Goal: Transaction & Acquisition: Book appointment/travel/reservation

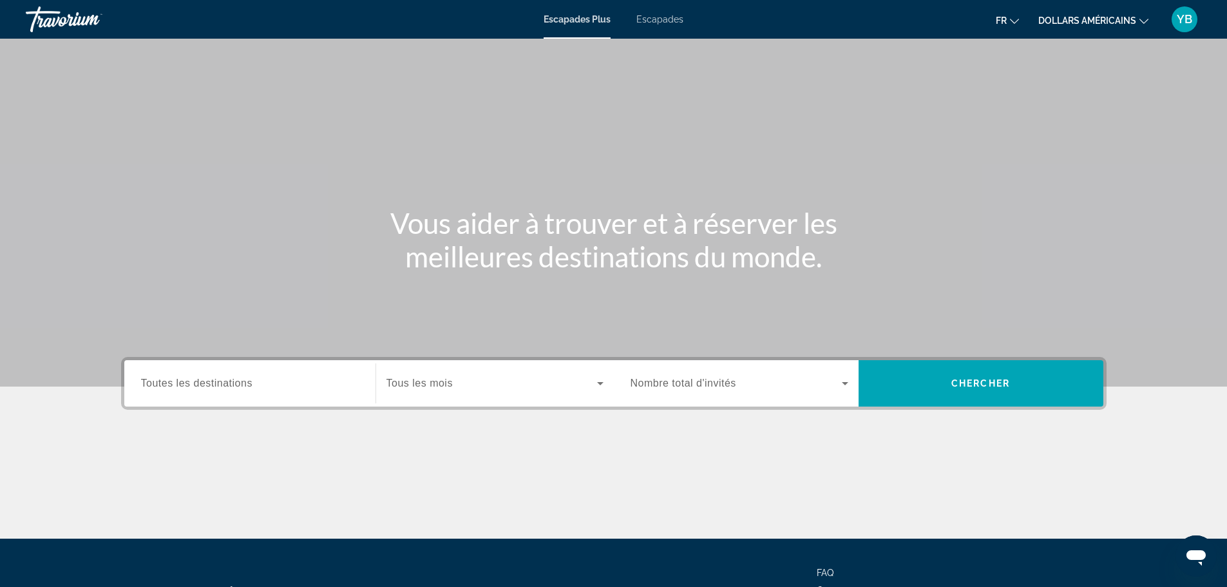
click at [259, 377] on input "Destination Toutes les destinations" at bounding box center [250, 383] width 218 height 15
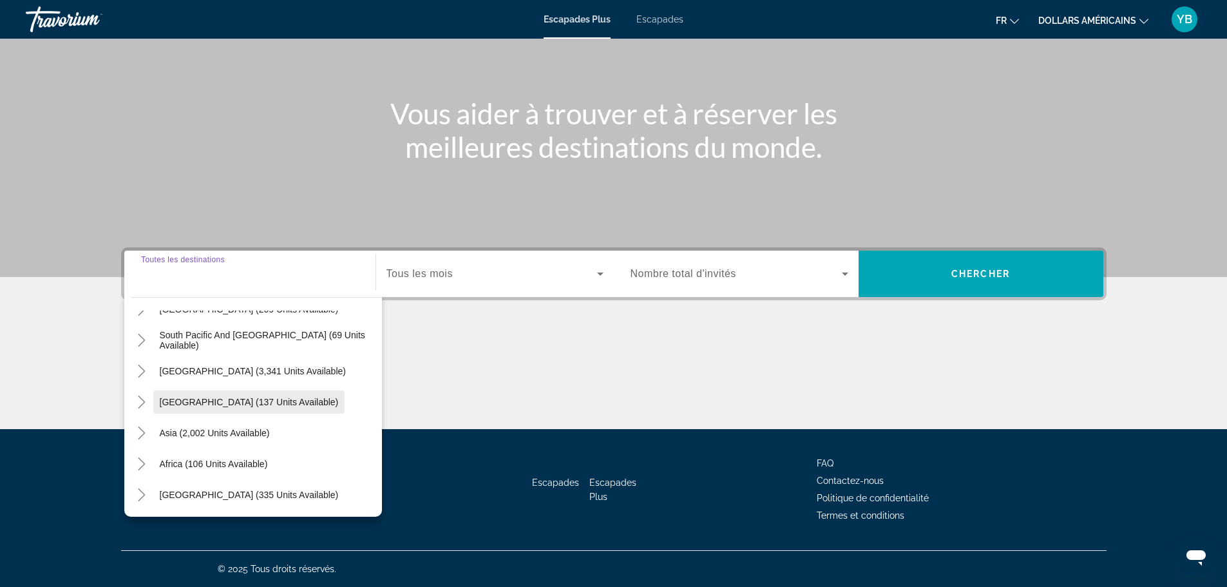
scroll to position [144, 0]
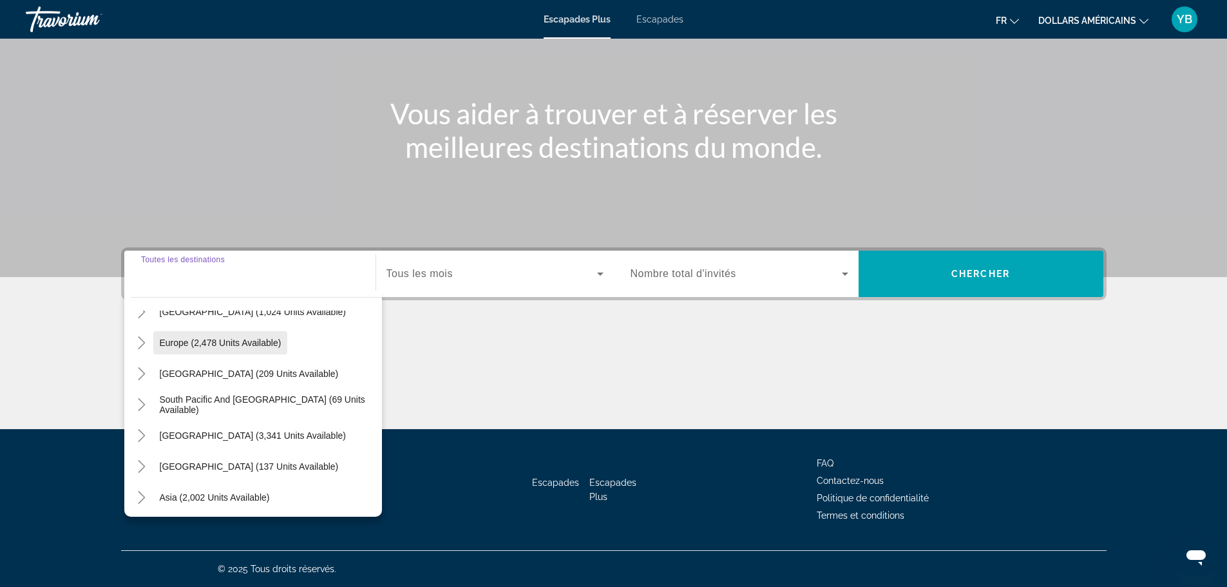
click at [212, 348] on span "Widget de recherche" at bounding box center [220, 342] width 135 height 31
type input "**********"
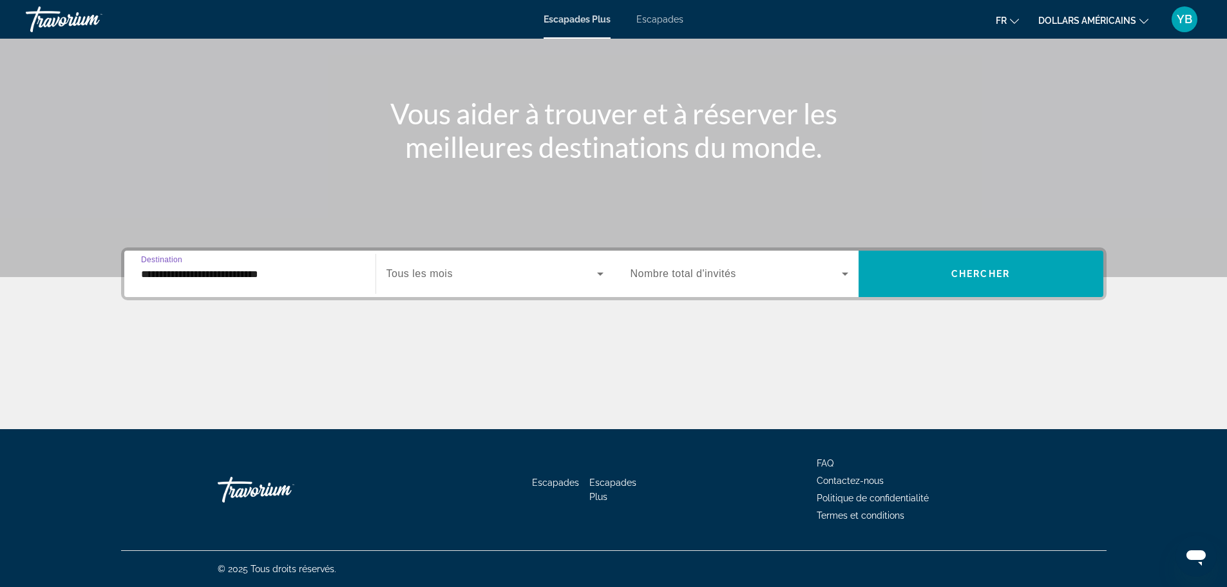
click at [599, 273] on icon "Widget de recherche" at bounding box center [600, 273] width 6 height 3
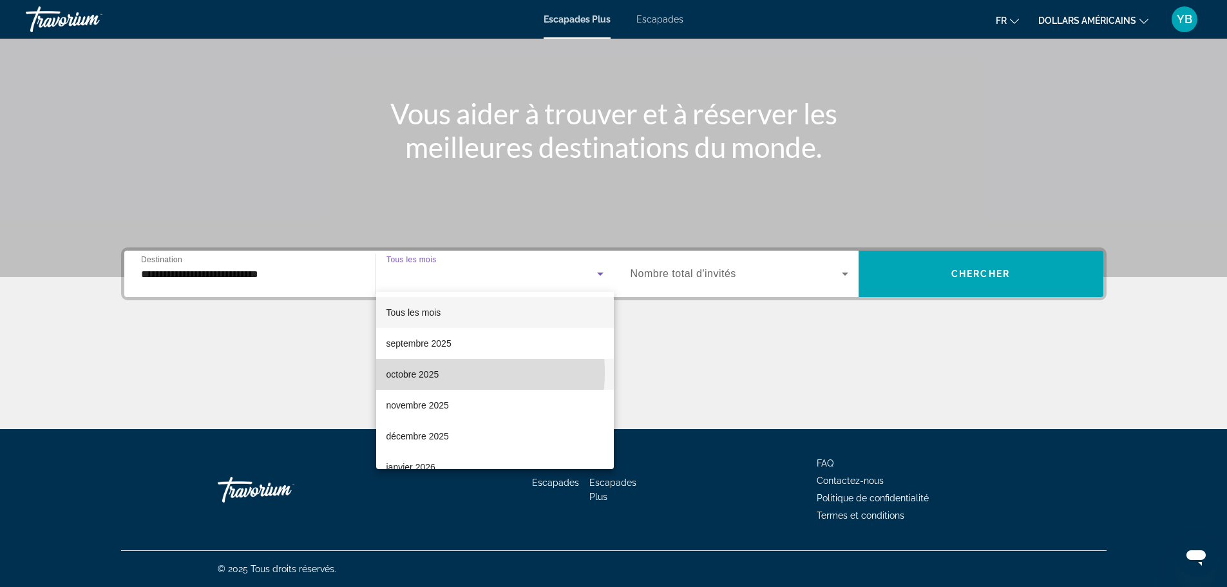
click at [435, 372] on font "octobre 2025" at bounding box center [412, 374] width 53 height 10
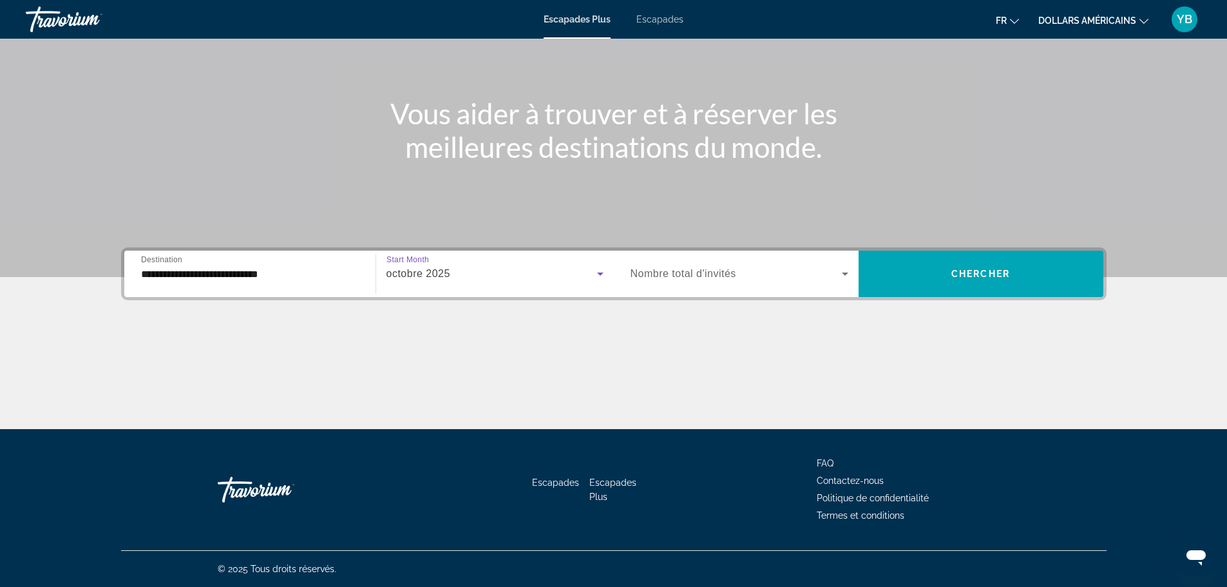
click at [762, 265] on div "Widget de recherche" at bounding box center [739, 274] width 218 height 36
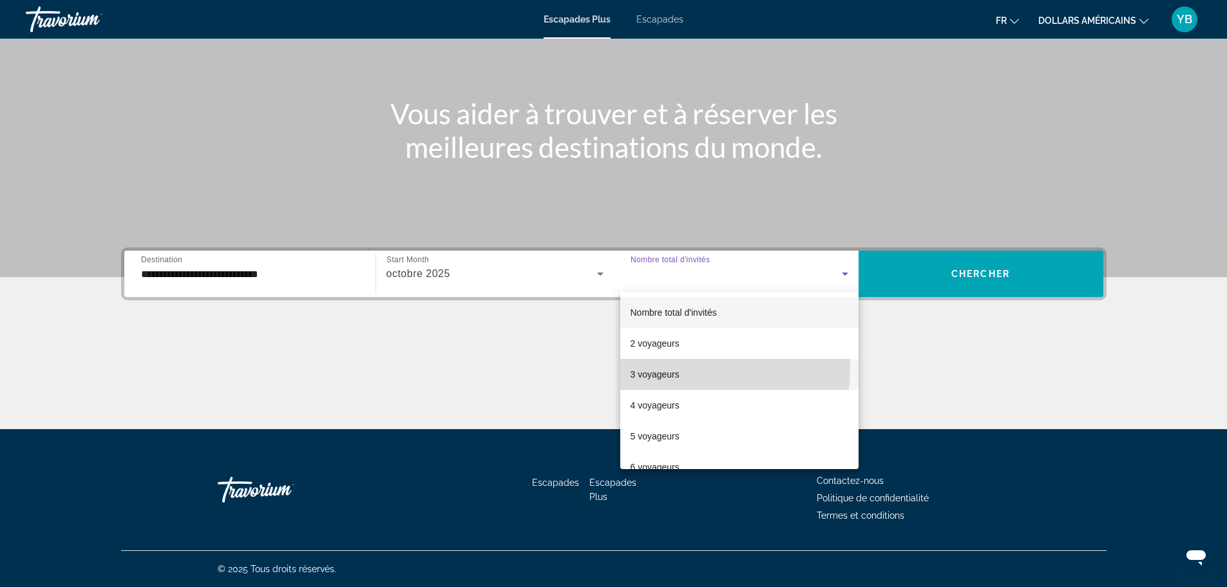
click at [681, 368] on mat-option "3 voyageurs" at bounding box center [739, 374] width 238 height 31
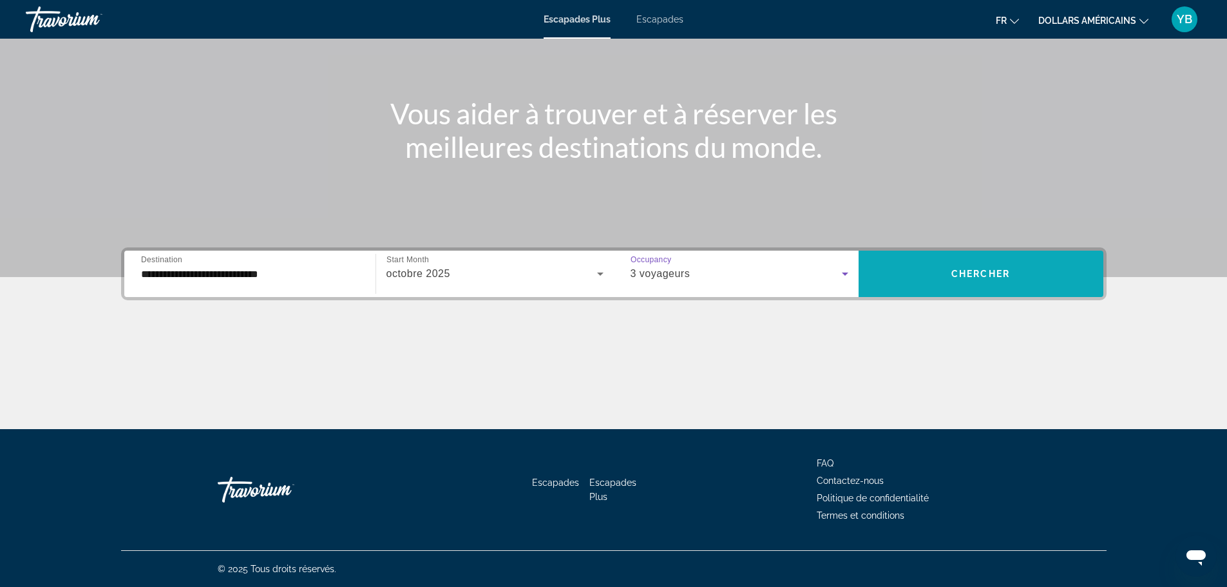
click at [970, 273] on span "Chercher" at bounding box center [980, 274] width 59 height 10
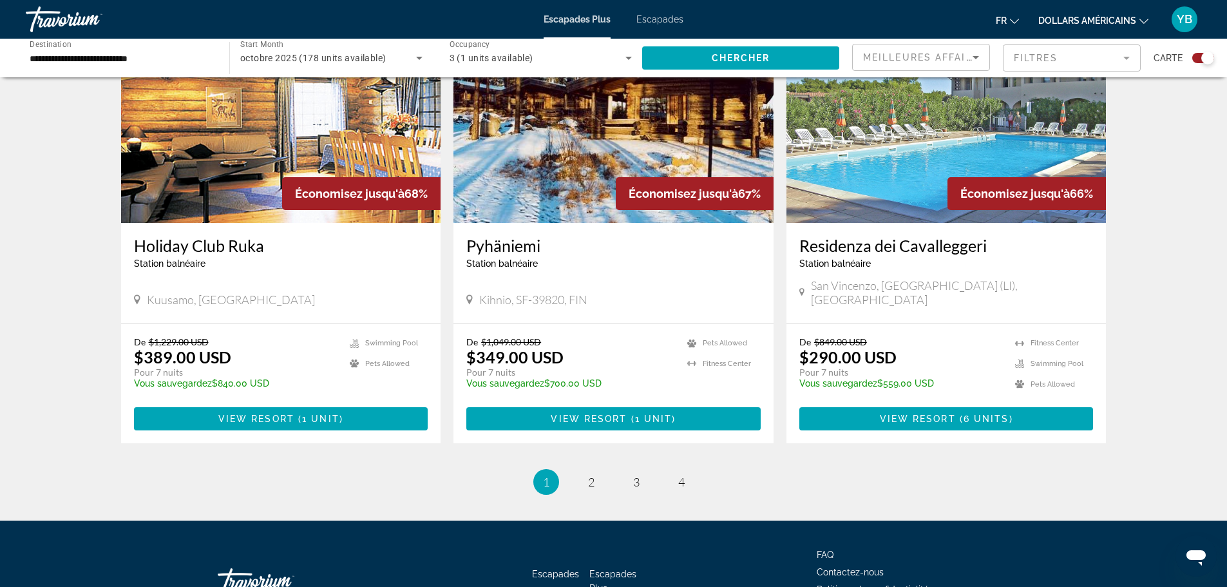
scroll to position [1896, 0]
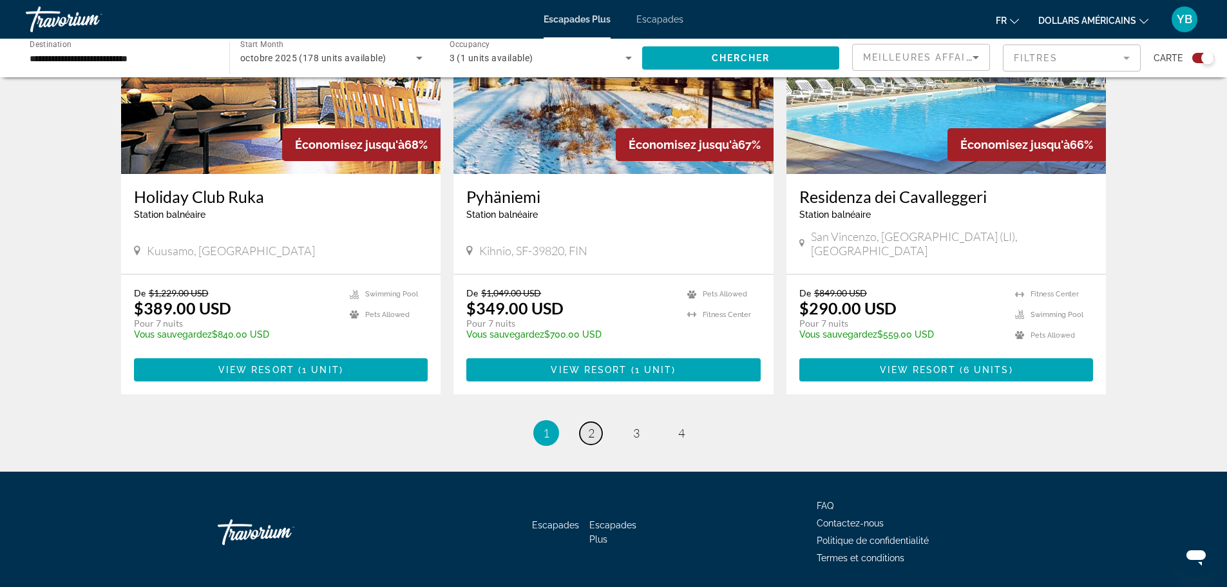
click at [588, 426] on span "2" at bounding box center [591, 433] width 6 height 14
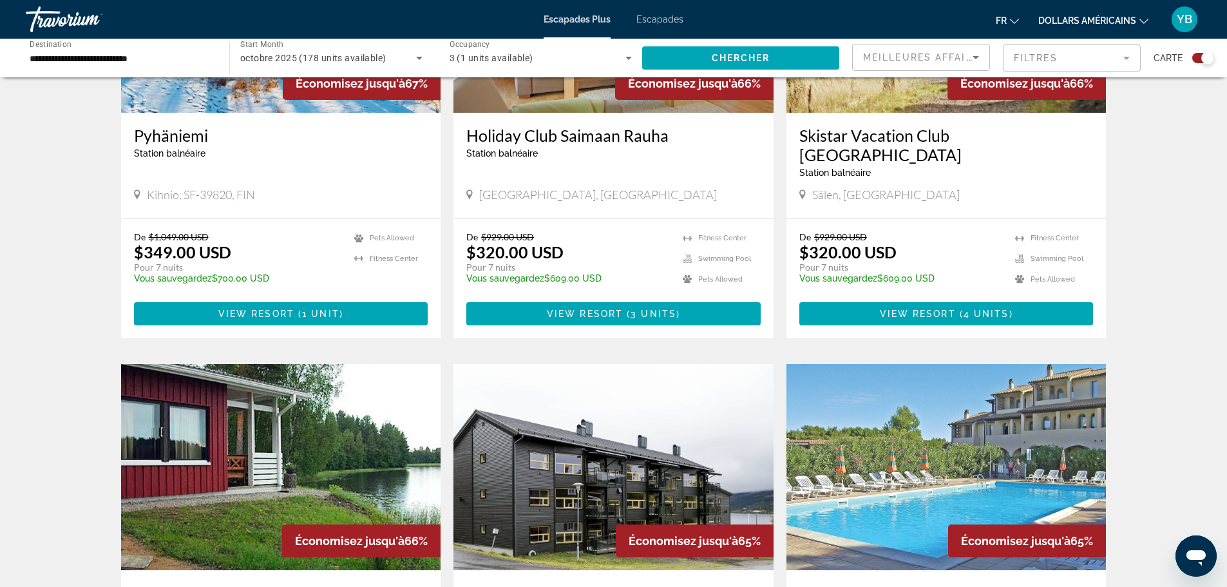
scroll to position [901, 0]
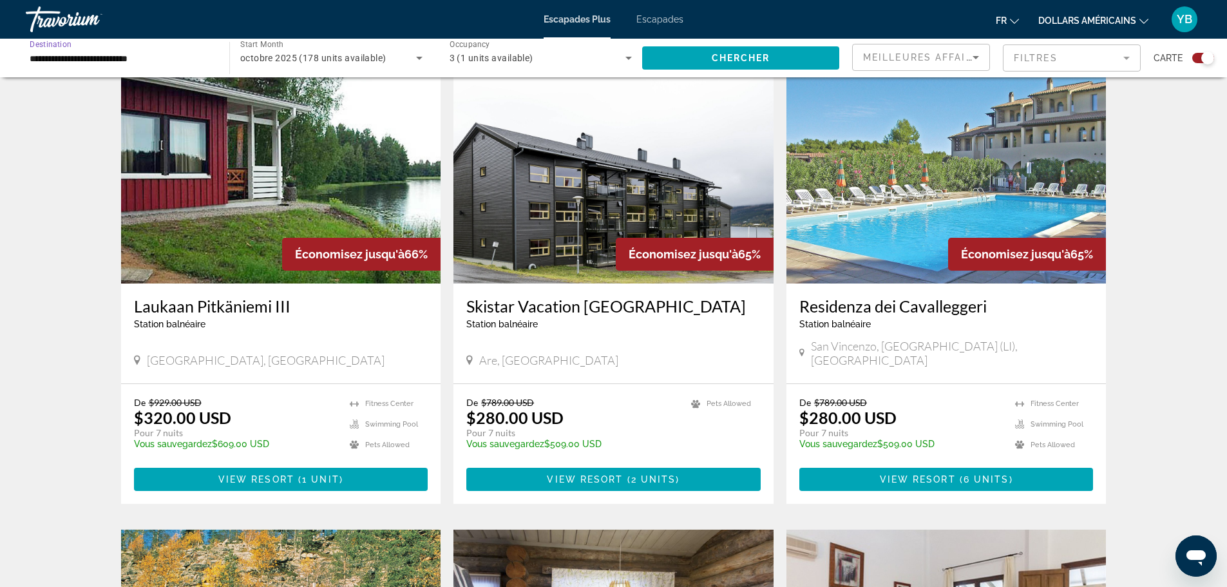
click at [126, 59] on input "**********" at bounding box center [121, 58] width 183 height 15
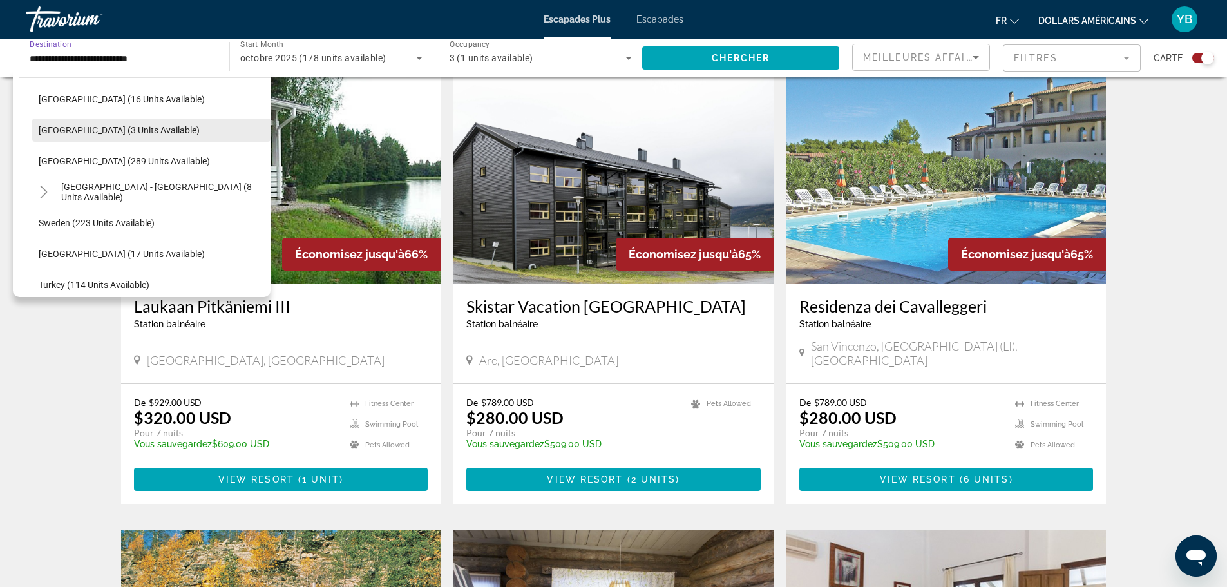
scroll to position [592, 0]
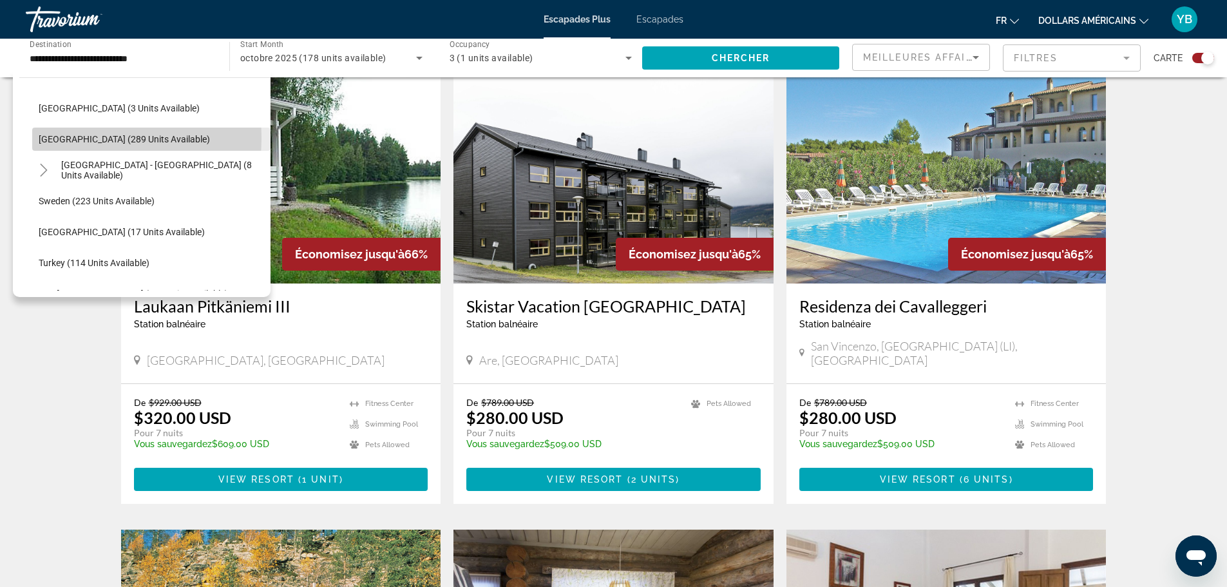
click at [65, 138] on span "[GEOGRAPHIC_DATA] (289 units available)" at bounding box center [124, 139] width 171 height 10
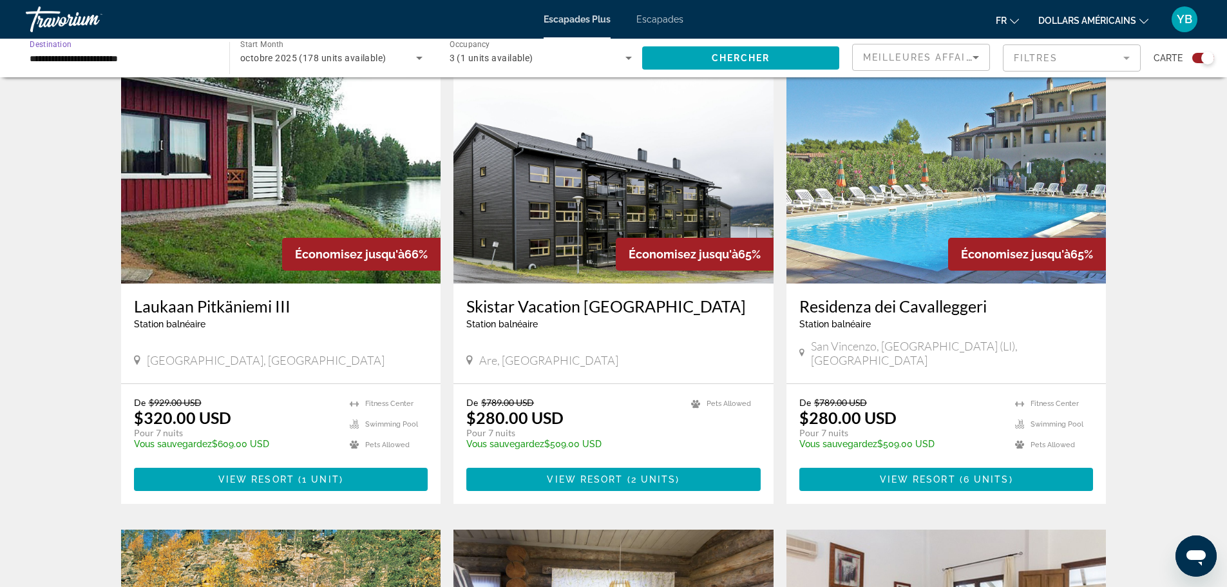
click at [68, 55] on input "**********" at bounding box center [121, 58] width 183 height 15
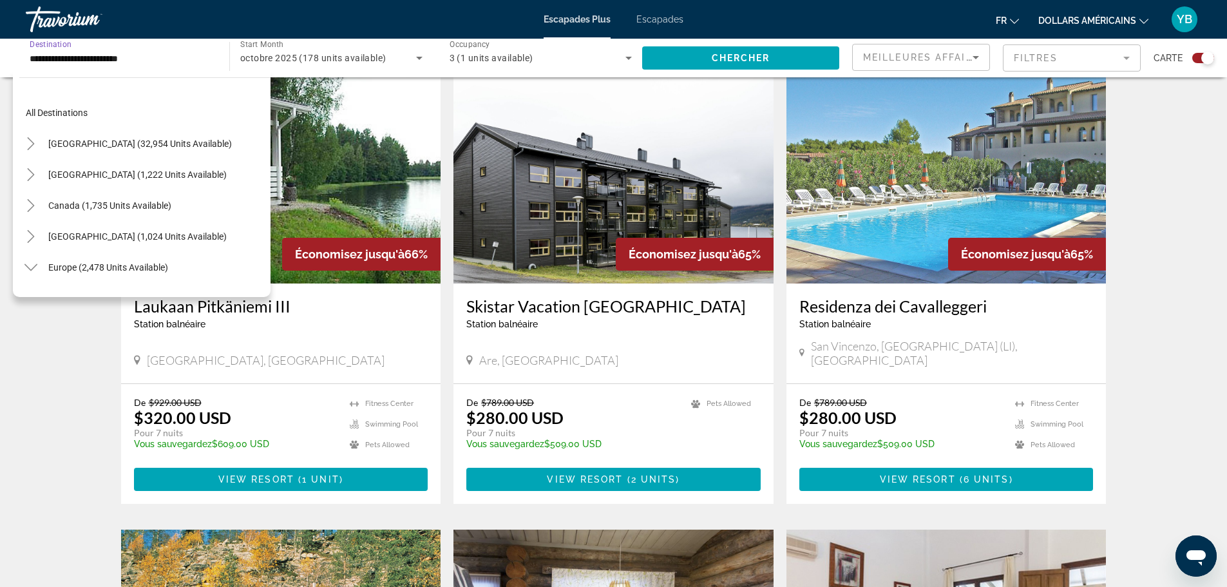
scroll to position [540, 0]
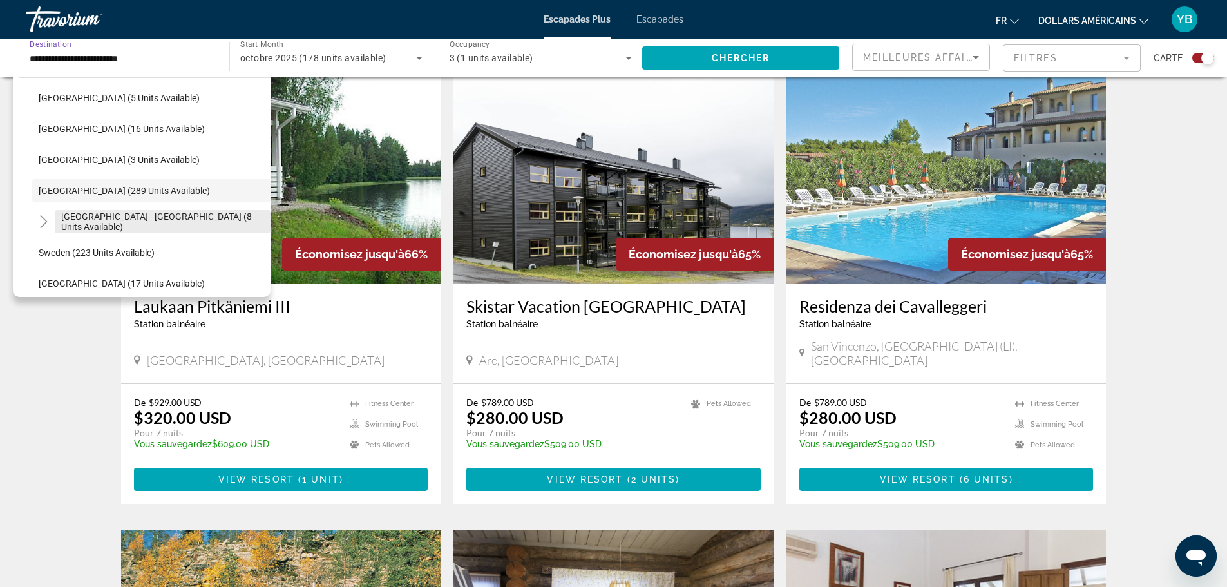
click at [112, 221] on span "[GEOGRAPHIC_DATA] - [GEOGRAPHIC_DATA] (8 units available)" at bounding box center [162, 221] width 203 height 21
type input "**********"
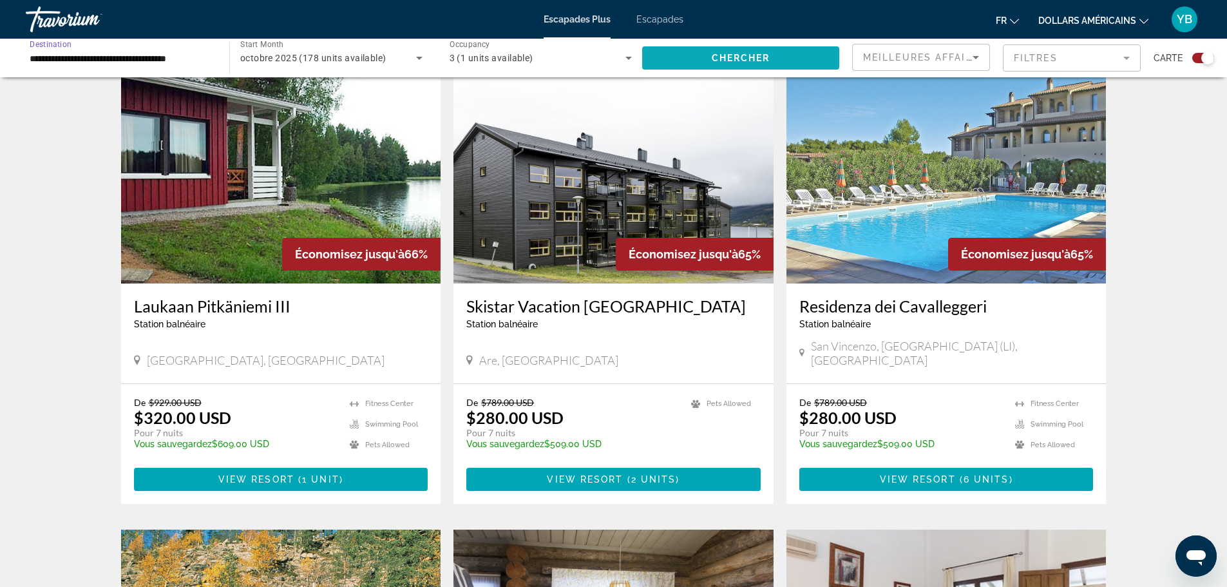
click at [735, 50] on span "Search widget" at bounding box center [740, 57] width 197 height 31
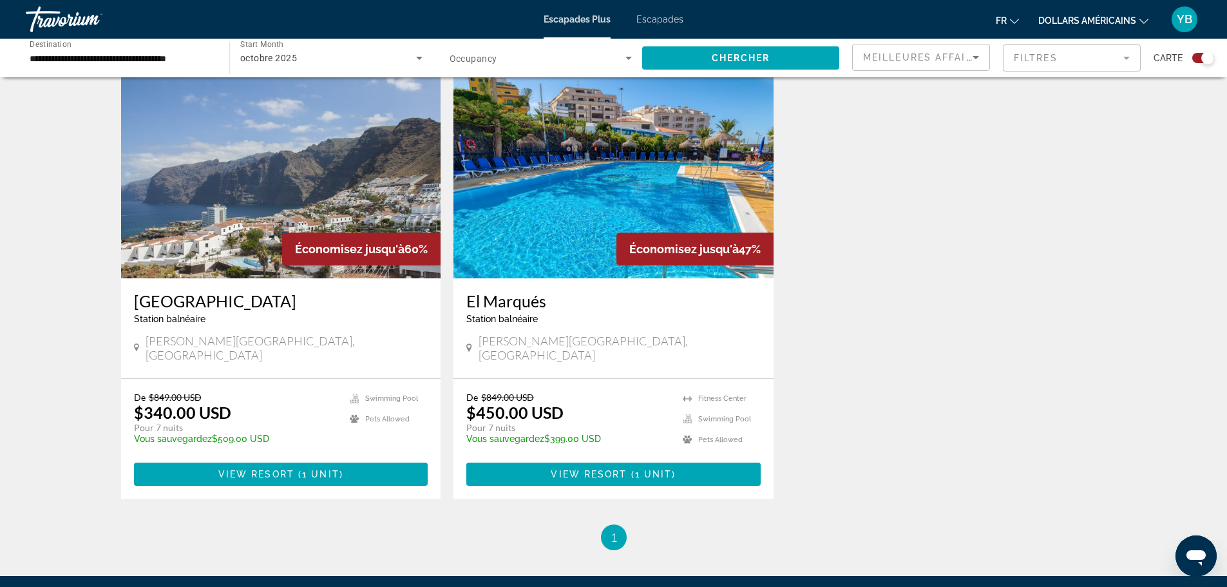
scroll to position [451, 0]
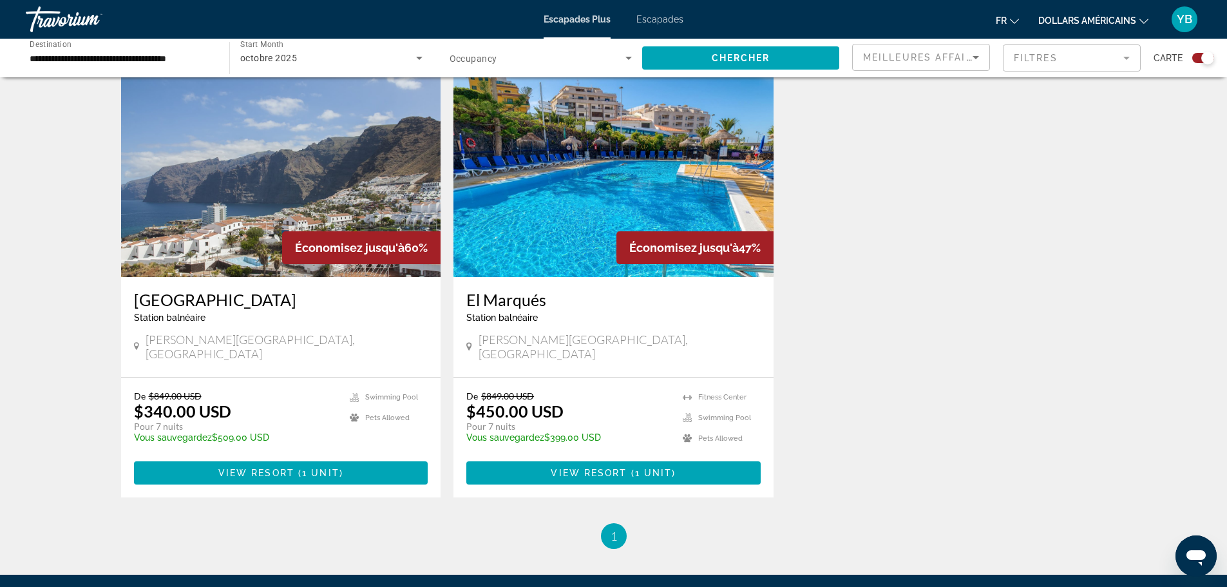
click at [578, 216] on img "Contenu principal" at bounding box center [613, 174] width 320 height 206
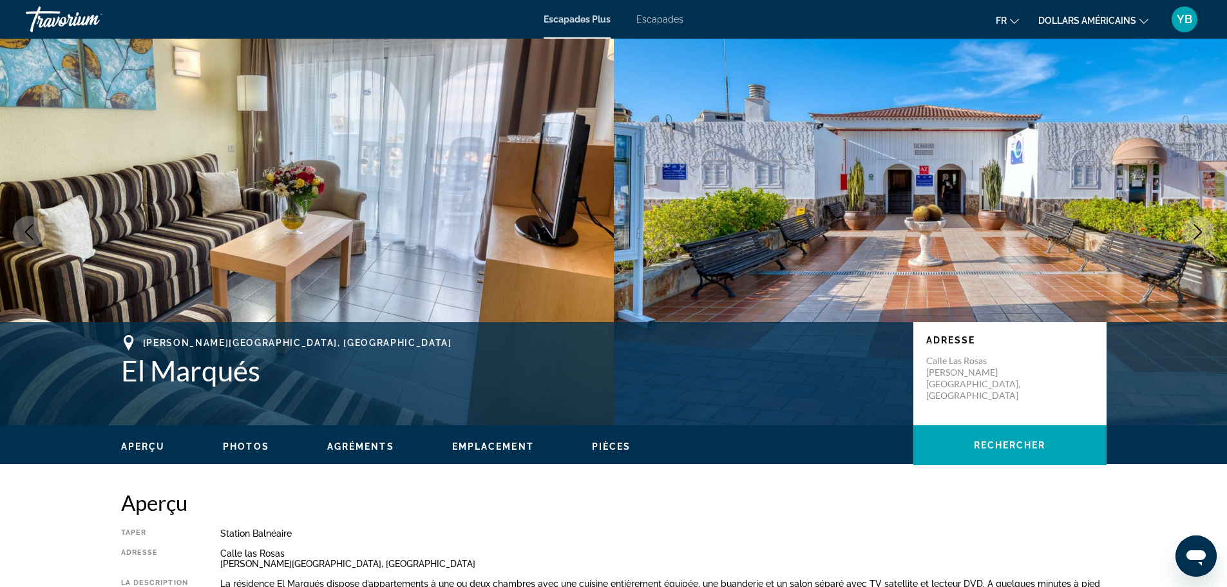
click at [663, 19] on font "Escapades" at bounding box center [659, 19] width 47 height 10
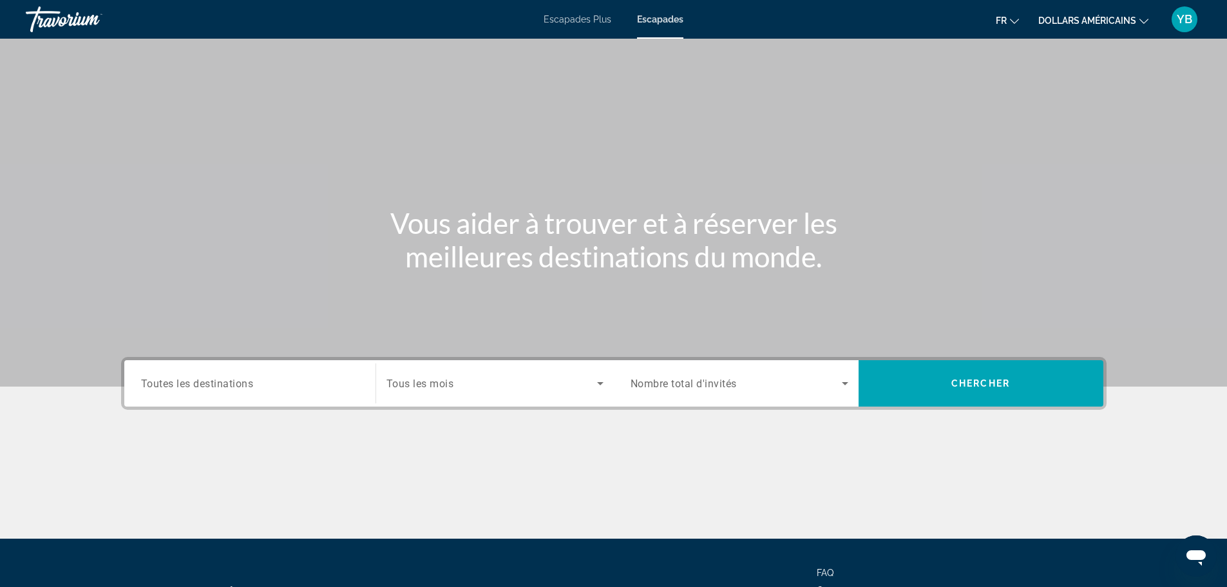
click at [288, 391] on div "Search widget" at bounding box center [250, 383] width 218 height 37
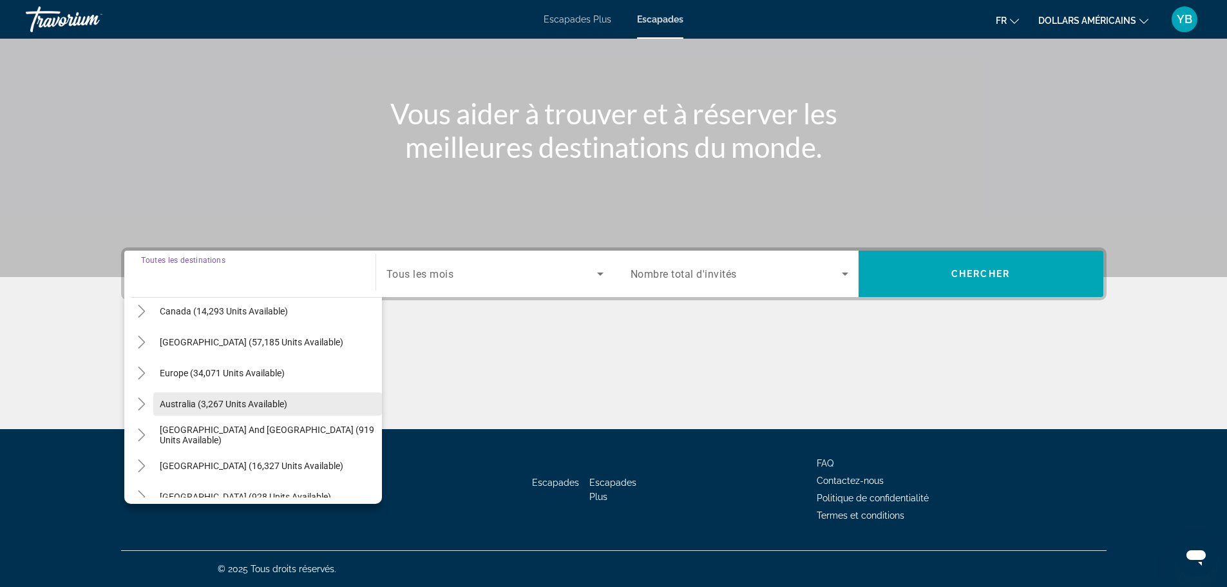
scroll to position [80, 0]
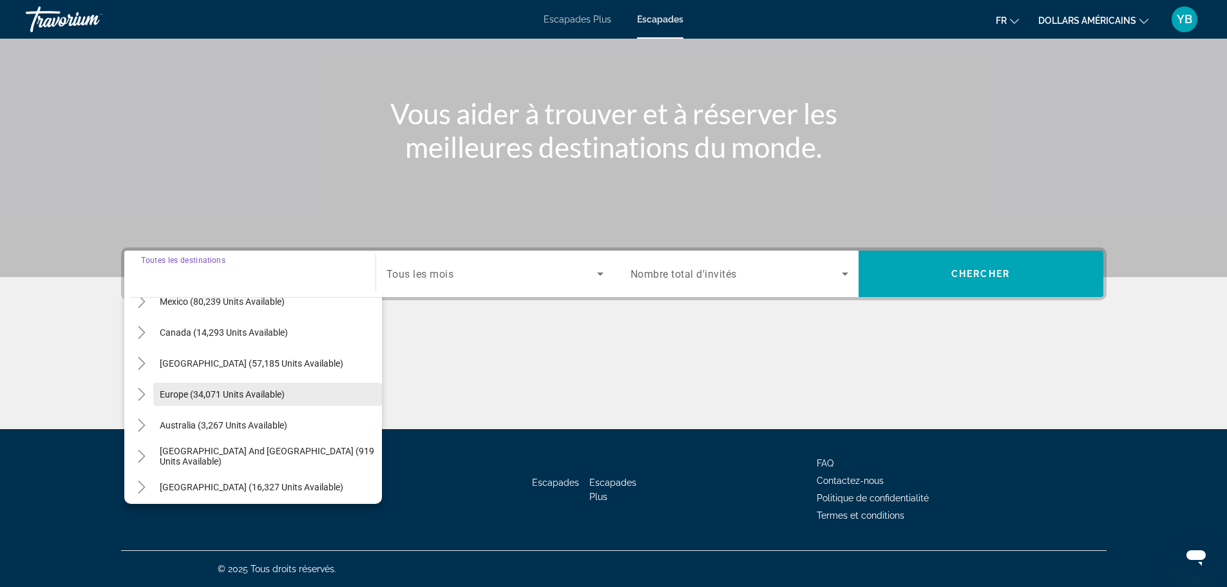
click at [194, 395] on span "Europe (34,071 units available)" at bounding box center [222, 394] width 125 height 10
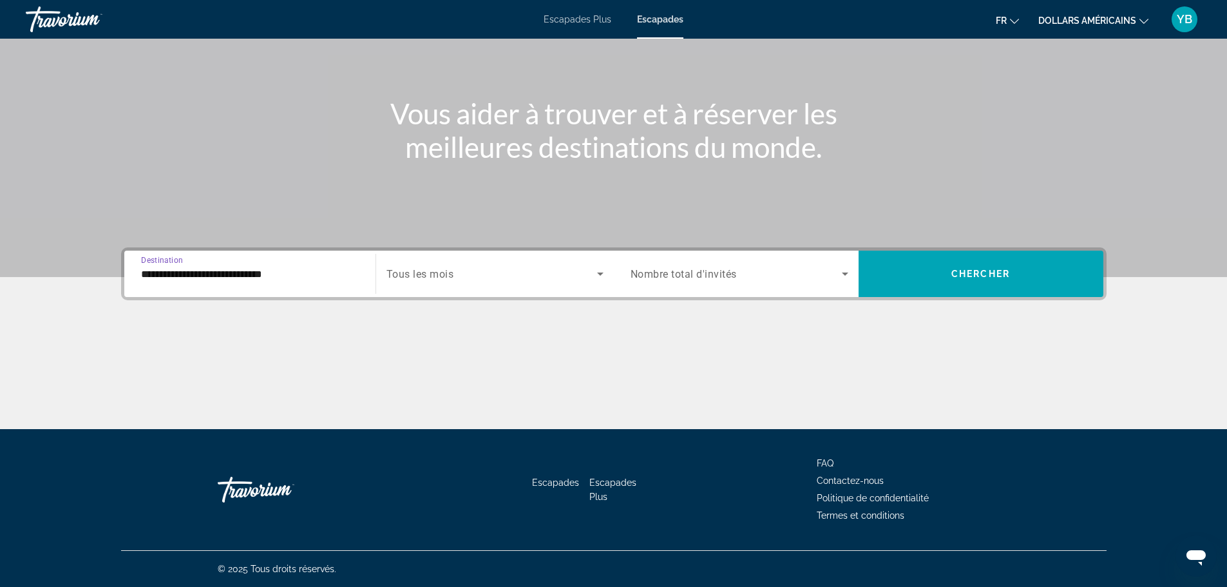
click at [334, 281] on input "**********" at bounding box center [250, 274] width 218 height 15
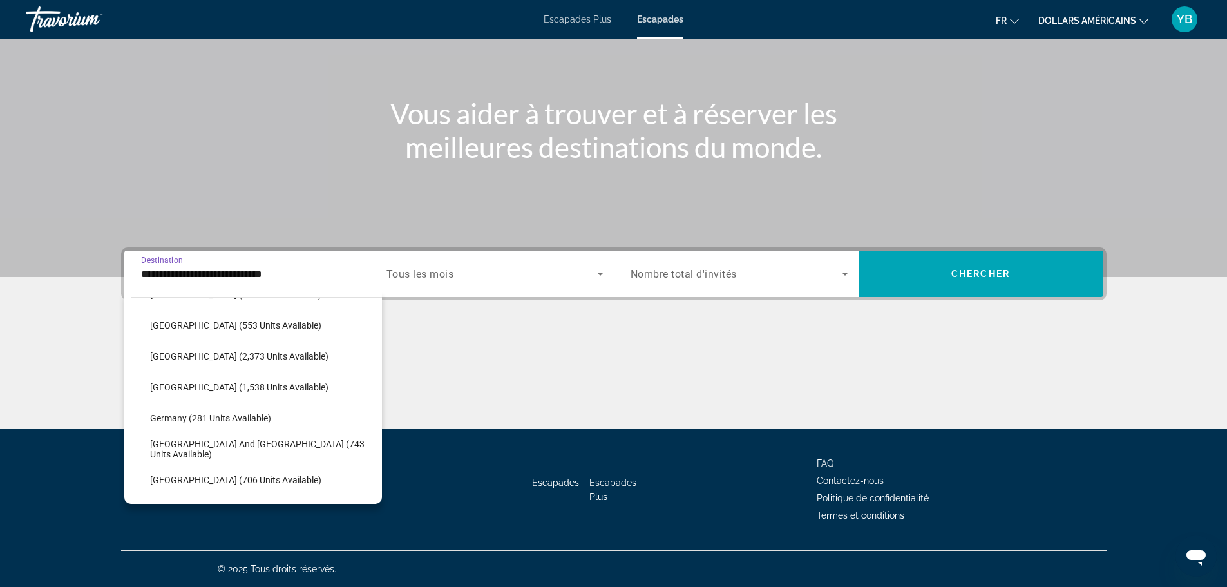
scroll to position [334, 0]
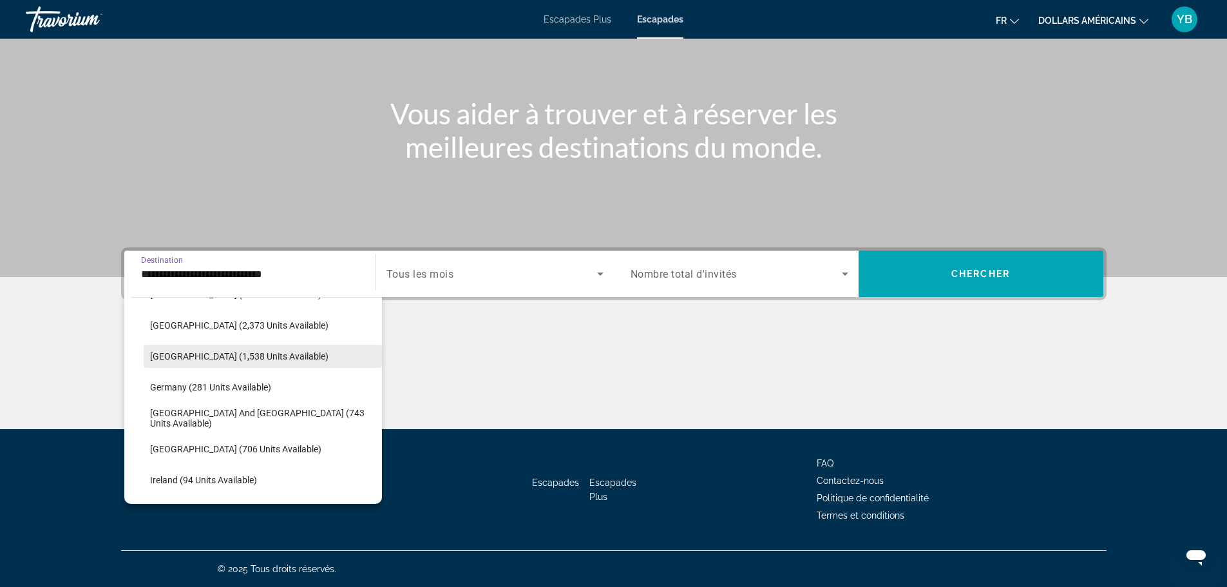
click at [207, 358] on span "France (1,538 units available)" at bounding box center [239, 356] width 178 height 10
type input "**********"
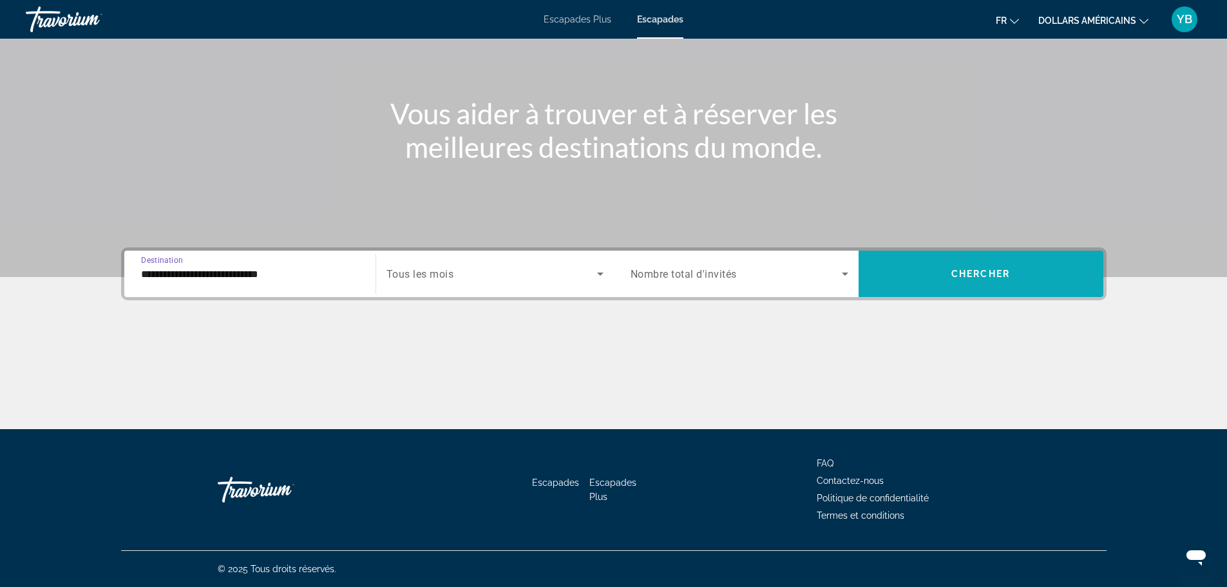
click at [955, 266] on span "Search widget" at bounding box center [980, 273] width 245 height 31
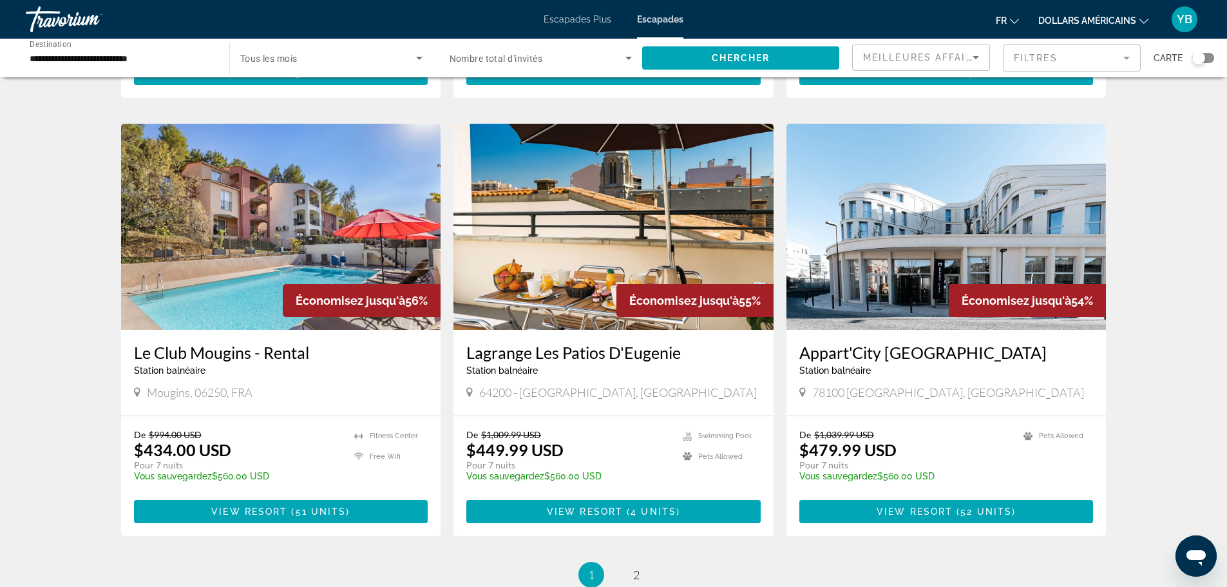
scroll to position [1496, 0]
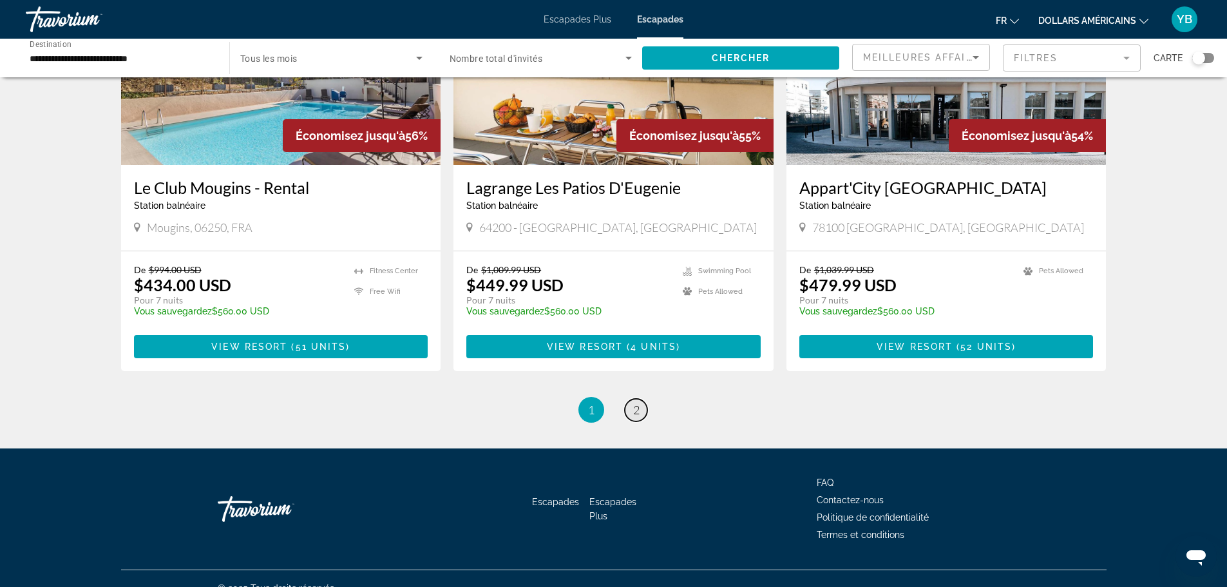
click at [636, 402] on span "2" at bounding box center [636, 409] width 6 height 14
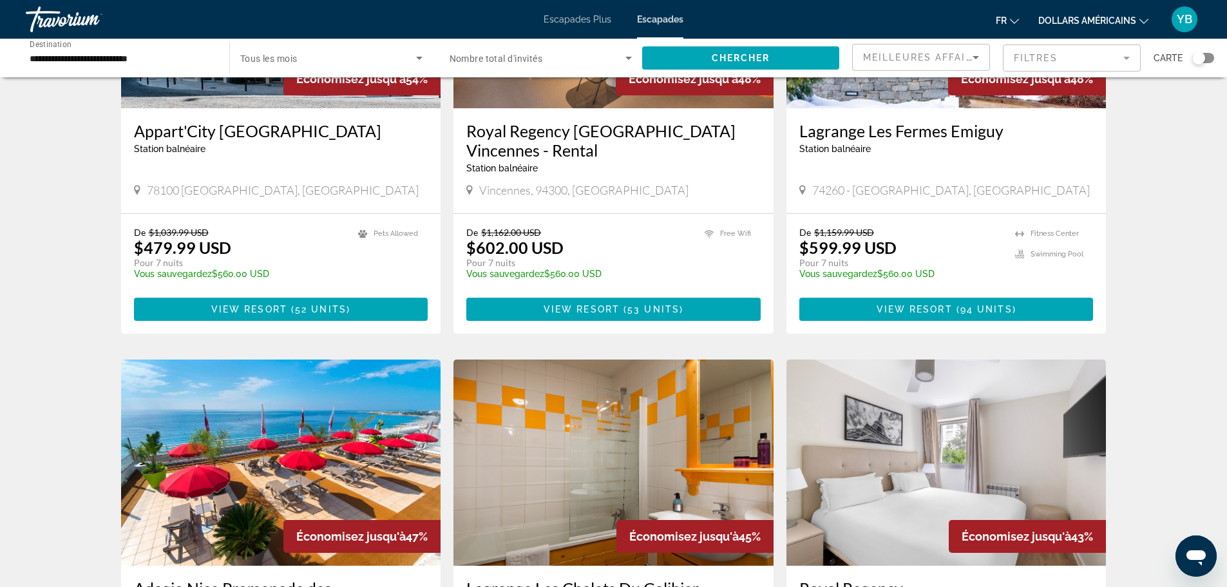
scroll to position [386, 0]
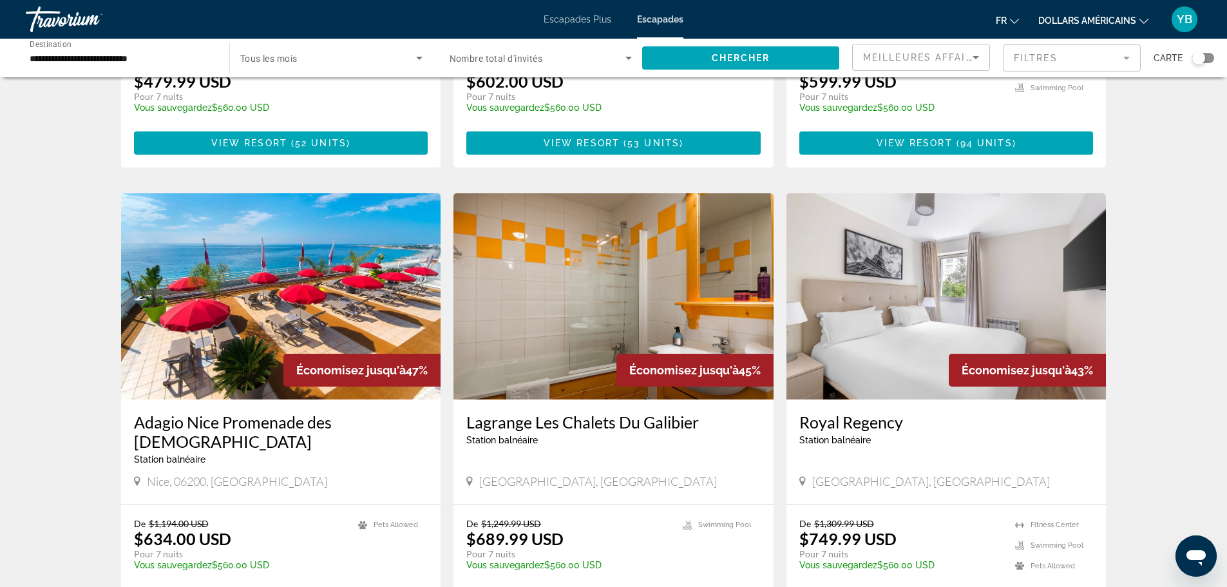
click at [292, 241] on img "Contenu principal" at bounding box center [281, 296] width 320 height 206
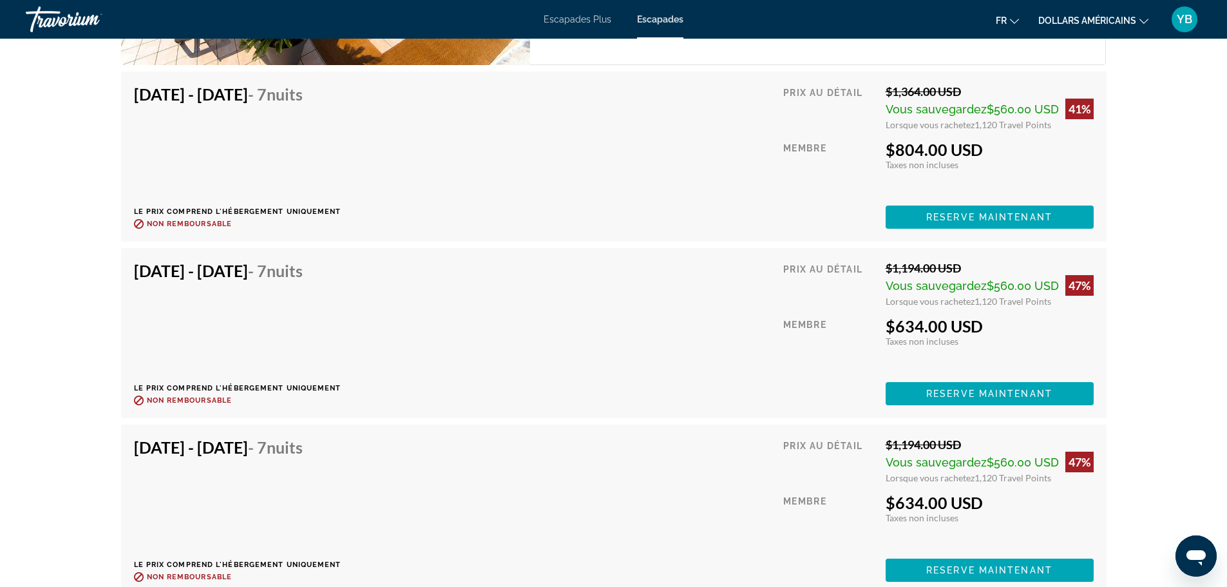
scroll to position [2254, 0]
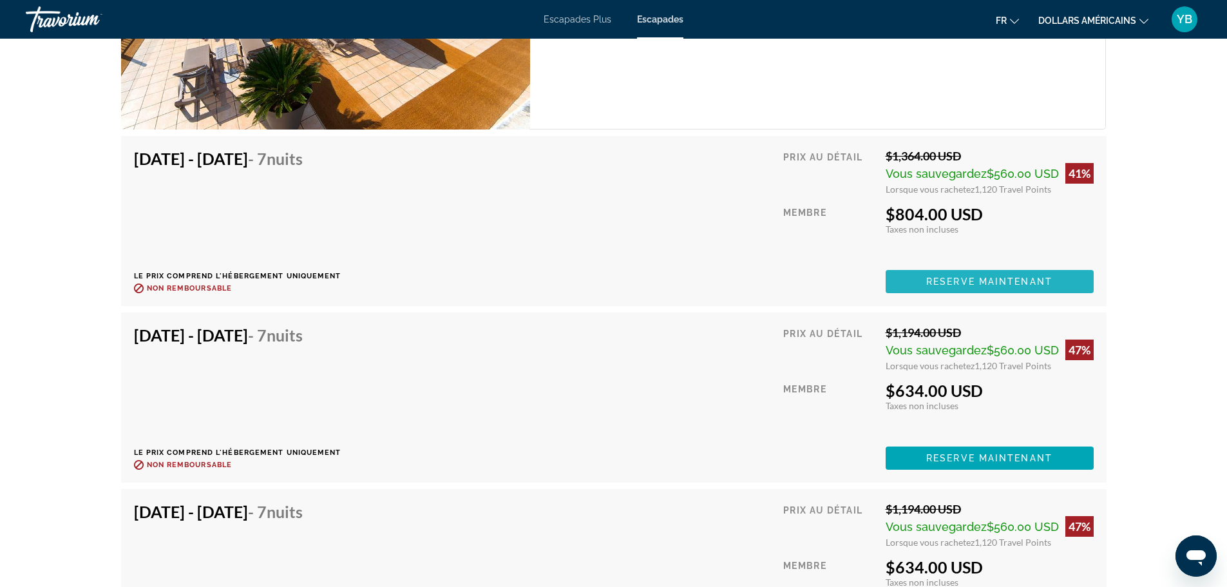
click at [992, 285] on span "Reserve maintenant" at bounding box center [989, 281] width 126 height 10
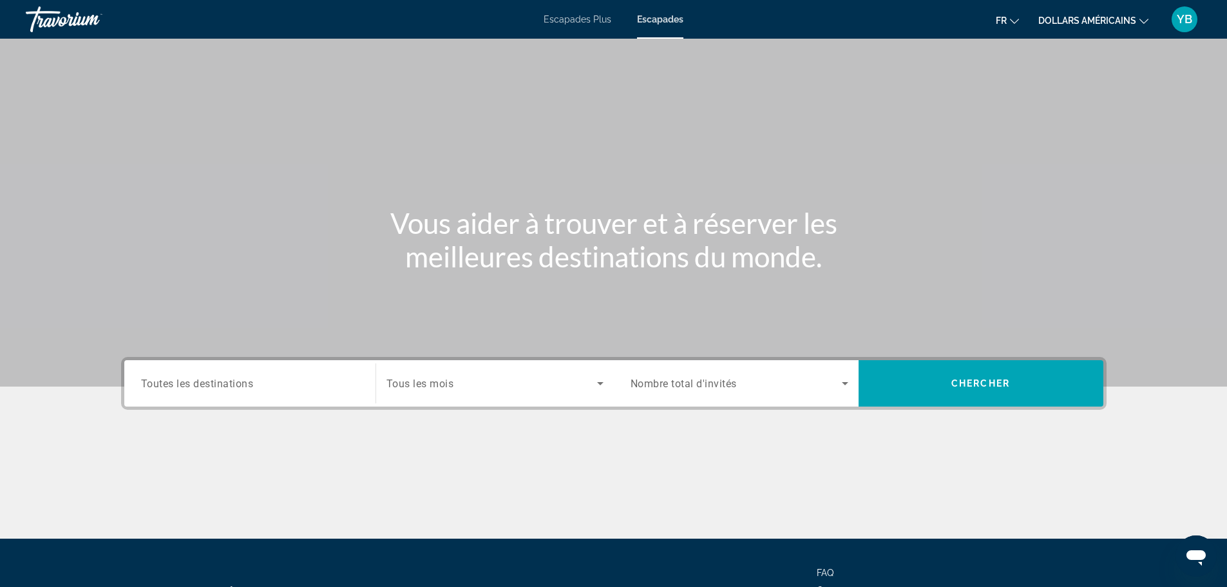
click at [571, 26] on div "Escapades Plus Escapades fr English Español Français Italiano Português русский…" at bounding box center [613, 19] width 1227 height 33
click at [565, 21] on font "Escapades Plus" at bounding box center [577, 19] width 68 height 10
click at [267, 380] on input "Destination Toutes les destinations" at bounding box center [250, 383] width 218 height 15
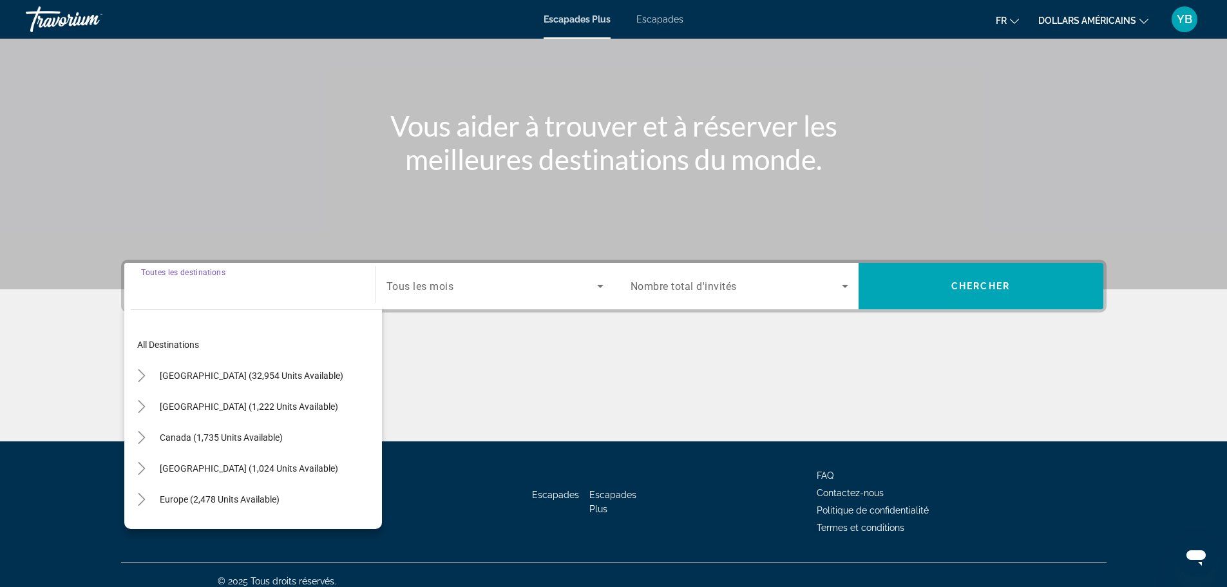
scroll to position [109, 0]
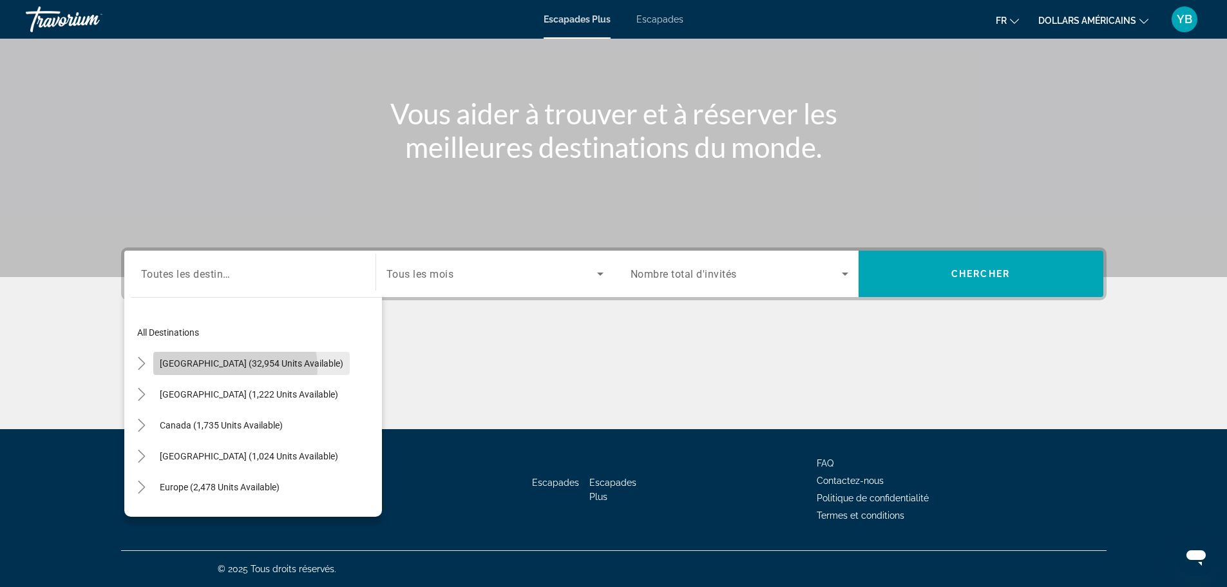
click at [216, 368] on span "Search widget" at bounding box center [251, 363] width 196 height 31
type input "**********"
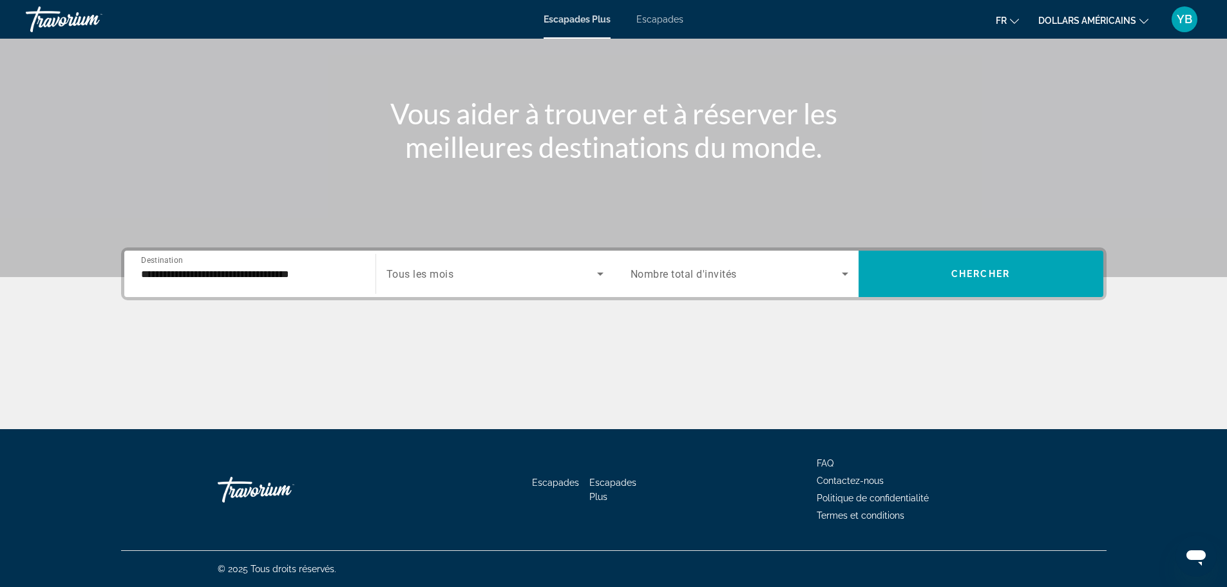
click at [452, 270] on span "Tous les mois" at bounding box center [420, 274] width 68 height 12
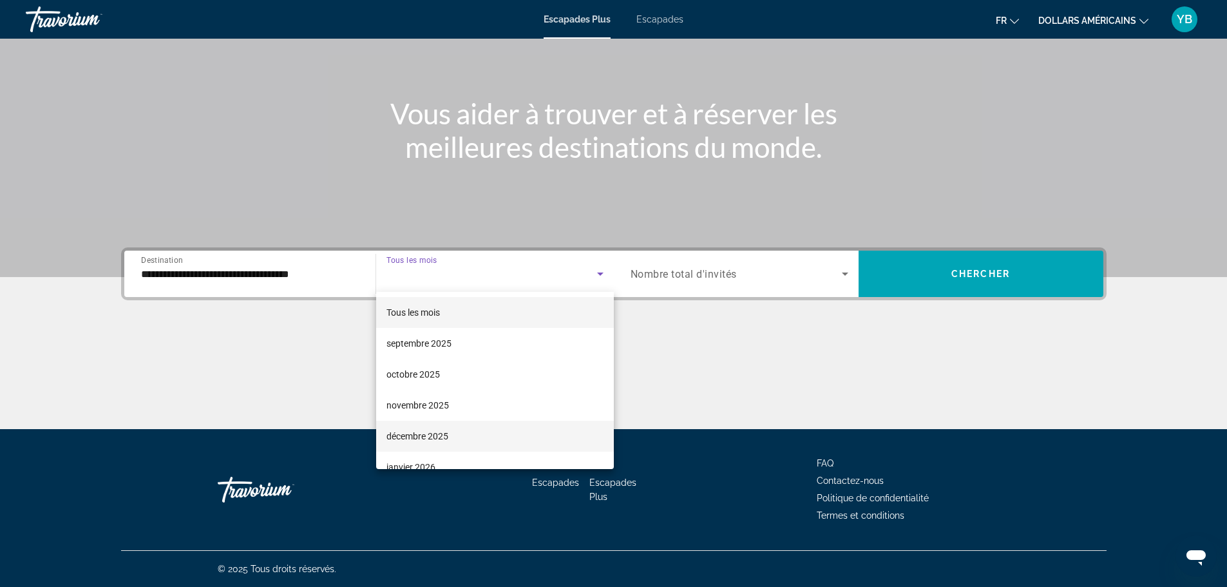
click at [431, 431] on font "décembre 2025" at bounding box center [417, 436] width 62 height 10
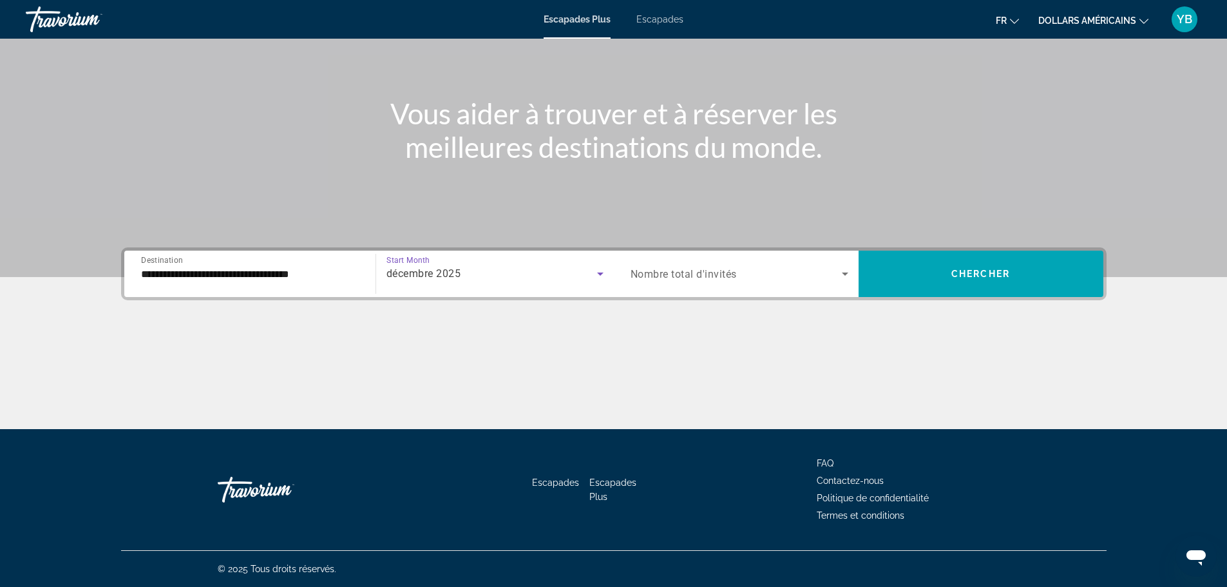
click at [708, 276] on span "Nombre total d'invités" at bounding box center [683, 274] width 106 height 12
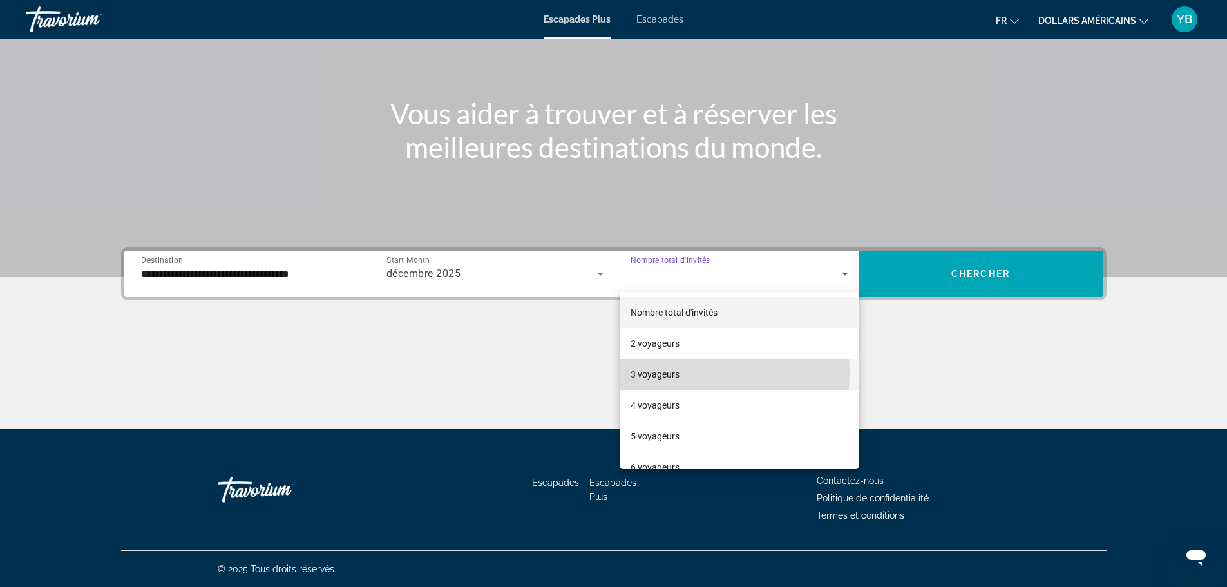
click at [668, 372] on font "3 voyageurs" at bounding box center [654, 374] width 49 height 10
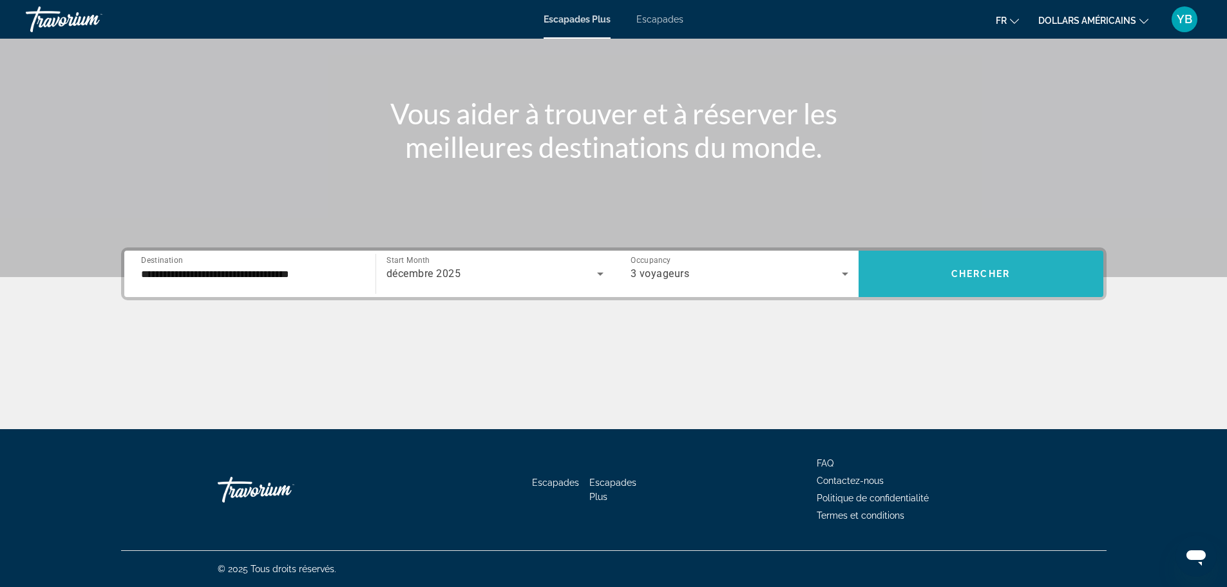
click at [957, 272] on span "Chercher" at bounding box center [980, 274] width 59 height 10
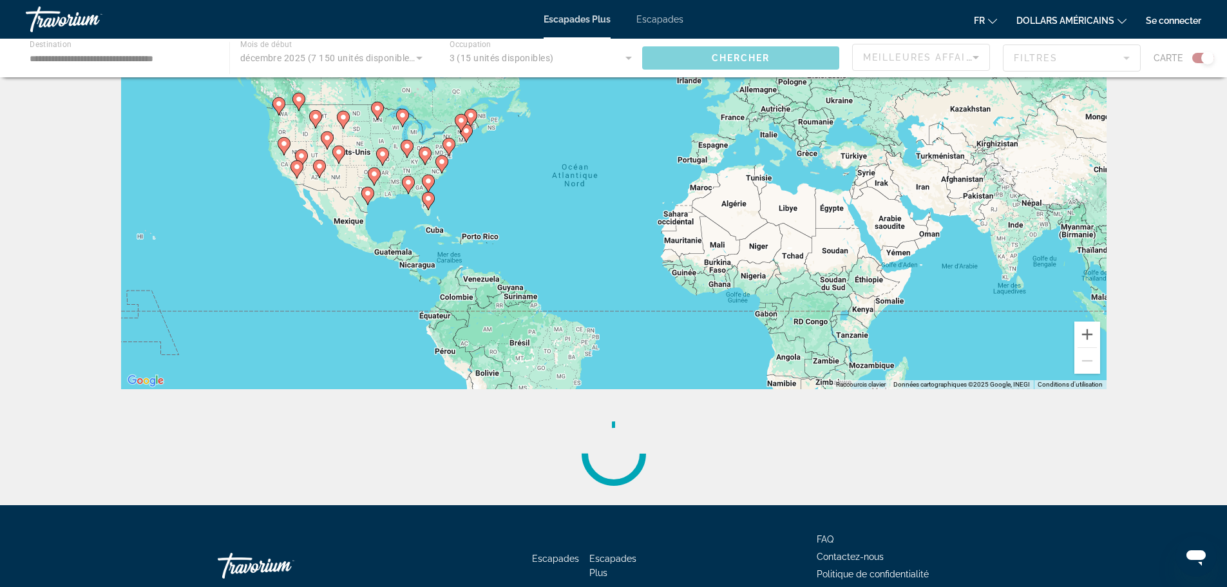
scroll to position [164, 0]
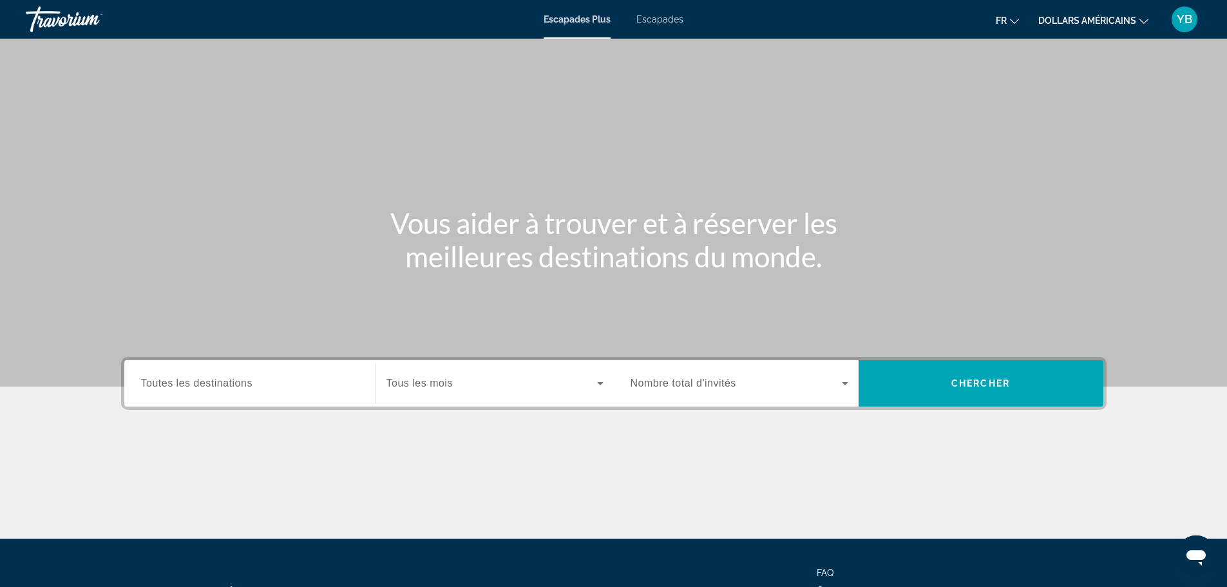
click at [230, 388] on label "Destination Toutes les destinations" at bounding box center [196, 383] width 111 height 12
click at [230, 388] on input "Destination Toutes les destinations" at bounding box center [250, 383] width 218 height 15
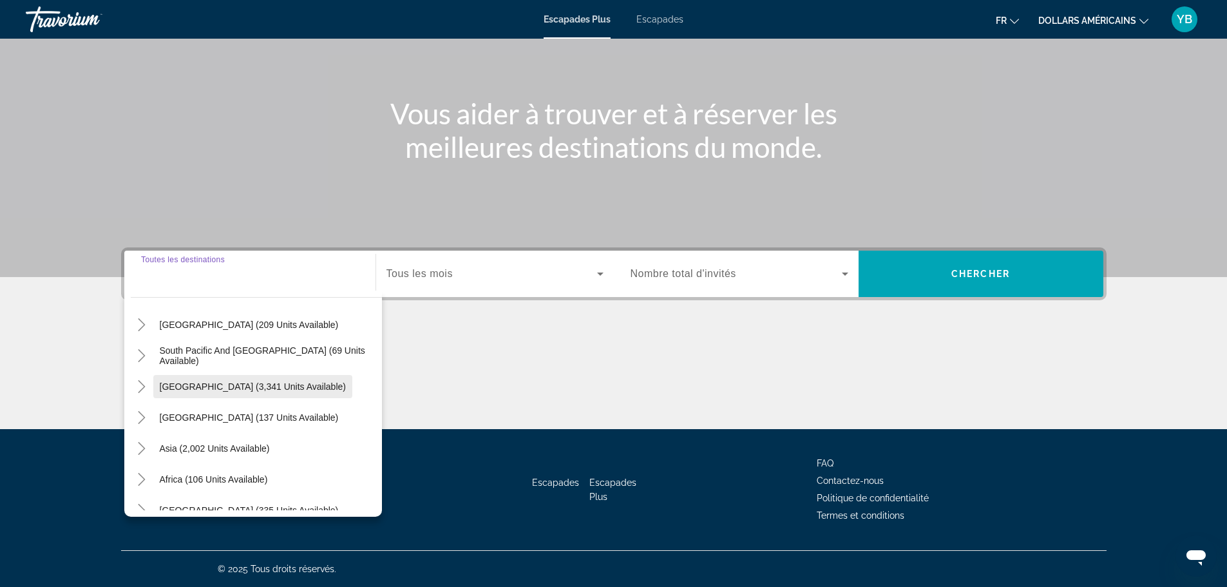
scroll to position [129, 0]
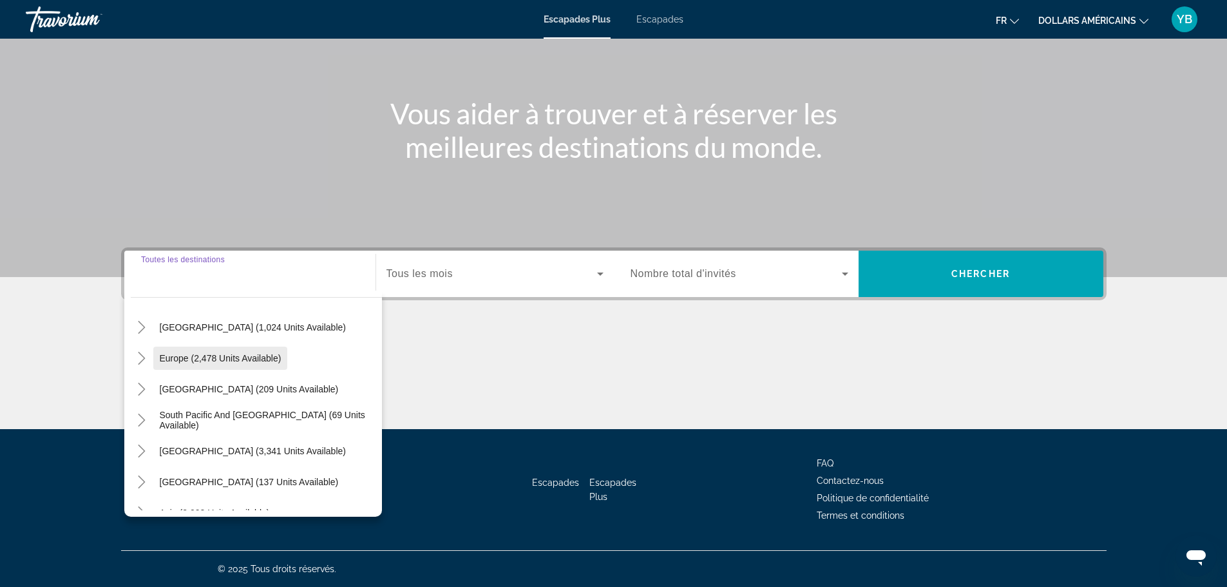
click at [195, 355] on span "Europe (2,478 units available)" at bounding box center [221, 358] width 122 height 10
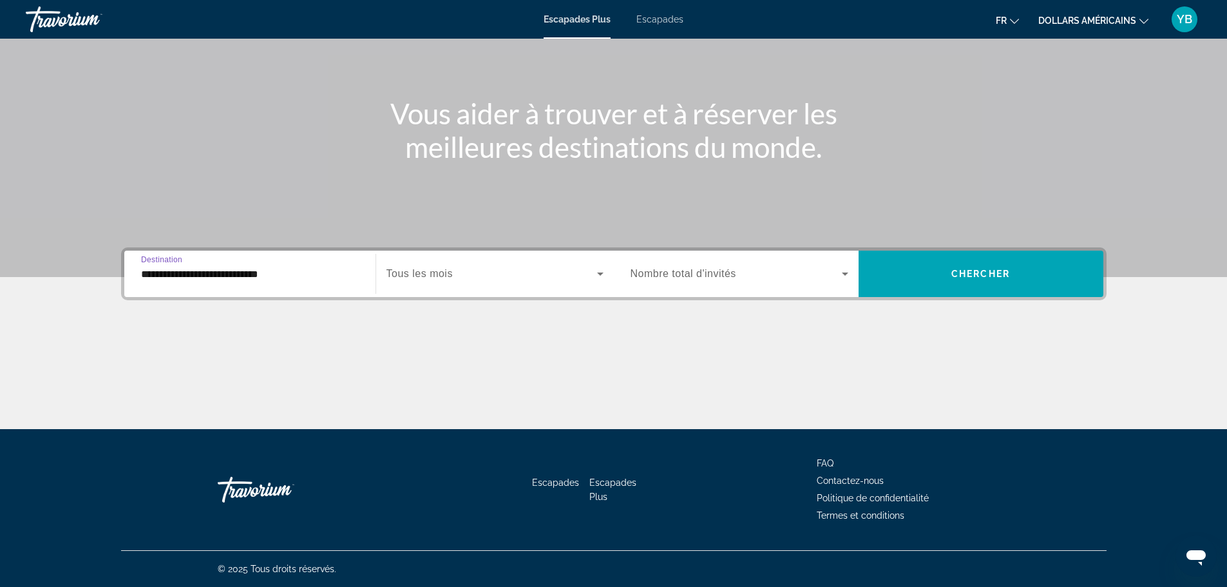
click at [331, 270] on input "**********" at bounding box center [250, 274] width 218 height 15
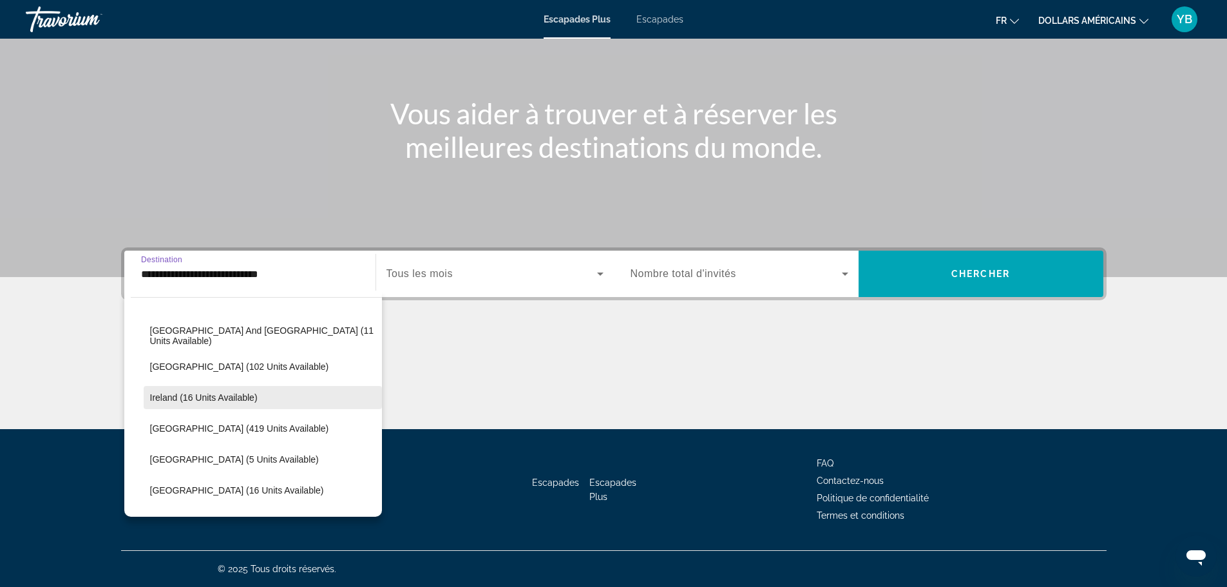
scroll to position [463, 0]
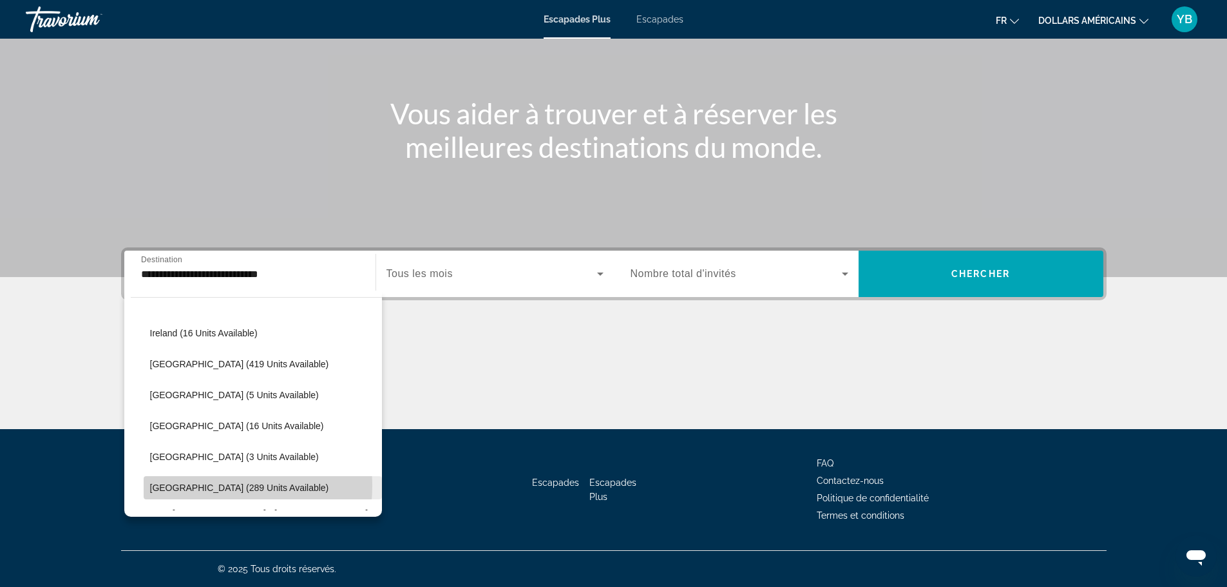
click at [202, 485] on span "[GEOGRAPHIC_DATA] (289 units available)" at bounding box center [239, 487] width 179 height 10
type input "**********"
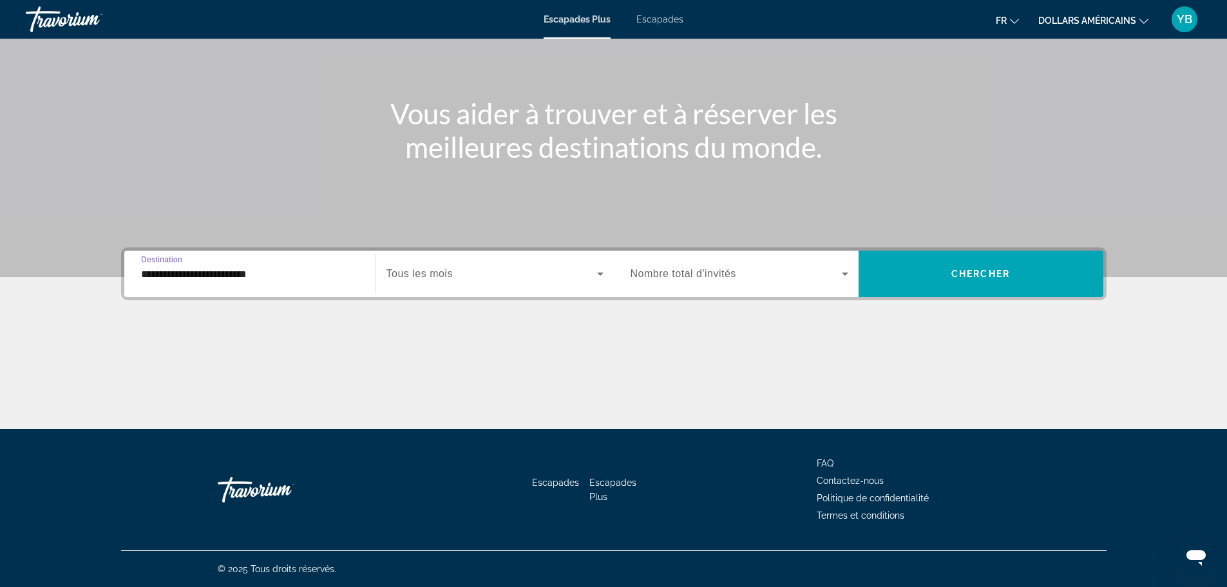
click at [410, 274] on span "Tous les mois" at bounding box center [419, 273] width 66 height 11
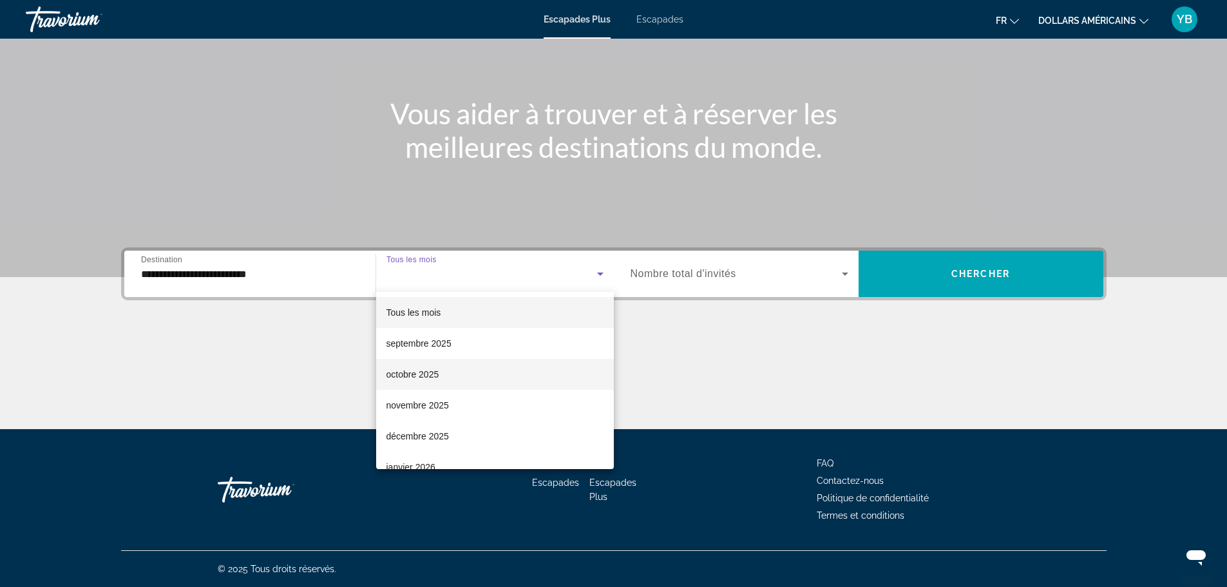
click at [423, 378] on font "octobre 2025" at bounding box center [412, 374] width 53 height 10
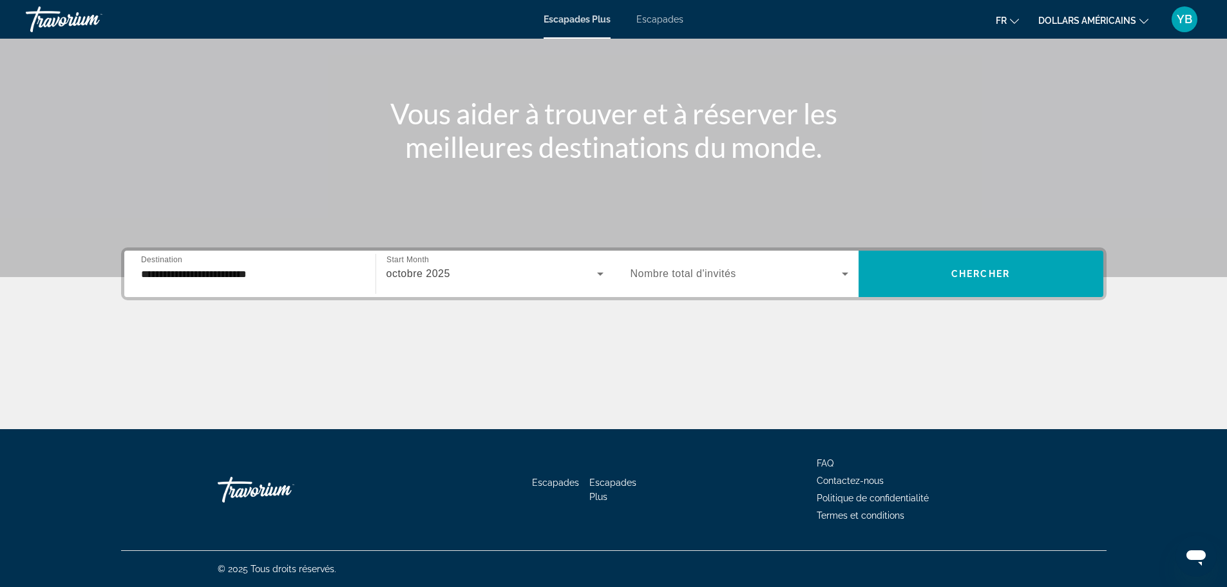
click at [717, 269] on span "Nombre total d'invités" at bounding box center [683, 273] width 106 height 11
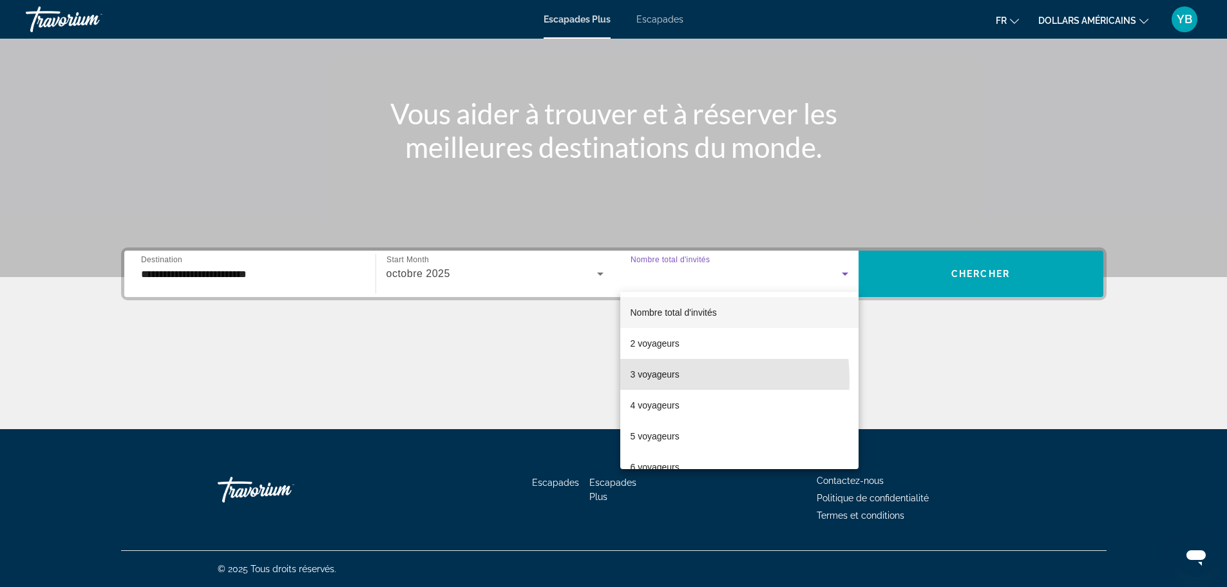
click at [652, 379] on span "3 voyageurs" at bounding box center [654, 373] width 49 height 15
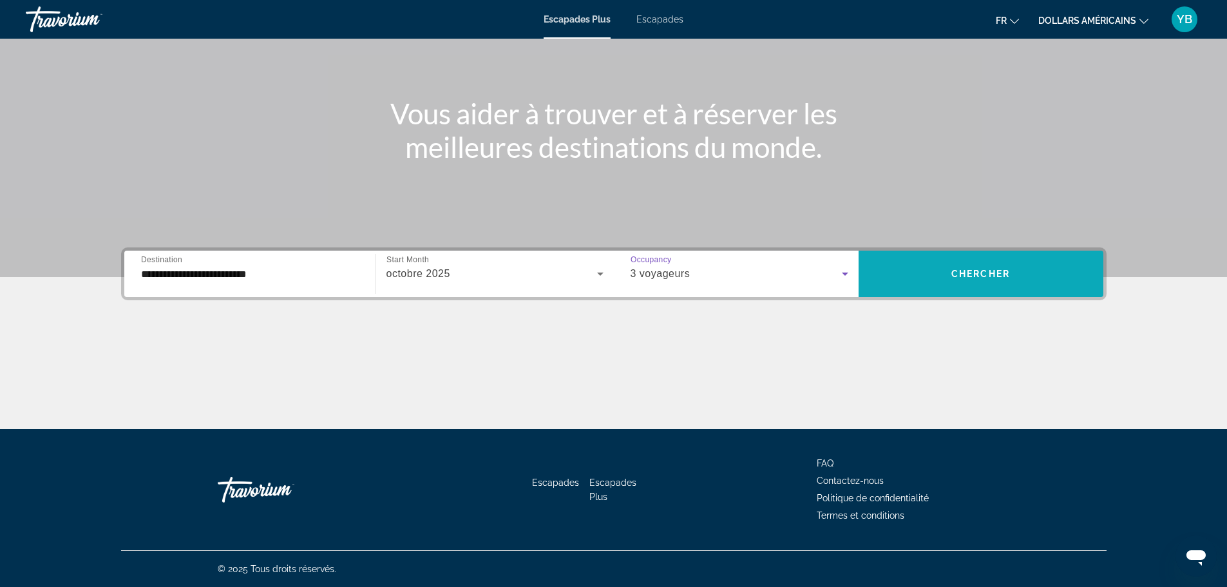
click at [955, 269] on span "Chercher" at bounding box center [980, 274] width 59 height 10
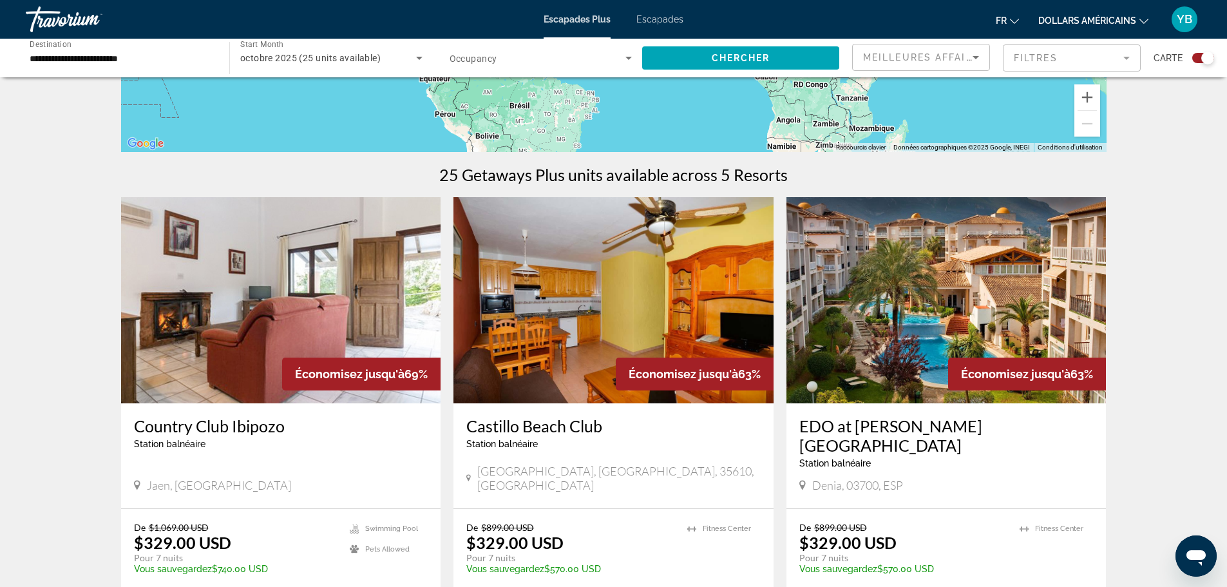
scroll to position [322, 0]
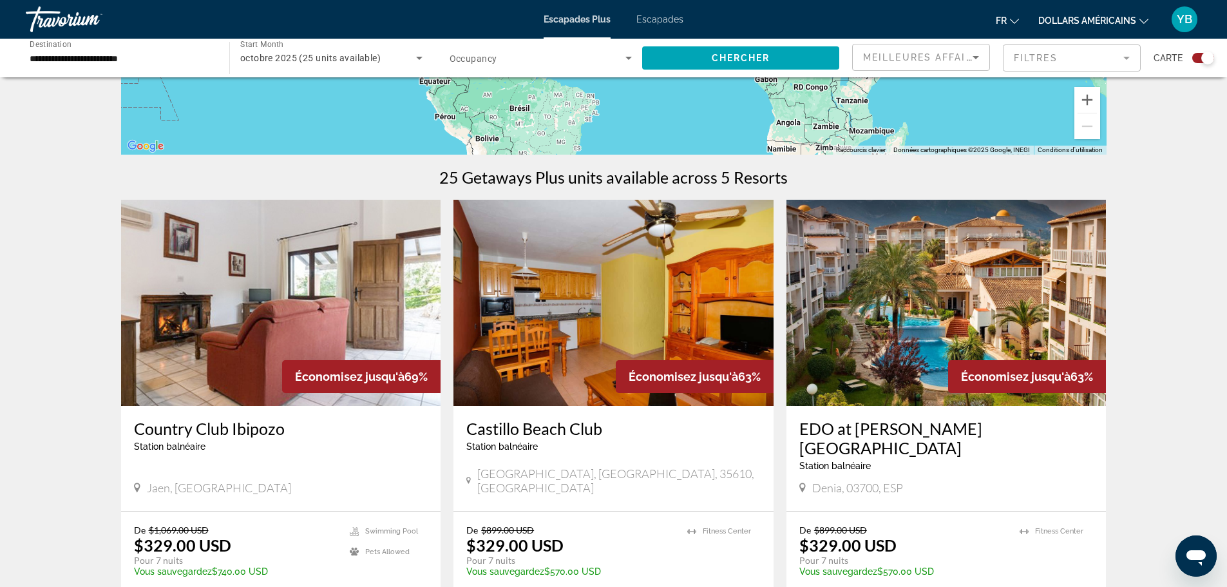
click at [662, 310] on img "Contenu principal" at bounding box center [613, 303] width 320 height 206
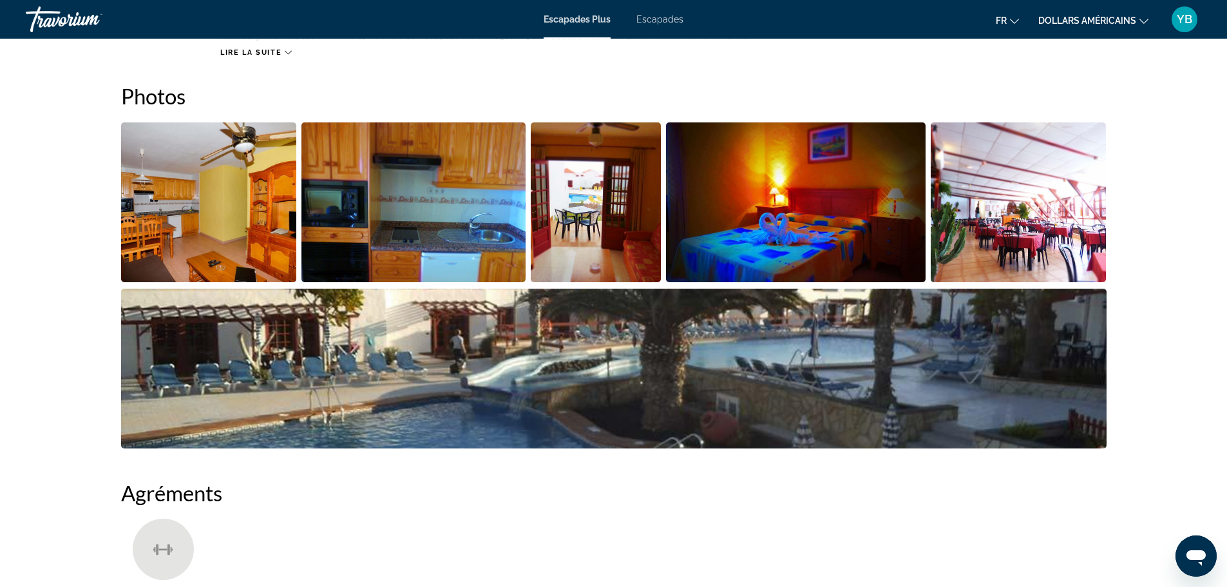
scroll to position [580, 0]
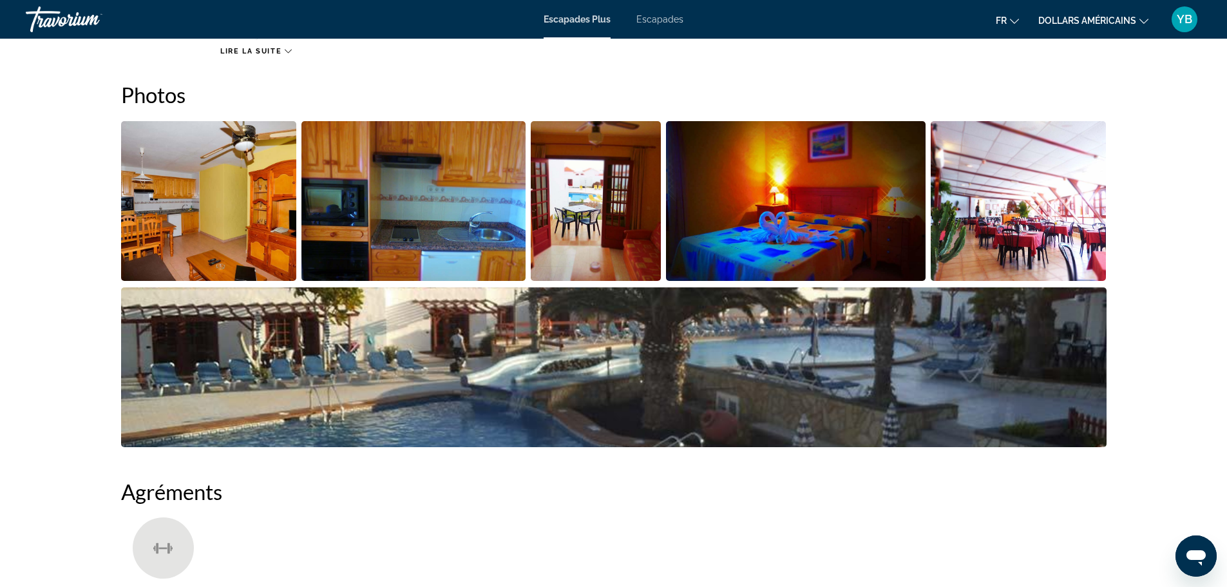
click at [576, 383] on img "Open full-screen image slider" at bounding box center [613, 367] width 985 height 160
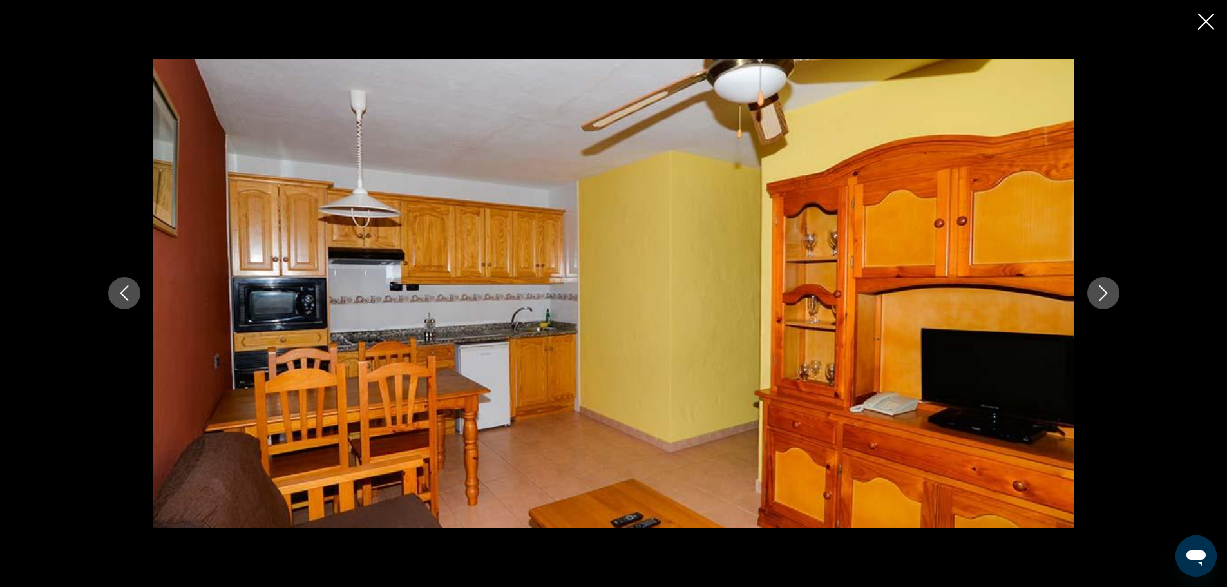
click at [1099, 292] on icon "Next image" at bounding box center [1102, 292] width 15 height 15
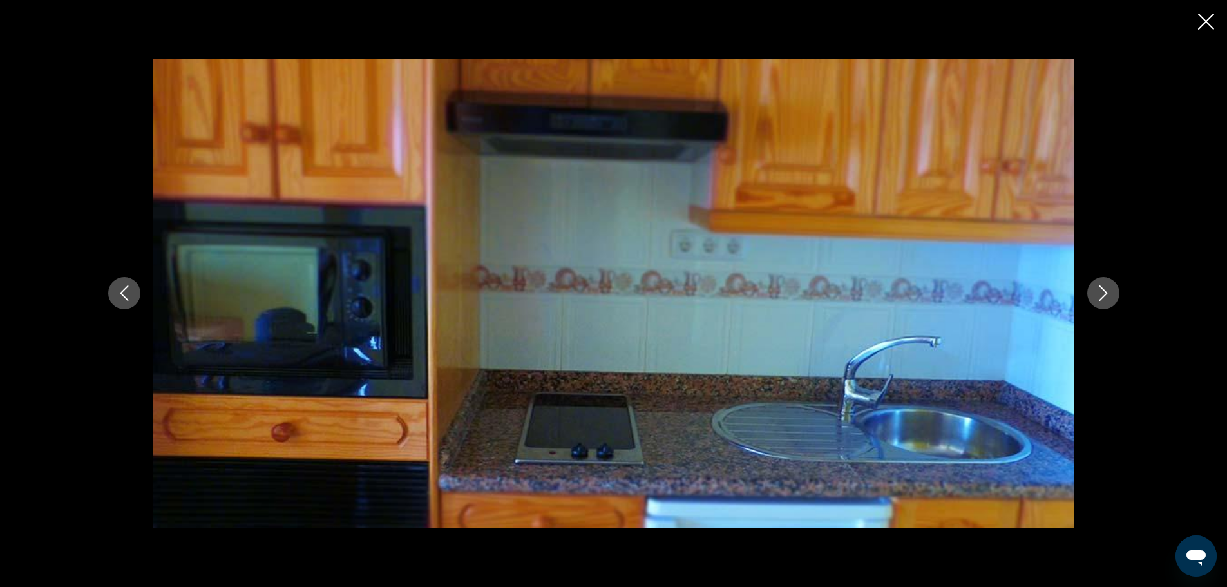
click at [1097, 291] on icon "Next image" at bounding box center [1102, 292] width 15 height 15
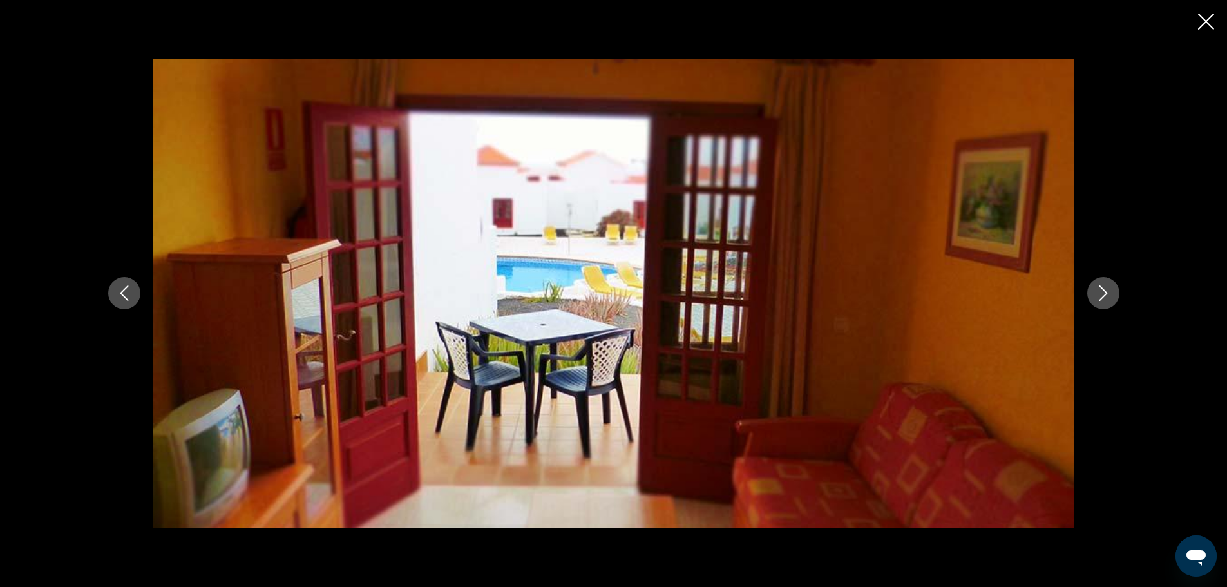
click at [1097, 290] on icon "Next image" at bounding box center [1102, 292] width 15 height 15
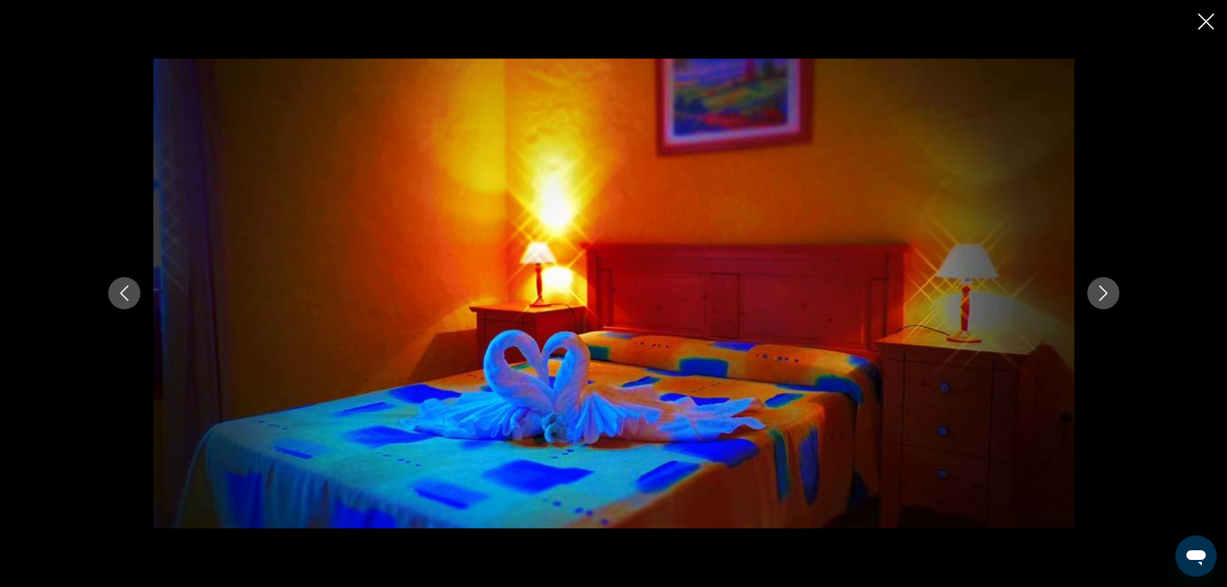
click at [1097, 290] on icon "Next image" at bounding box center [1102, 292] width 15 height 15
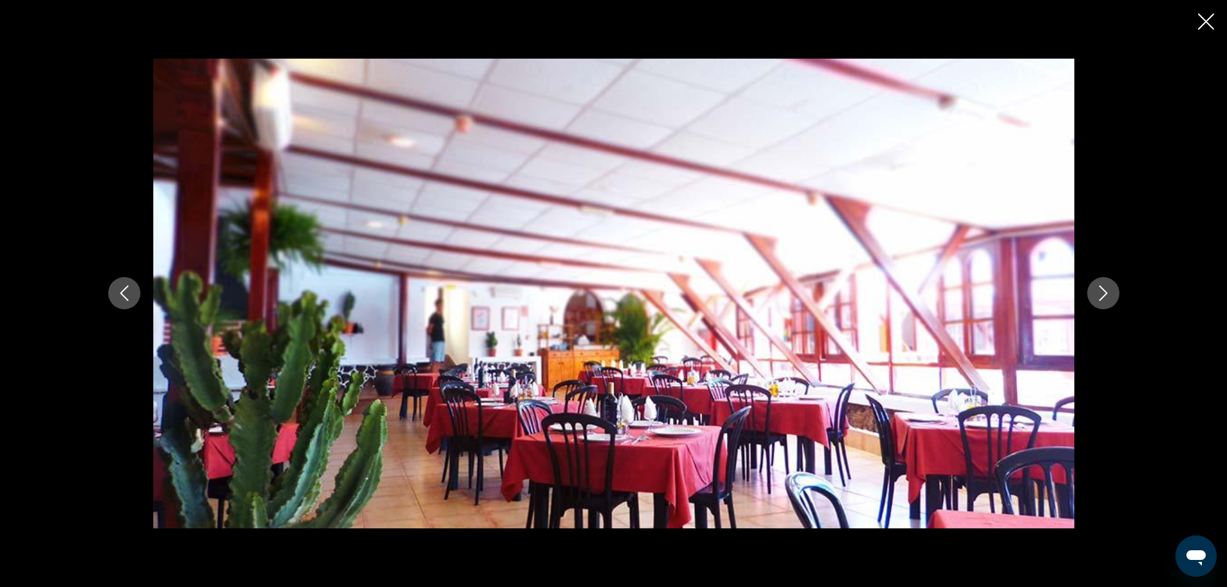
click at [1097, 290] on icon "Next image" at bounding box center [1102, 292] width 15 height 15
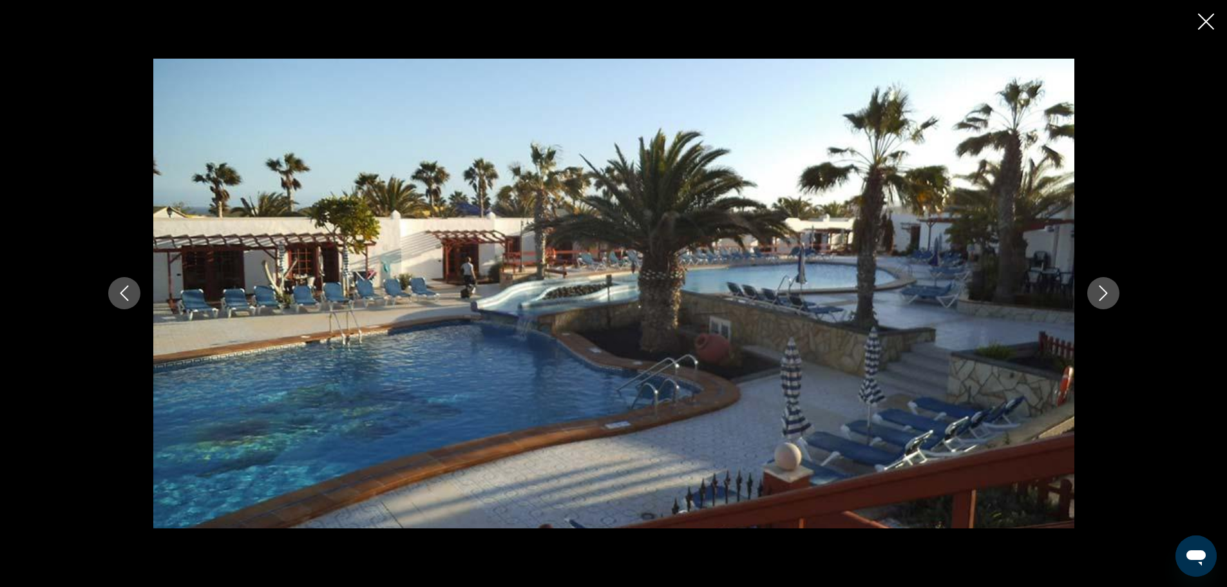
click at [1097, 290] on icon "Next image" at bounding box center [1102, 292] width 15 height 15
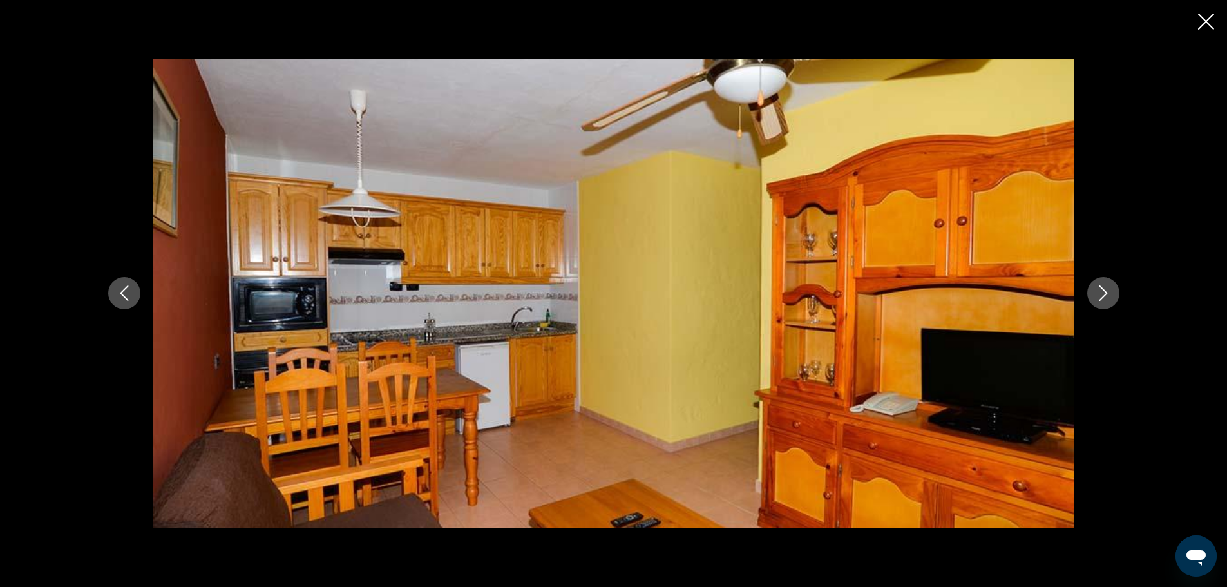
click at [1209, 21] on icon "Close slideshow" at bounding box center [1206, 22] width 16 height 16
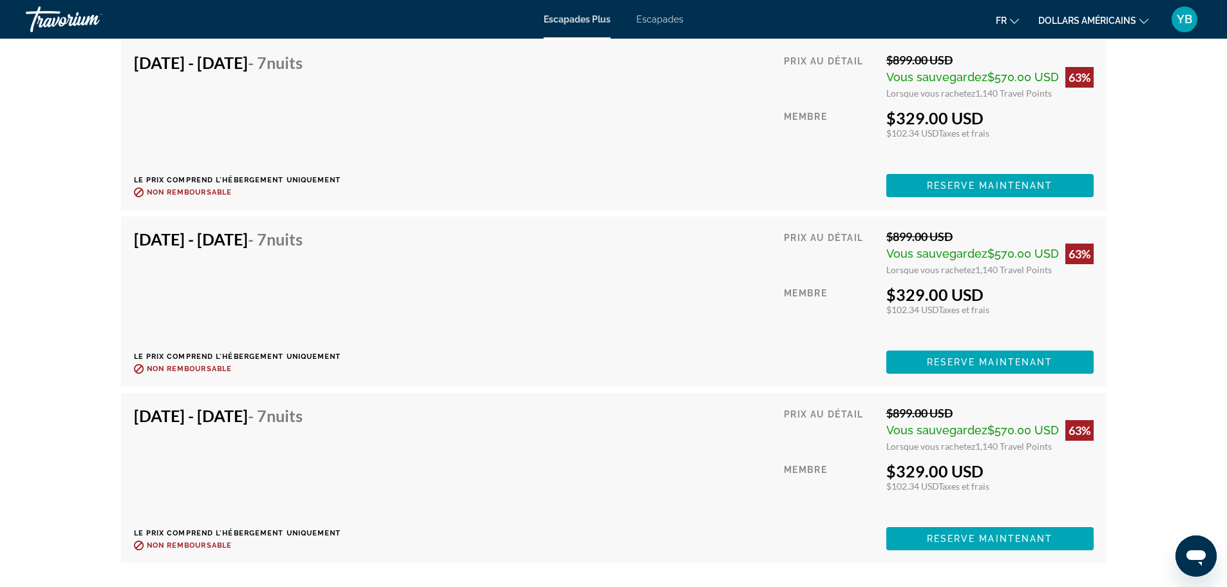
scroll to position [2511, 0]
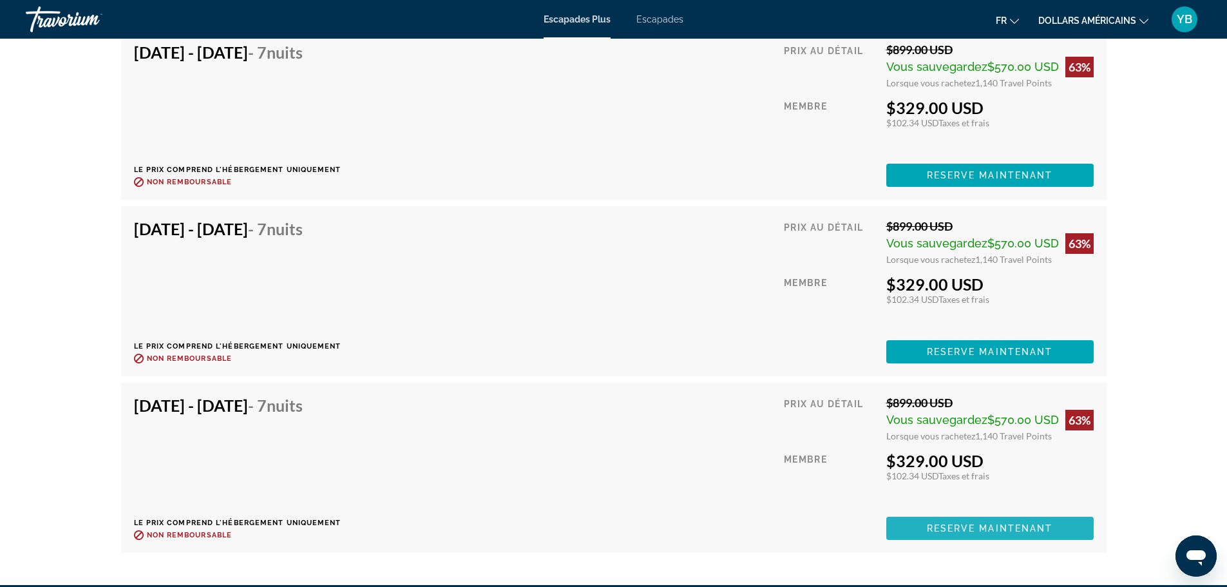
click at [963, 525] on span "Reserve maintenant" at bounding box center [990, 528] width 126 height 10
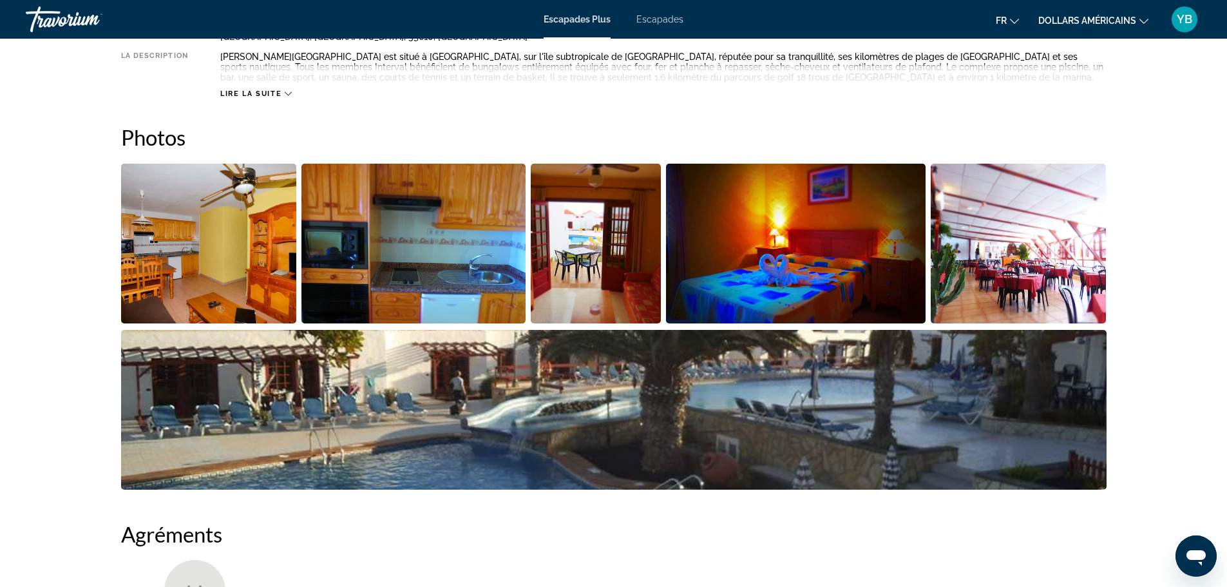
scroll to position [451, 0]
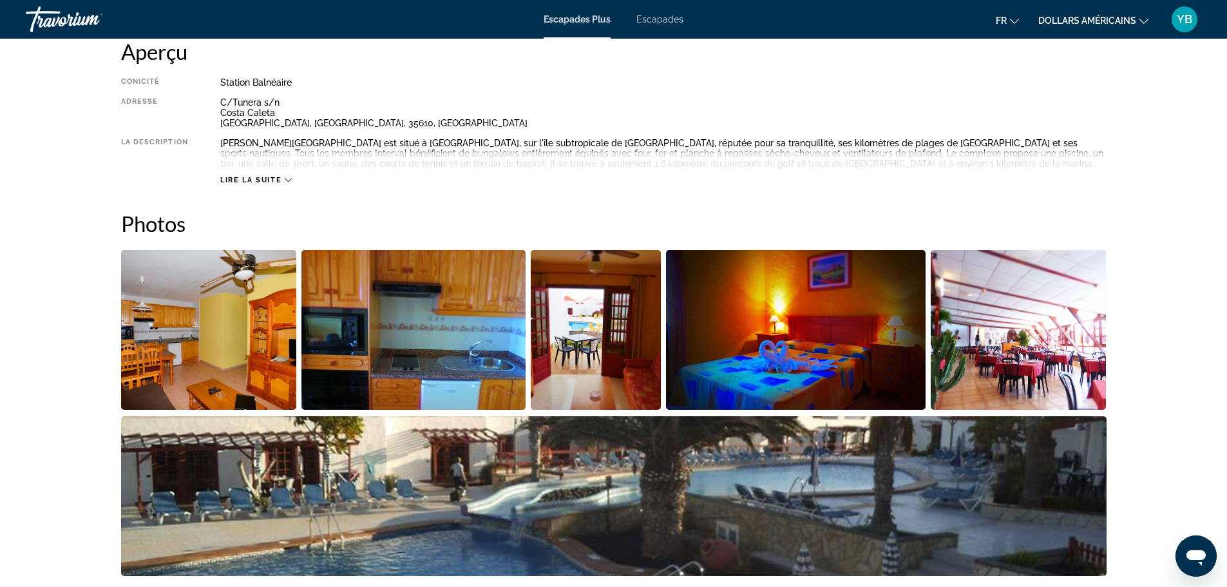
click at [235, 180] on font "Lire la suite" at bounding box center [250, 180] width 61 height 8
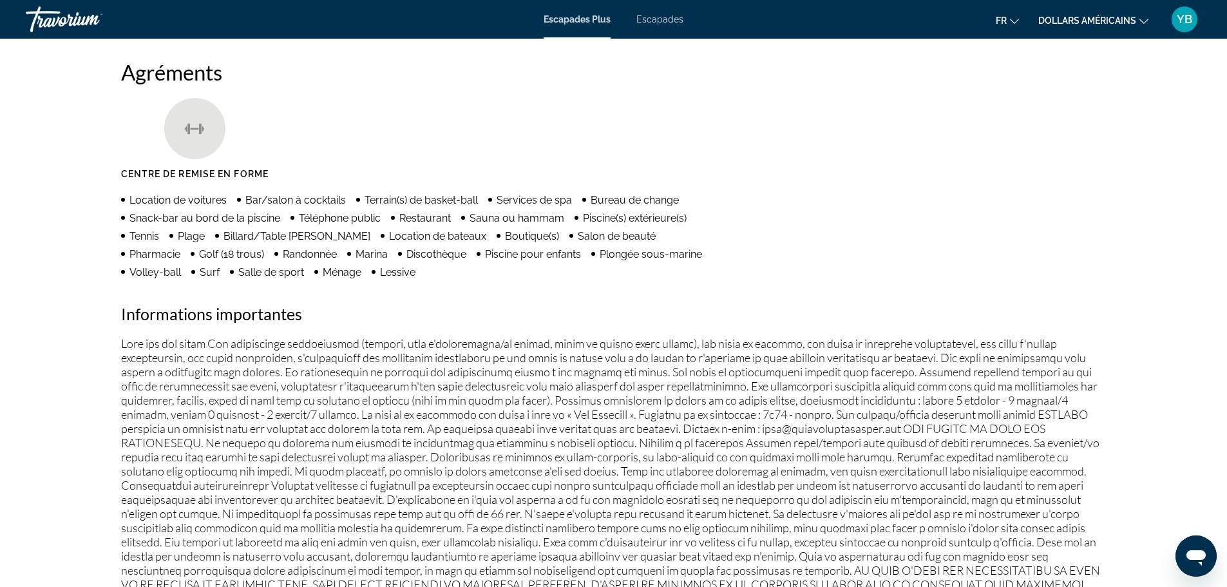
scroll to position [966, 0]
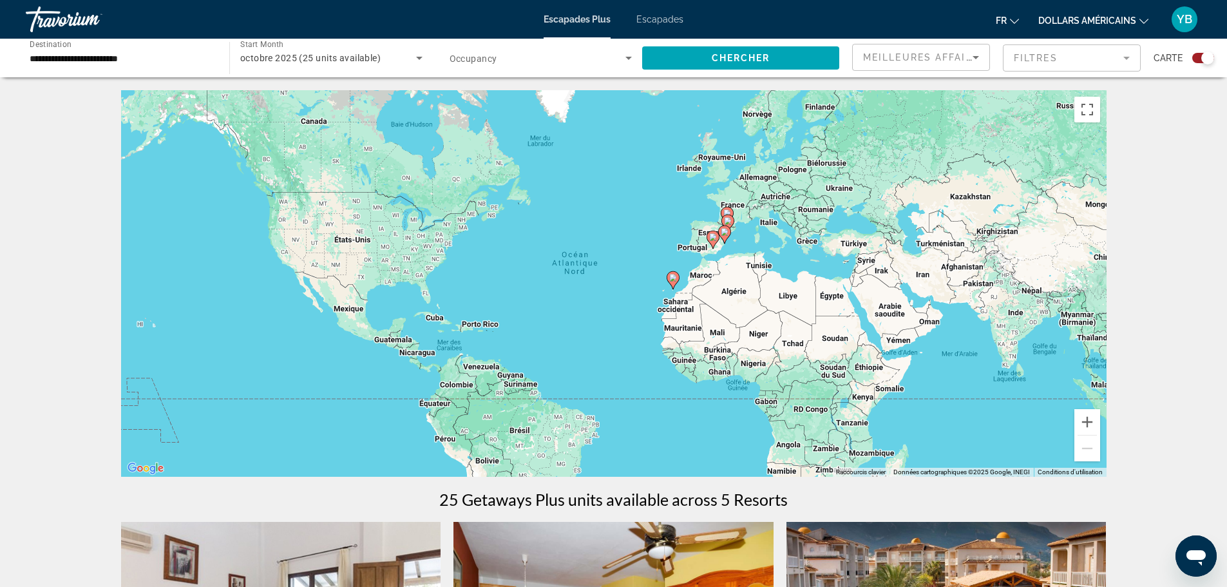
click at [61, 57] on input "**********" at bounding box center [121, 58] width 183 height 15
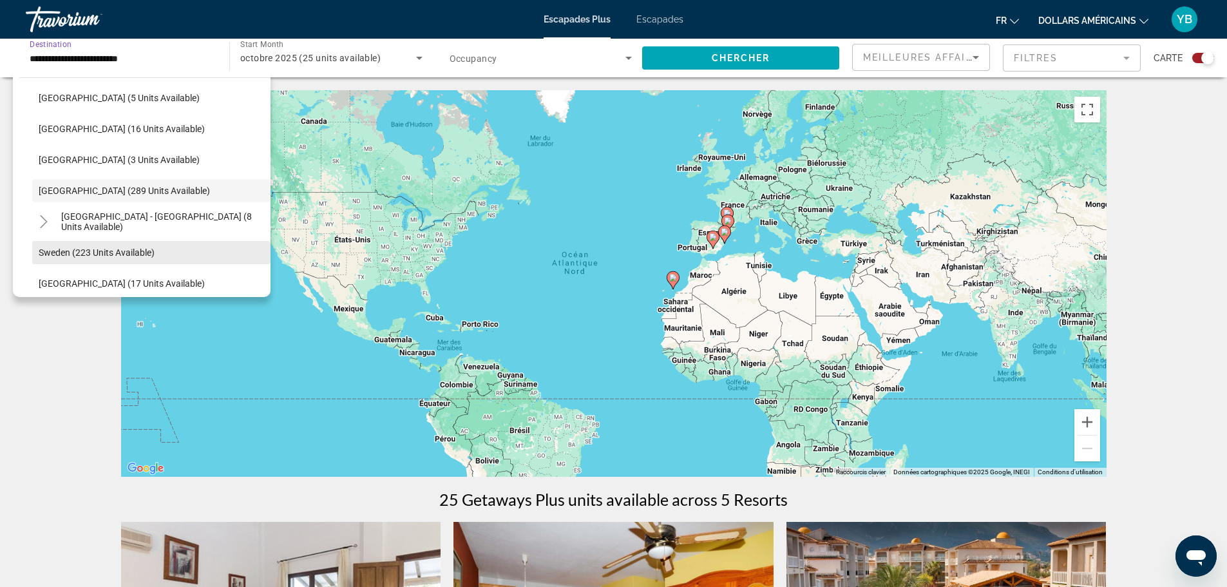
scroll to position [669, 0]
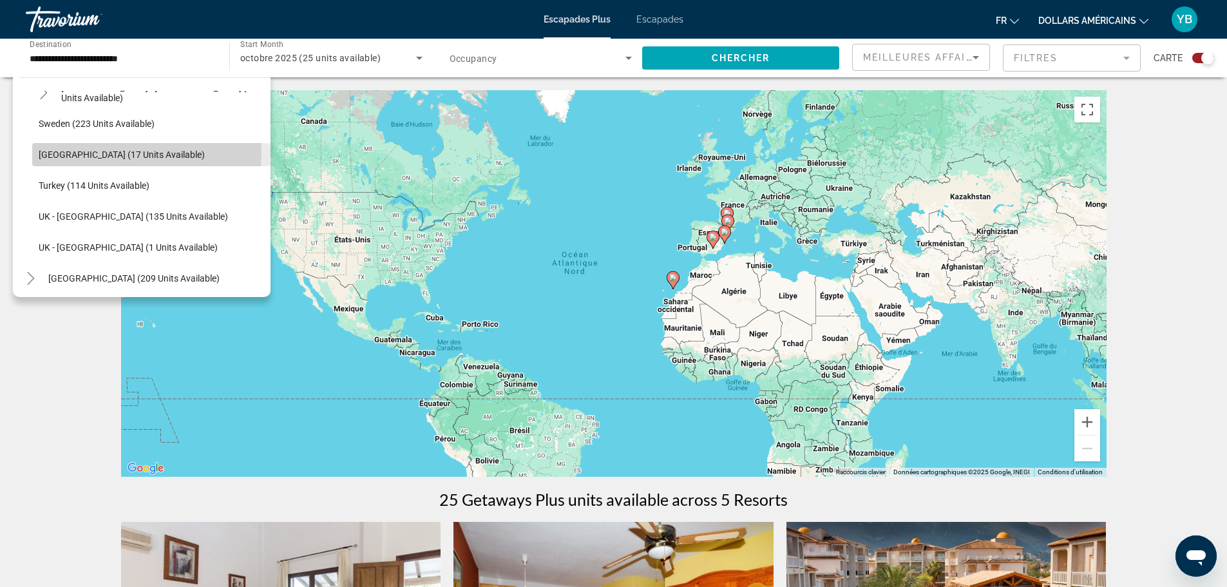
click at [119, 153] on span "[GEOGRAPHIC_DATA] (17 units available)" at bounding box center [122, 154] width 166 height 10
type input "**********"
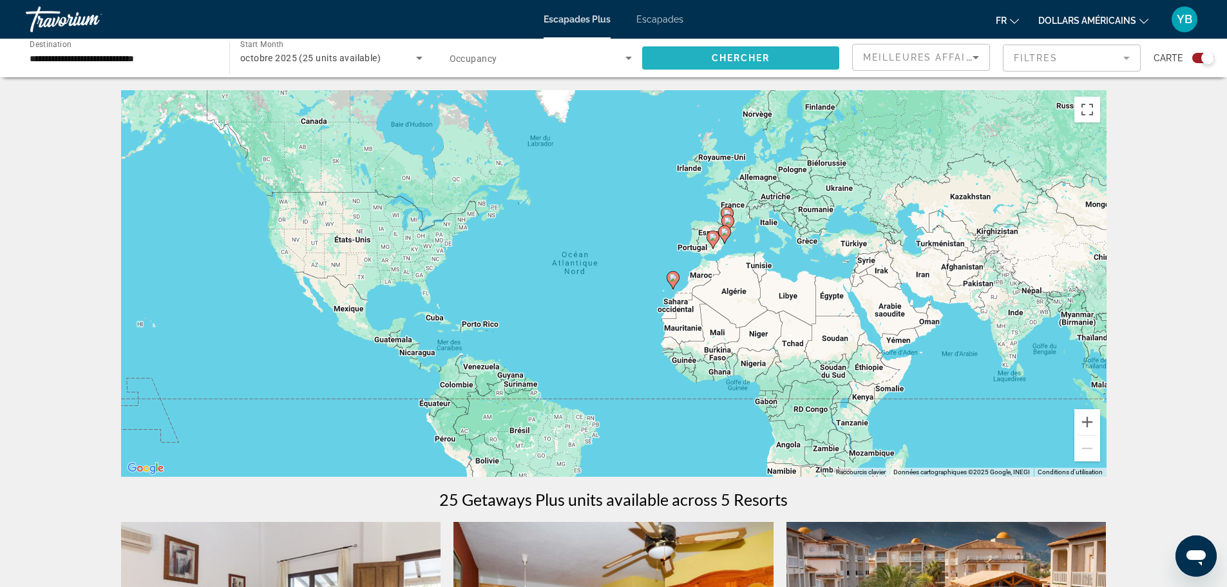
click at [725, 50] on span "Search widget" at bounding box center [740, 57] width 197 height 31
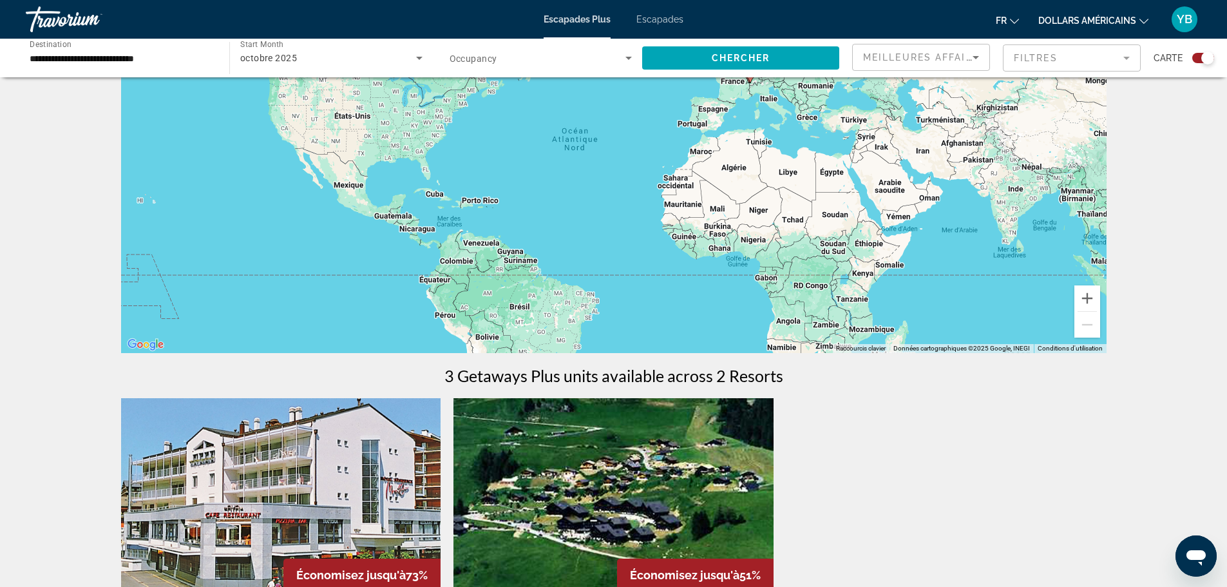
scroll to position [386, 0]
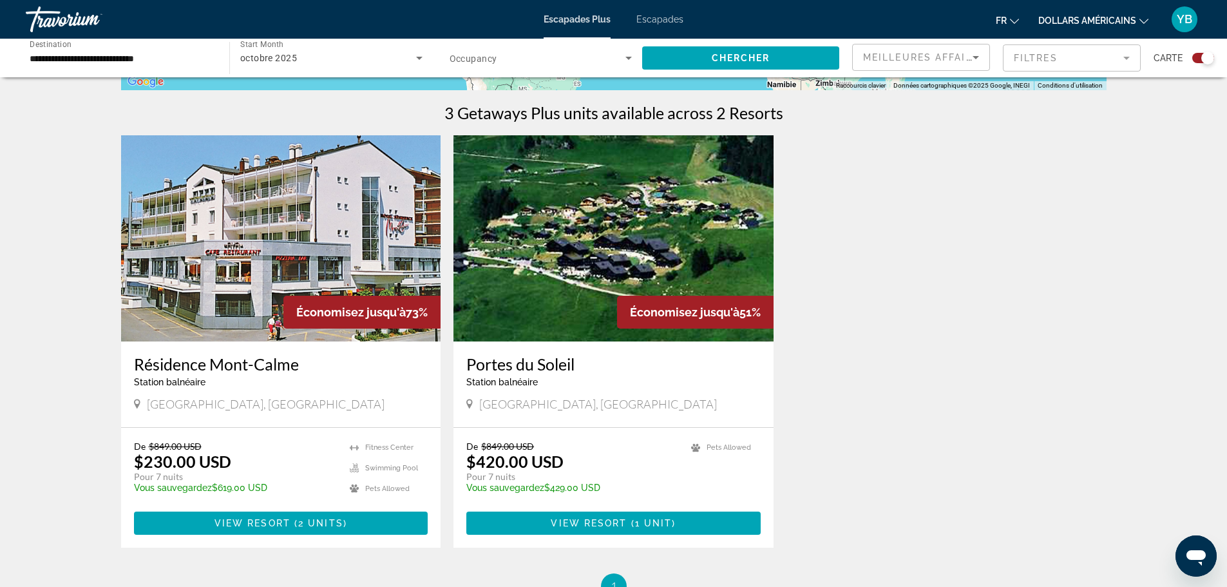
click at [578, 210] on img "Contenu principal" at bounding box center [613, 238] width 320 height 206
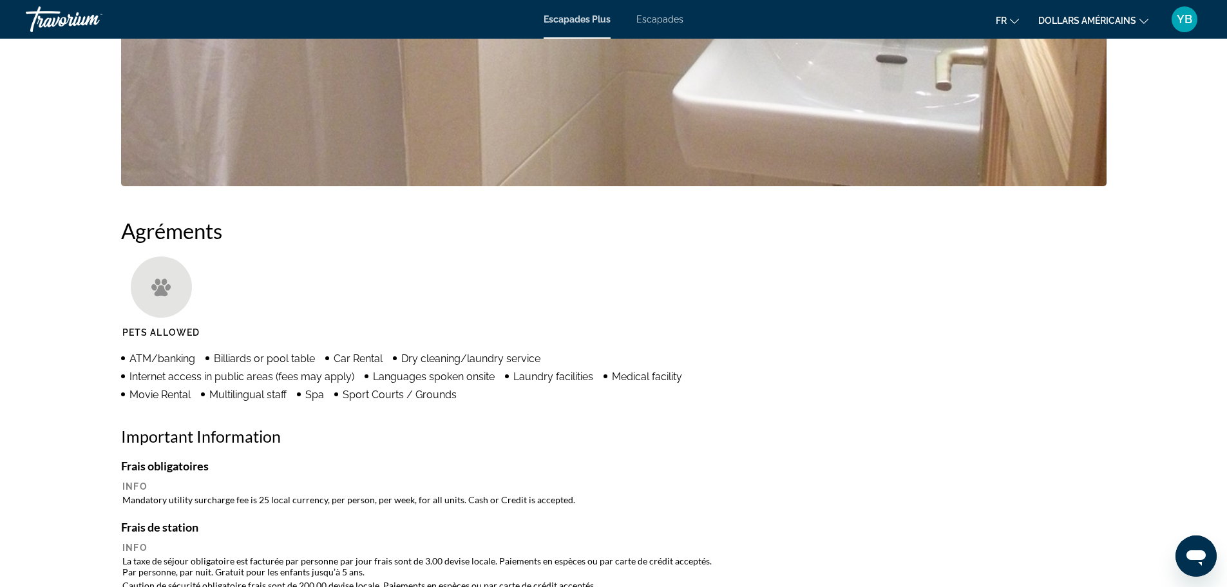
scroll to position [837, 0]
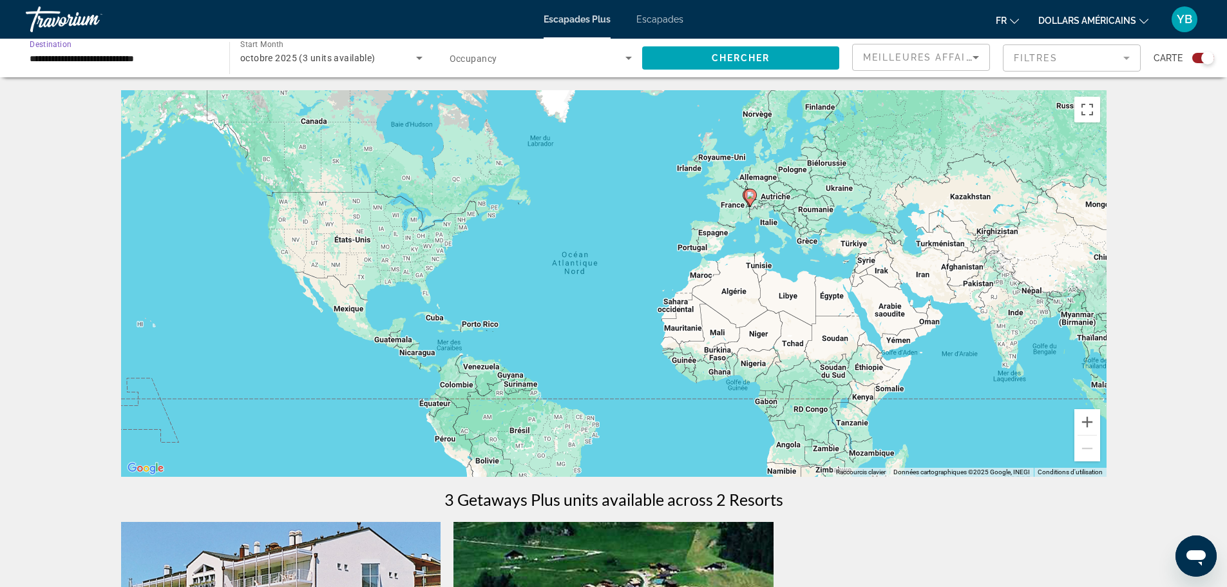
click at [86, 55] on input "**********" at bounding box center [121, 58] width 183 height 15
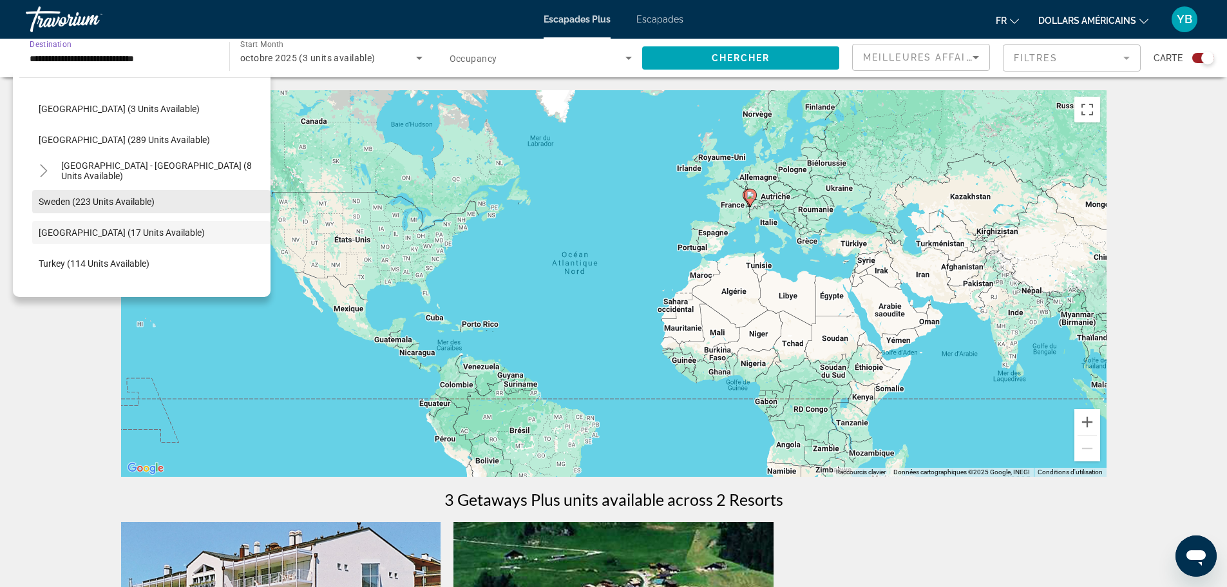
scroll to position [569, 0]
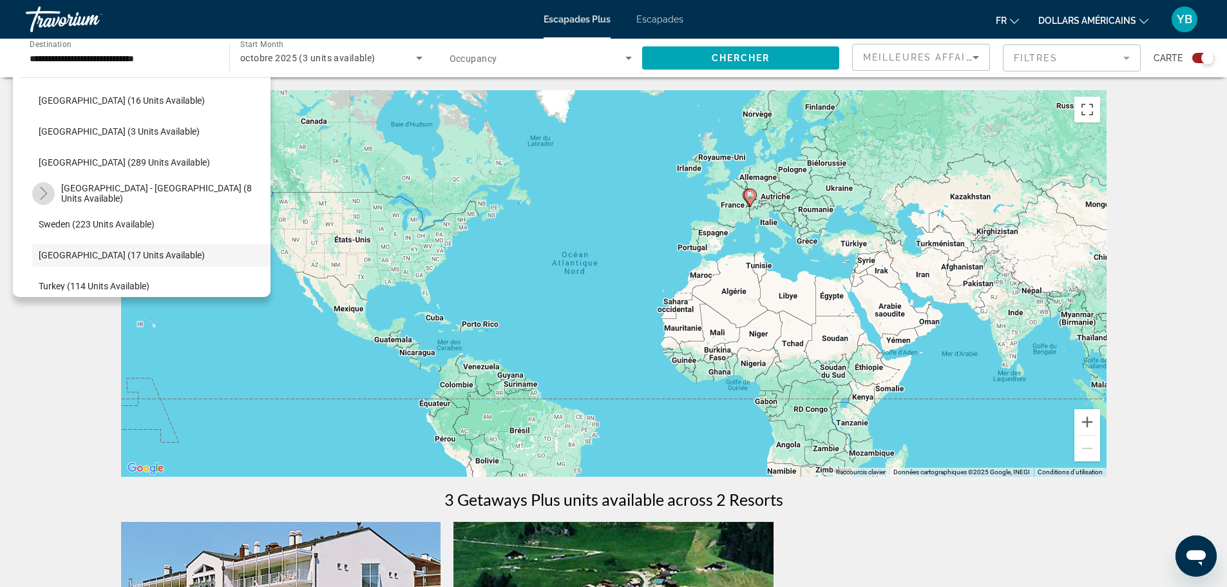
click at [53, 192] on mat-icon "Toggle Spain - Canary Islands (8 units available)" at bounding box center [43, 193] width 23 height 23
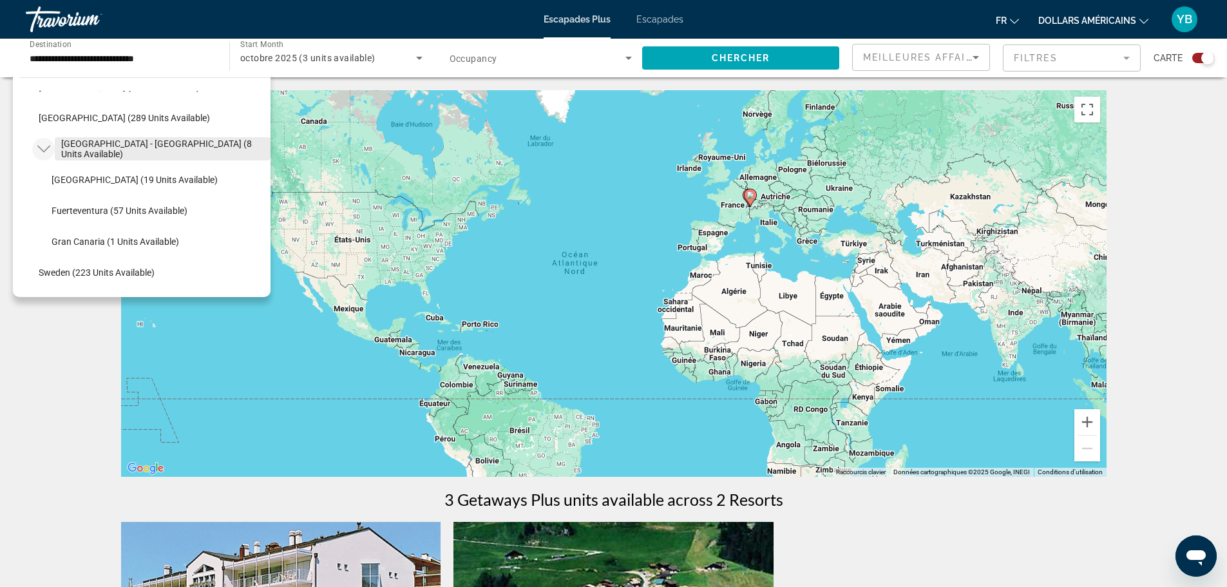
scroll to position [633, 0]
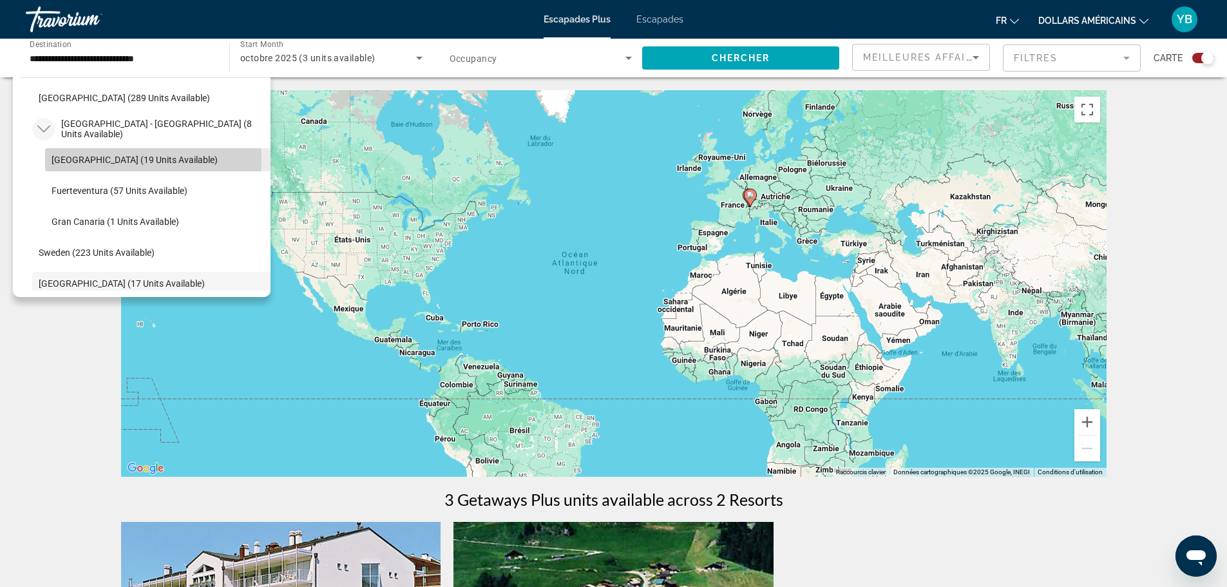
click at [114, 158] on span "Tenerife (19 units available)" at bounding box center [135, 160] width 166 height 10
type input "**********"
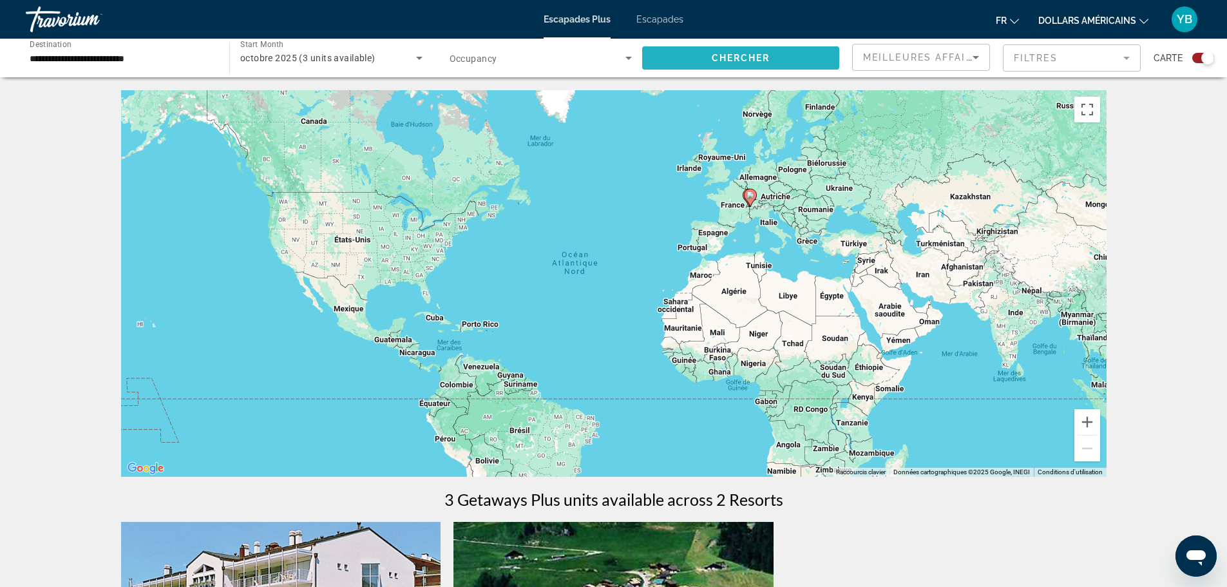
click at [750, 53] on span "Chercher" at bounding box center [741, 58] width 59 height 10
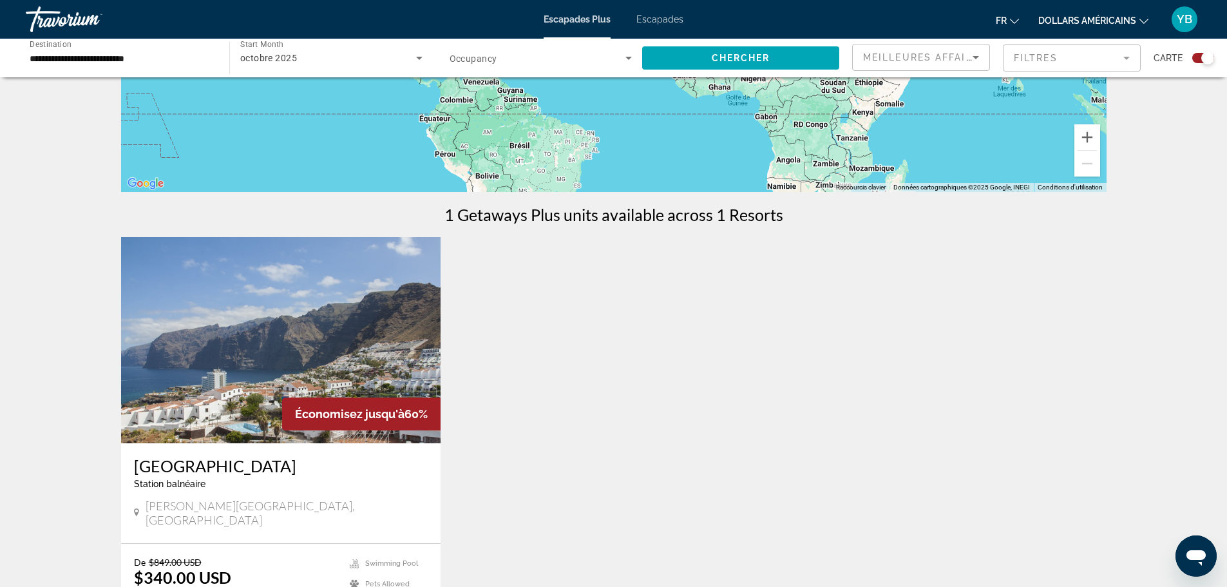
scroll to position [322, 0]
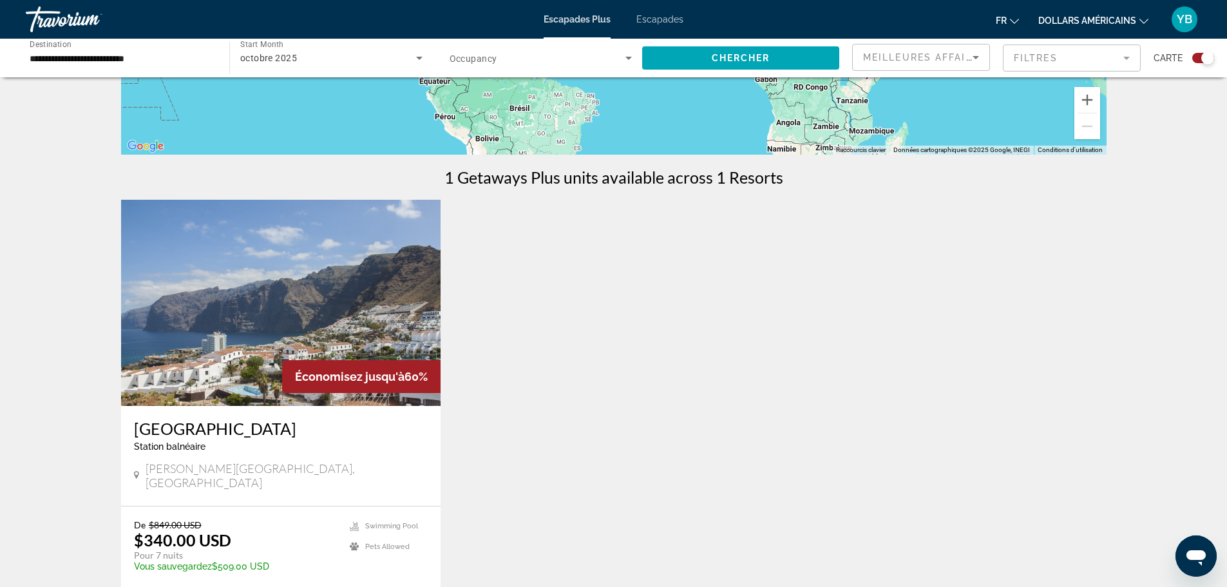
click at [283, 310] on img "Contenu principal" at bounding box center [281, 303] width 320 height 206
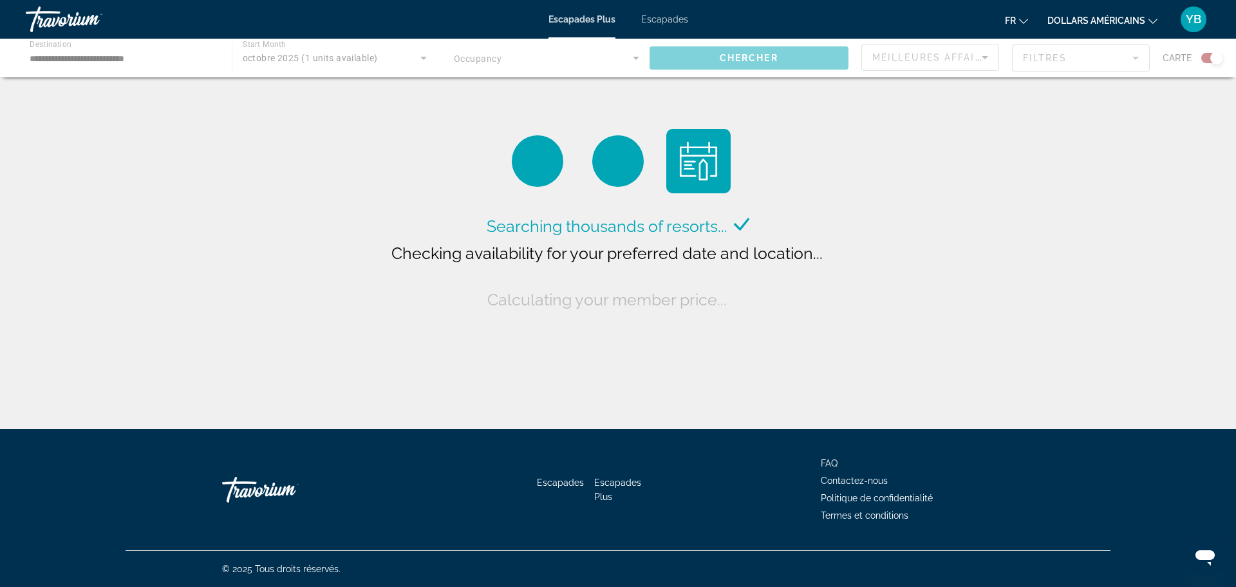
click at [361, 50] on div "Contenu principal" at bounding box center [618, 58] width 1236 height 39
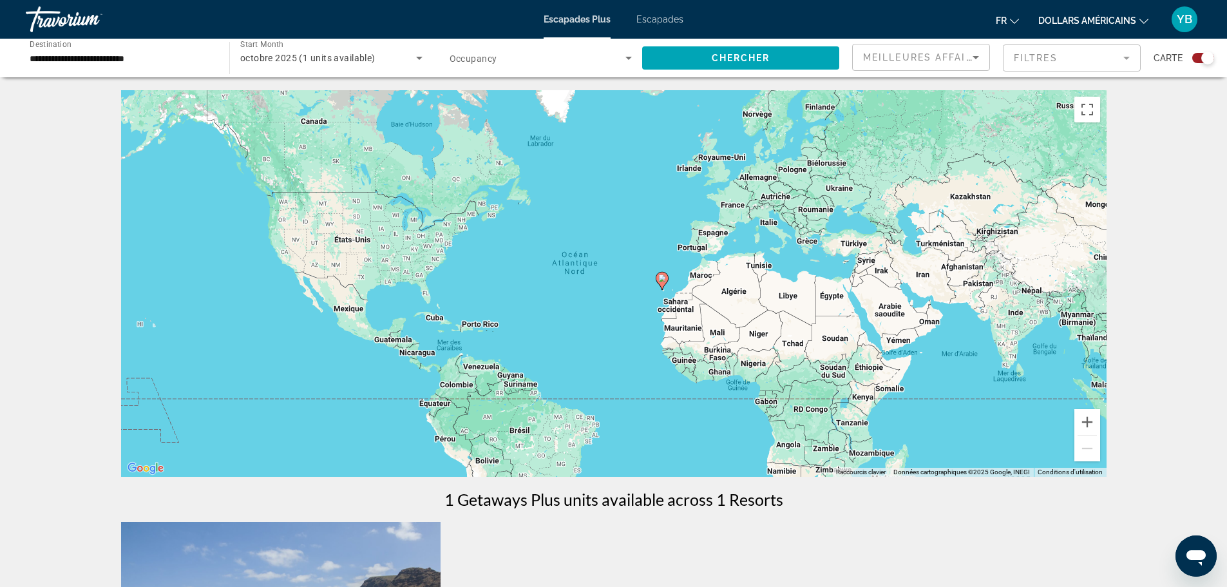
click at [329, 61] on span "octobre 2025 (1 units available)" at bounding box center [307, 58] width 135 height 10
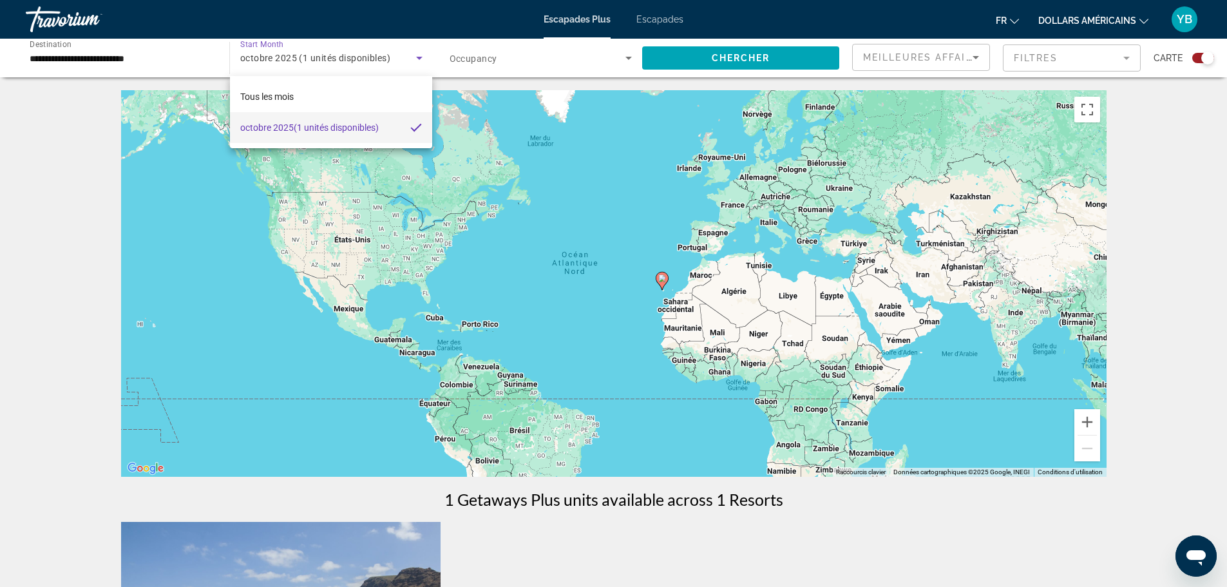
click at [416, 63] on div at bounding box center [613, 293] width 1227 height 587
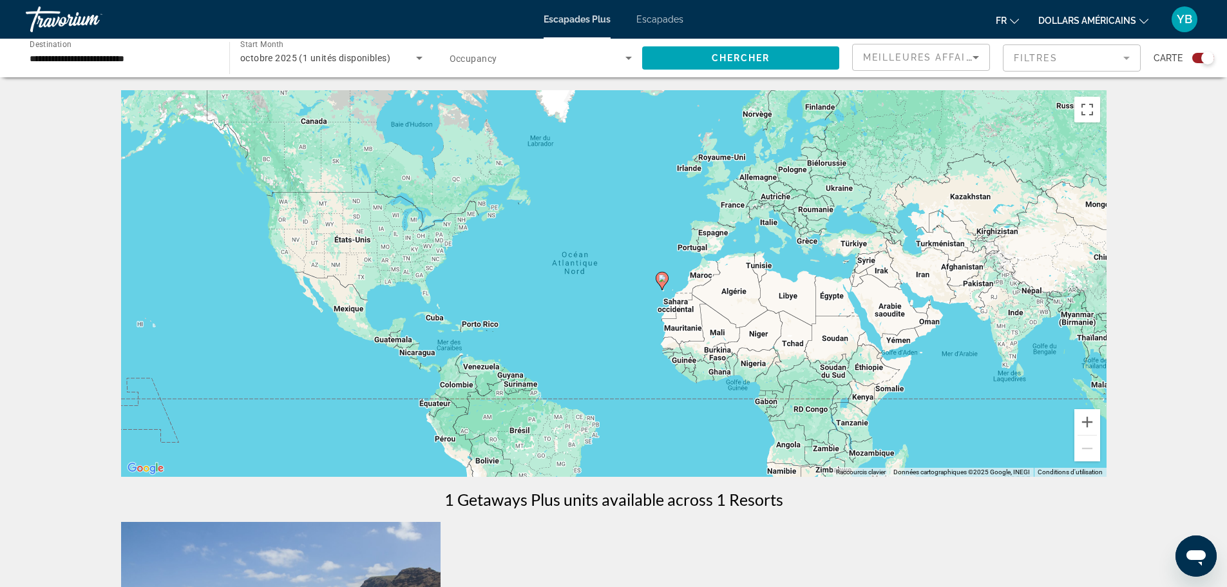
click at [413, 60] on icon "Search widget" at bounding box center [418, 57] width 15 height 15
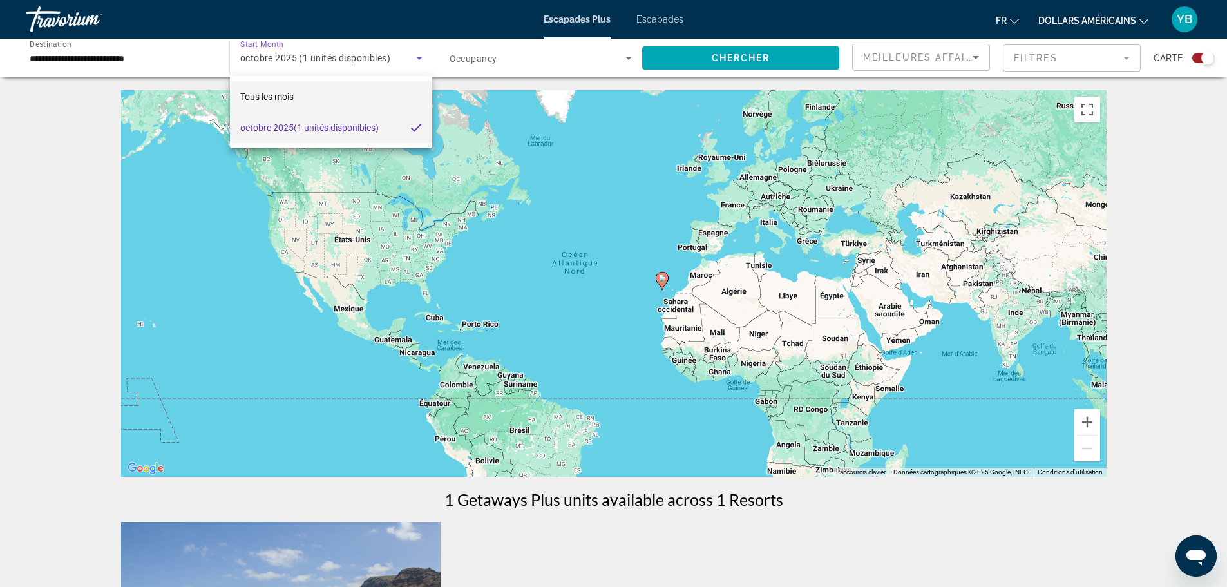
click at [296, 91] on mat-option "Tous les mois" at bounding box center [331, 96] width 203 height 31
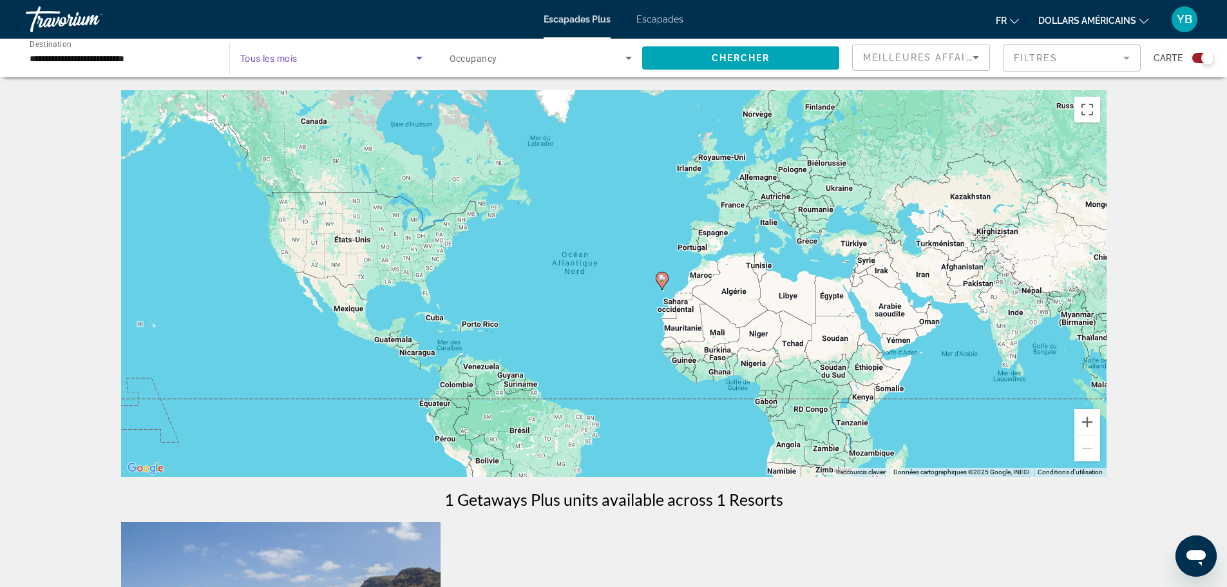
click at [411, 59] on icon "Search widget" at bounding box center [418, 57] width 15 height 15
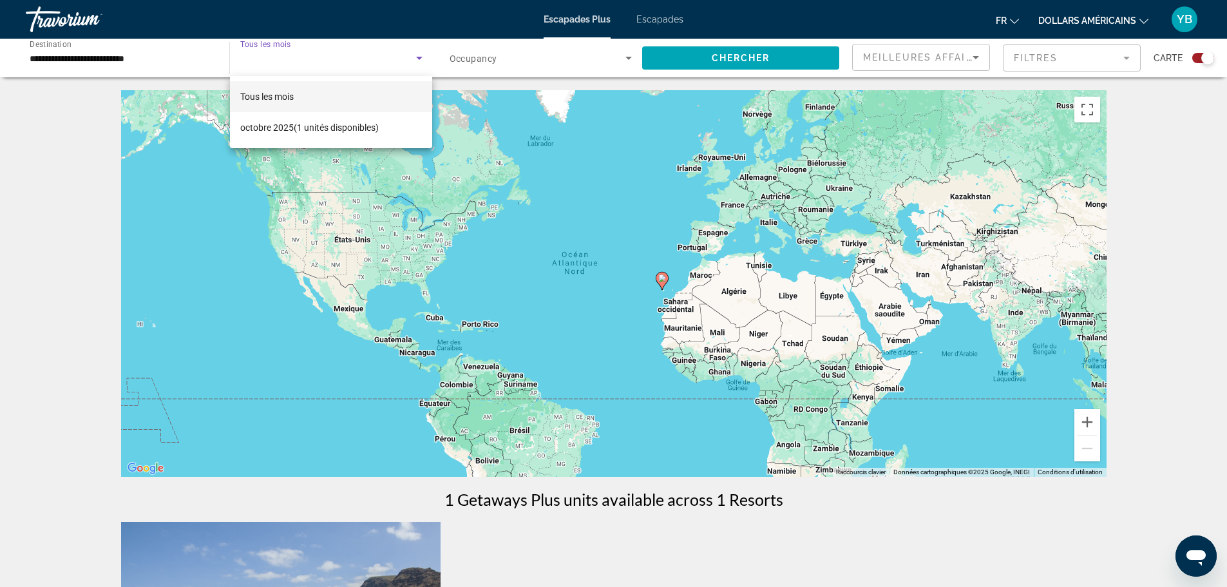
click at [270, 68] on div at bounding box center [613, 293] width 1227 height 587
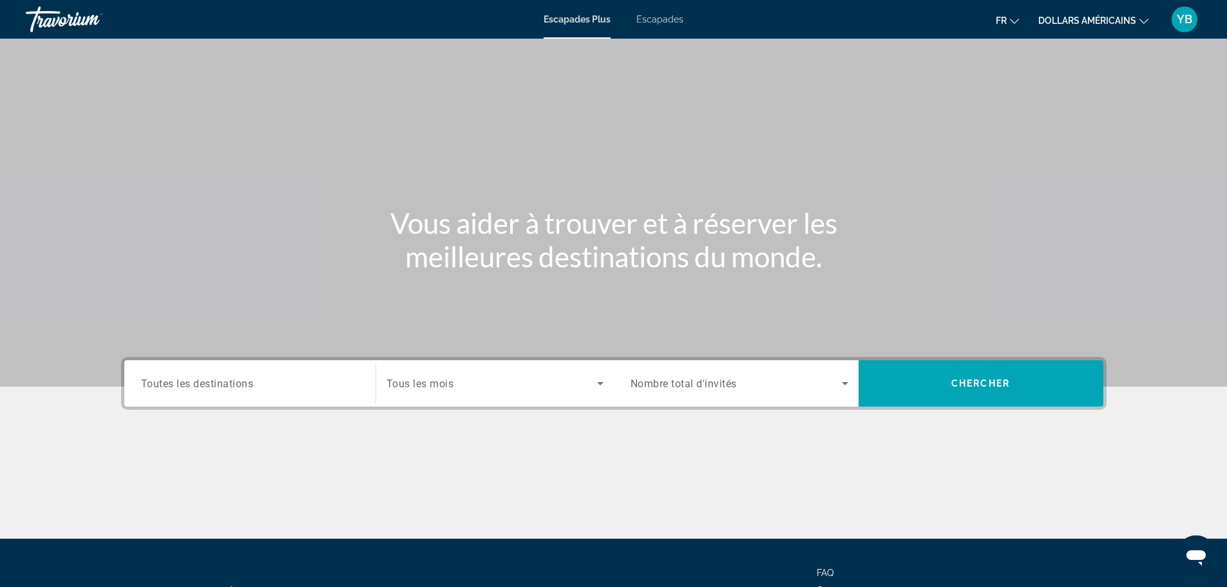
click at [436, 386] on span "Tous les mois" at bounding box center [420, 383] width 68 height 12
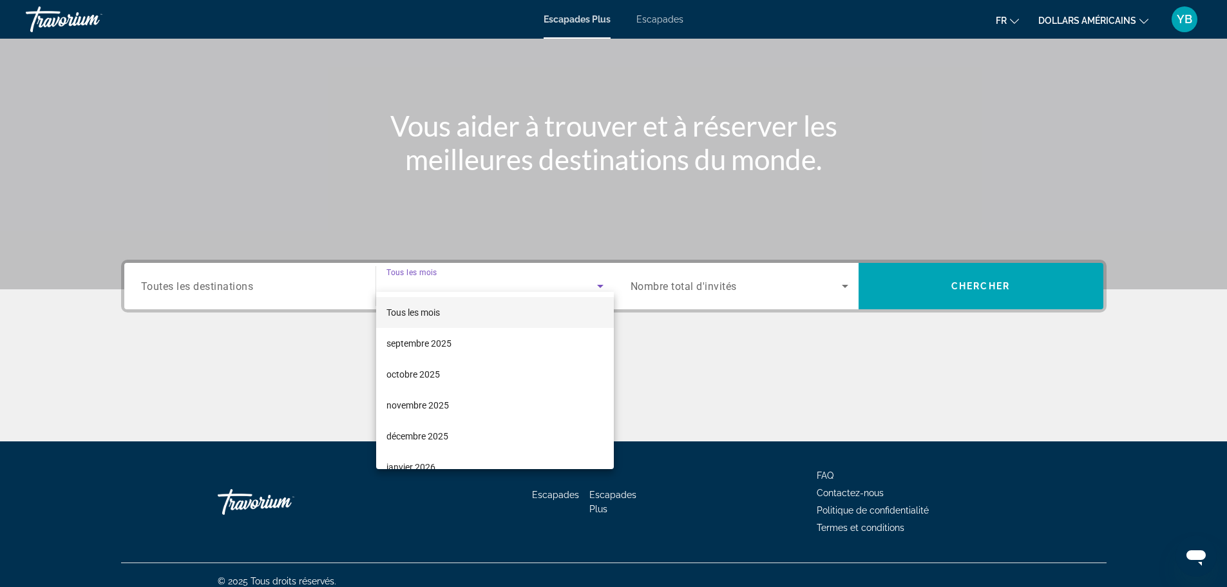
scroll to position [109, 0]
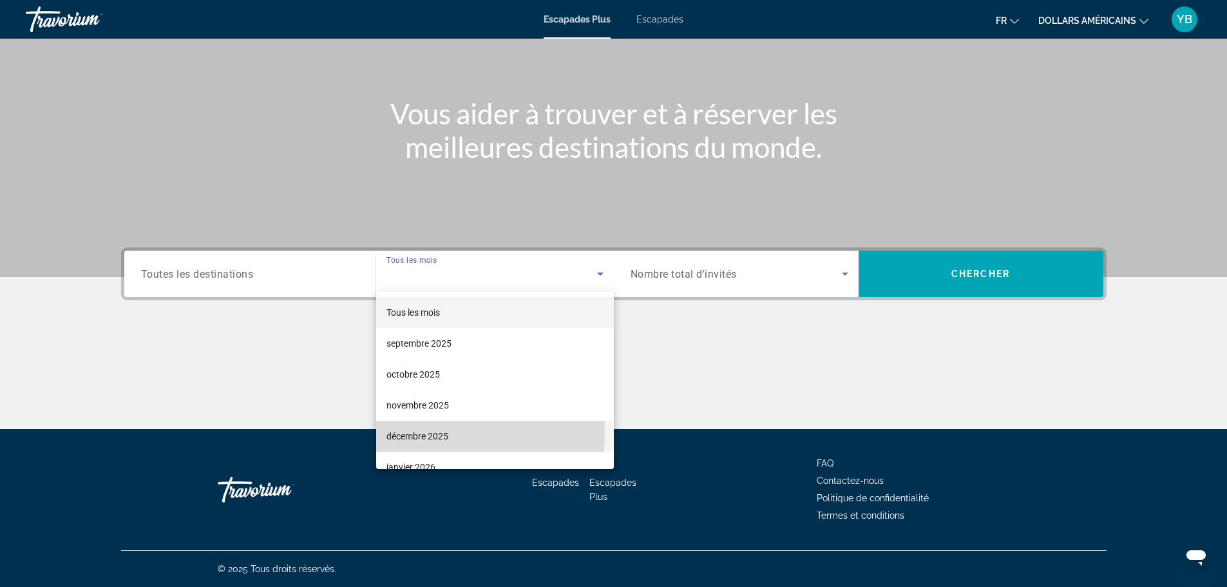
click at [423, 433] on font "décembre 2025" at bounding box center [417, 436] width 62 height 10
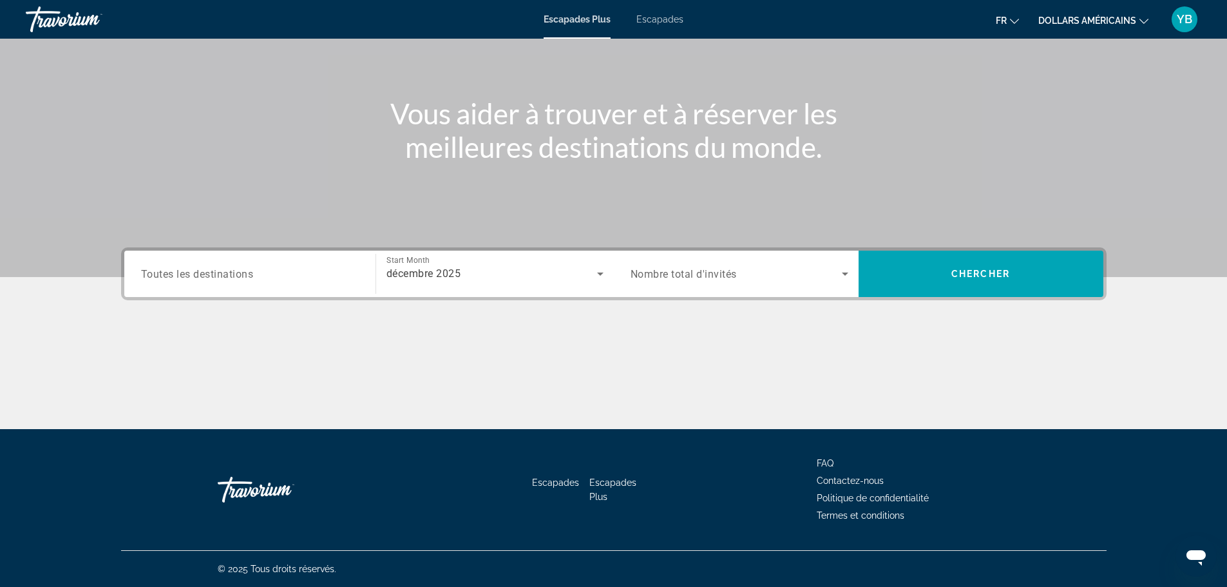
click at [232, 270] on span "Toutes les destinations" at bounding box center [197, 273] width 113 height 12
click at [232, 270] on input "Destination Toutes les destinations" at bounding box center [250, 274] width 218 height 15
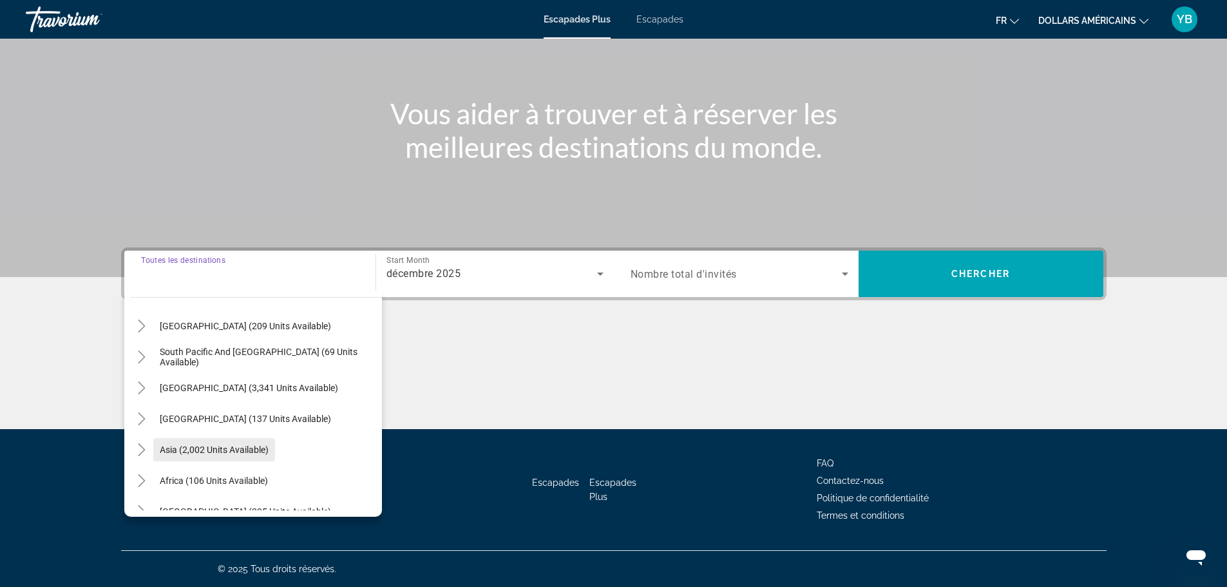
scroll to position [144, 0]
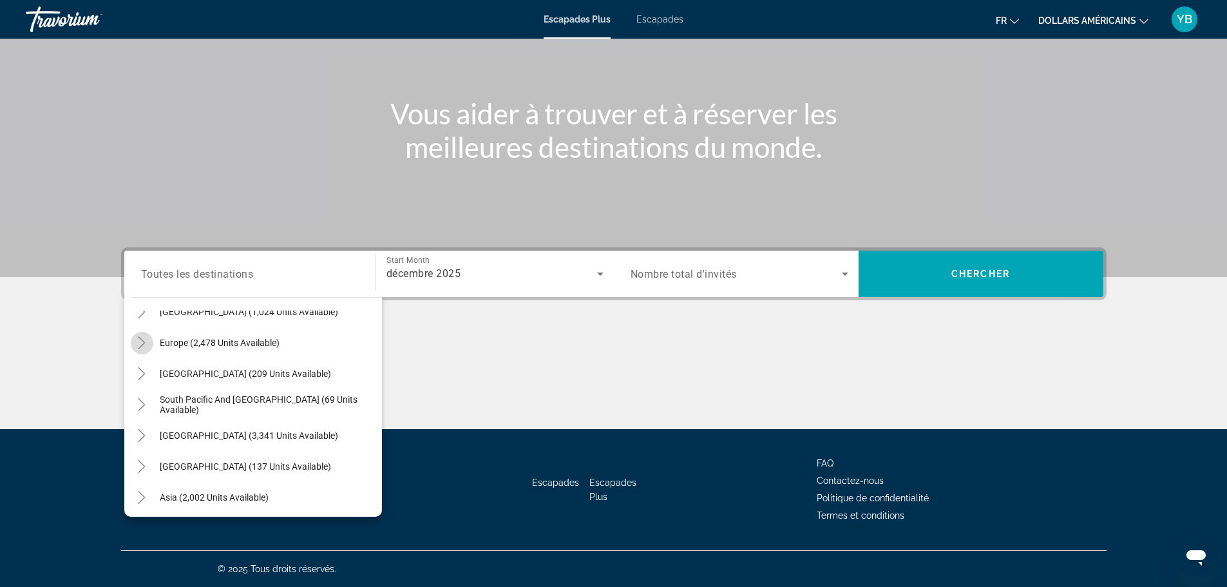
click at [141, 346] on icon "Toggle Europe (2,478 units available)" at bounding box center [141, 342] width 13 height 13
click at [149, 432] on icon "Toggle Spain - Canary Islands (8 units available)" at bounding box center [154, 434] width 13 height 13
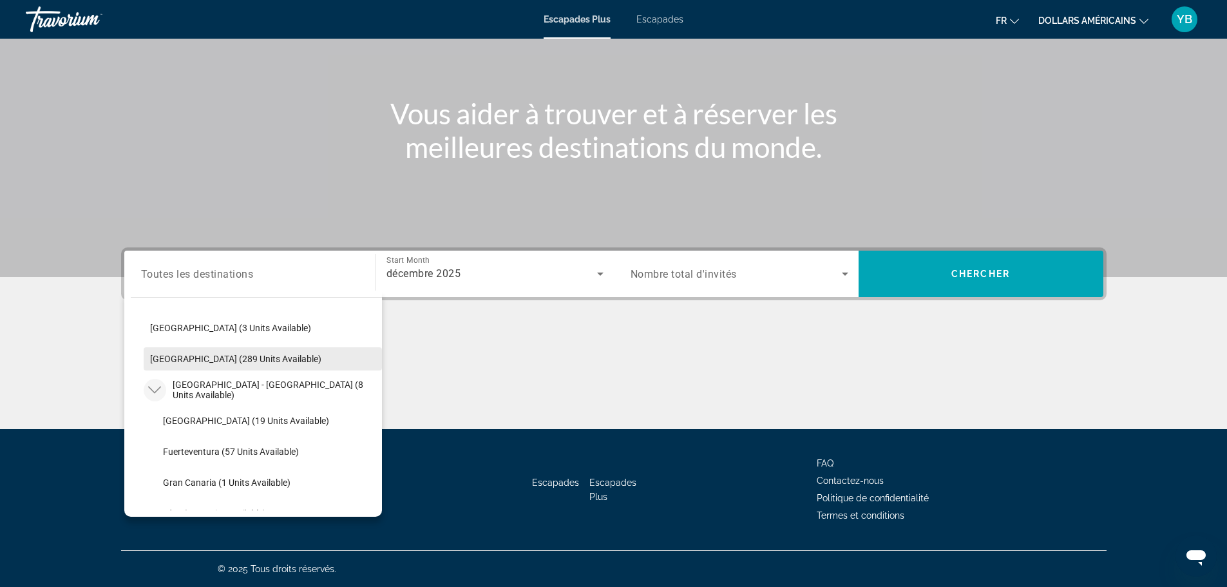
scroll to position [612, 0]
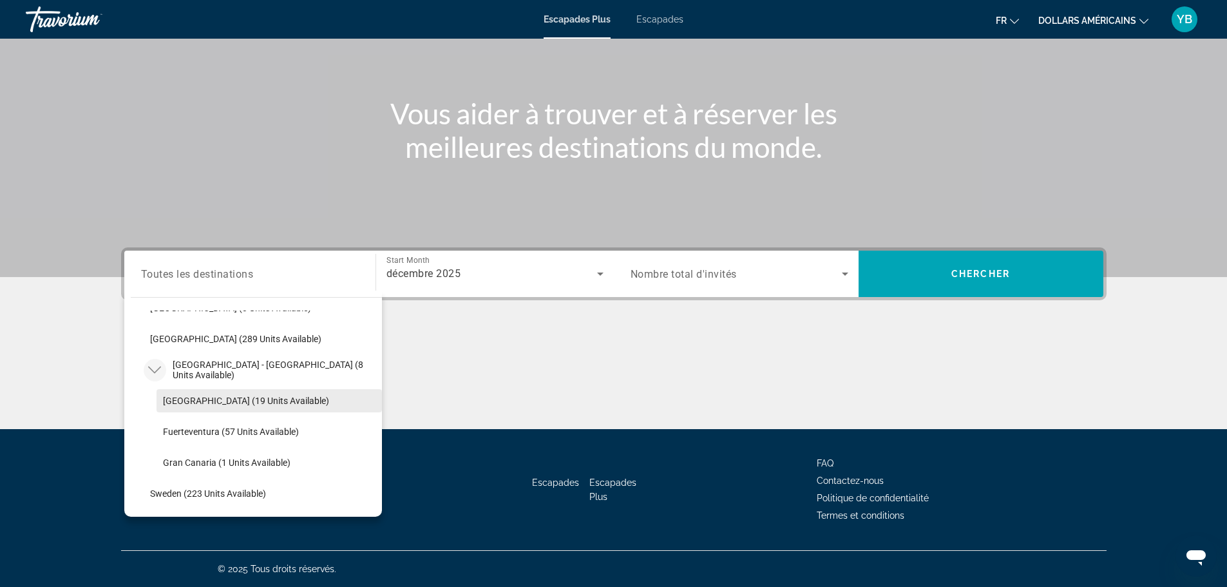
click at [212, 394] on span "Search widget" at bounding box center [268, 400] width 225 height 31
type input "**********"
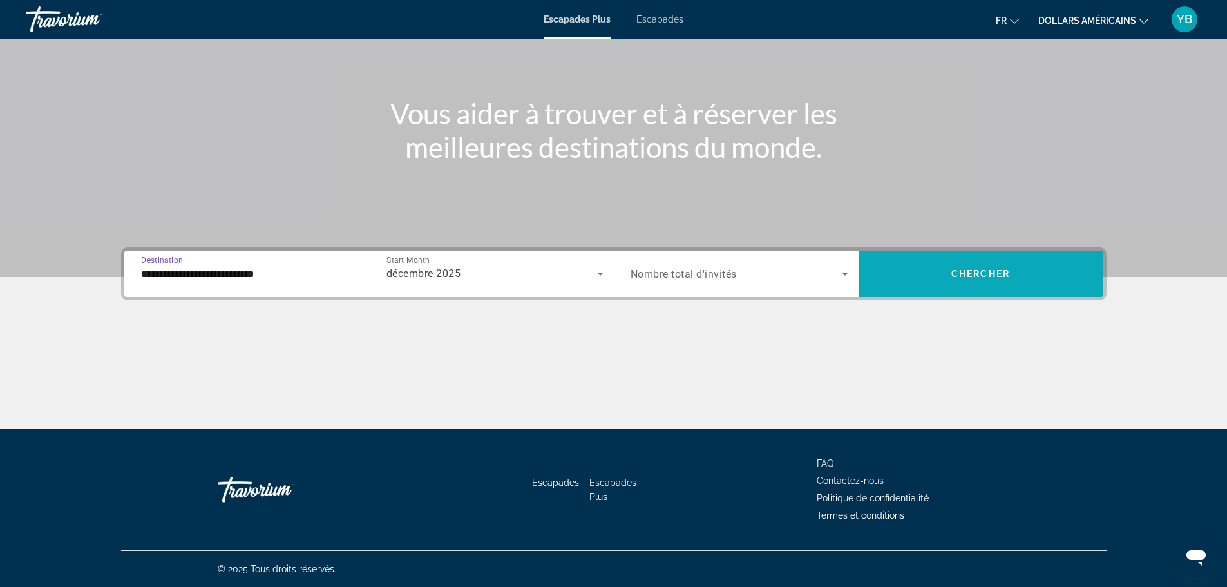
click at [982, 279] on span "Search widget" at bounding box center [980, 273] width 245 height 31
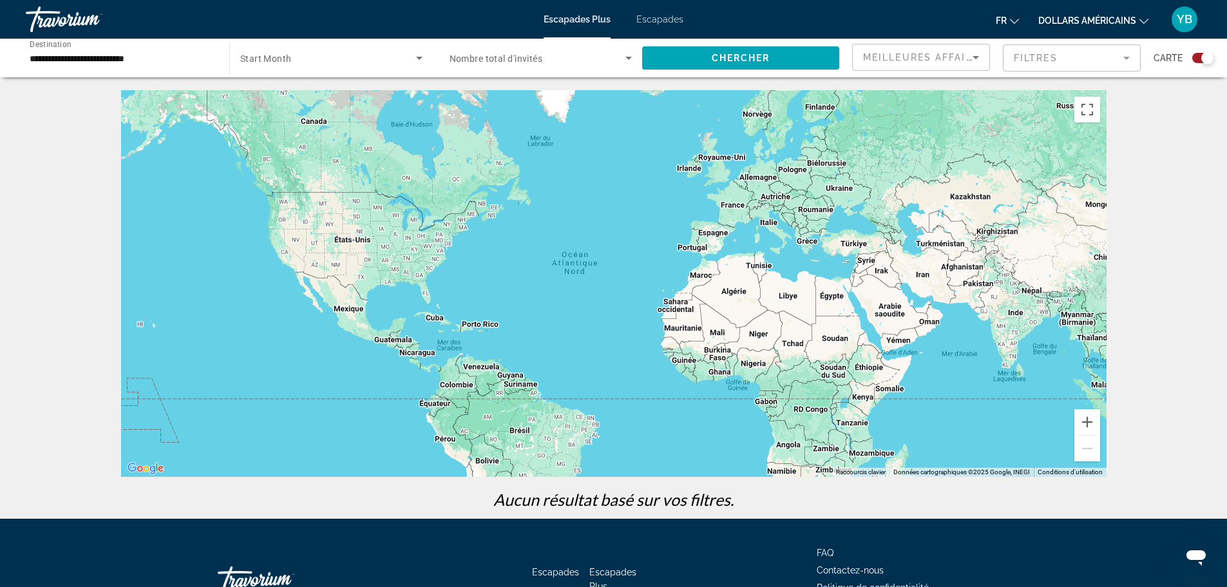
click at [496, 61] on span "Nombre total d'invités" at bounding box center [495, 58] width 93 height 10
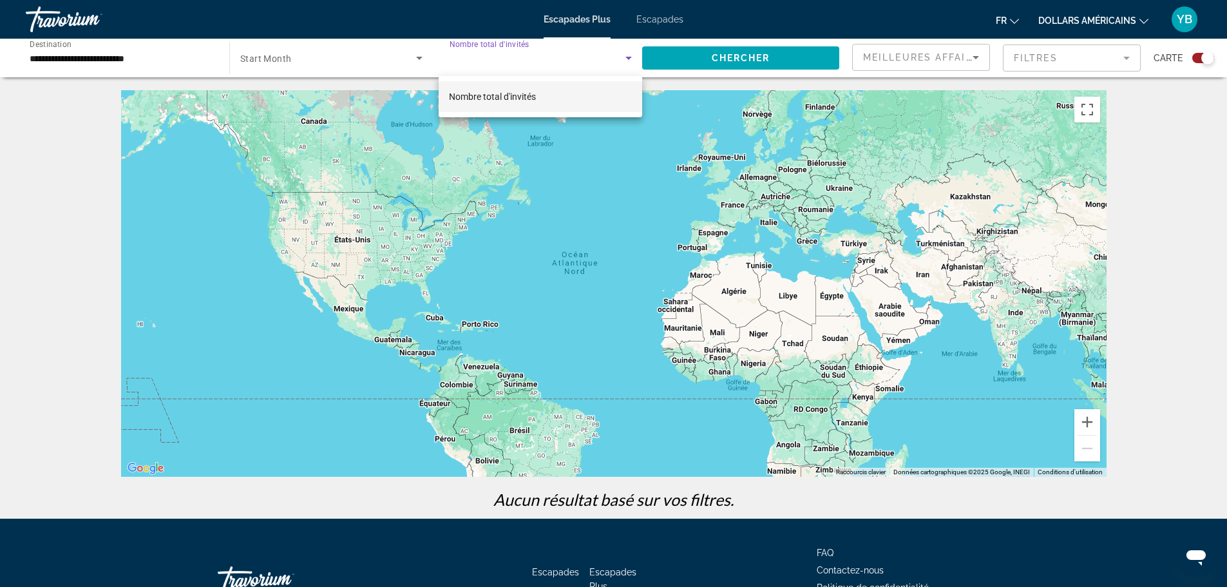
click at [486, 59] on div at bounding box center [613, 293] width 1227 height 587
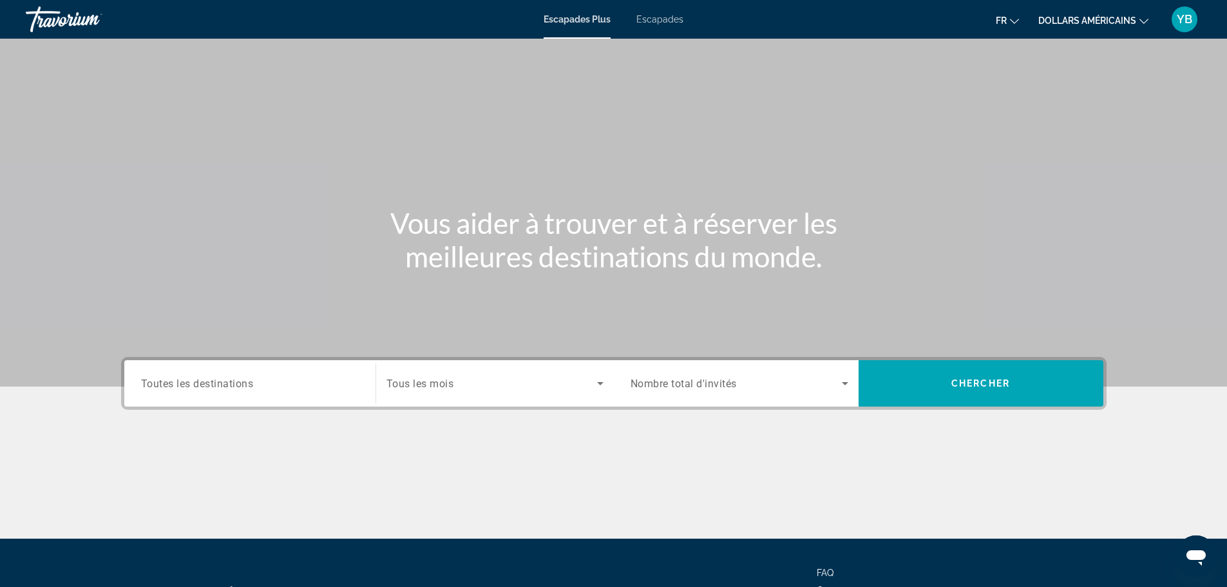
click at [223, 396] on div "Search widget" at bounding box center [250, 383] width 218 height 37
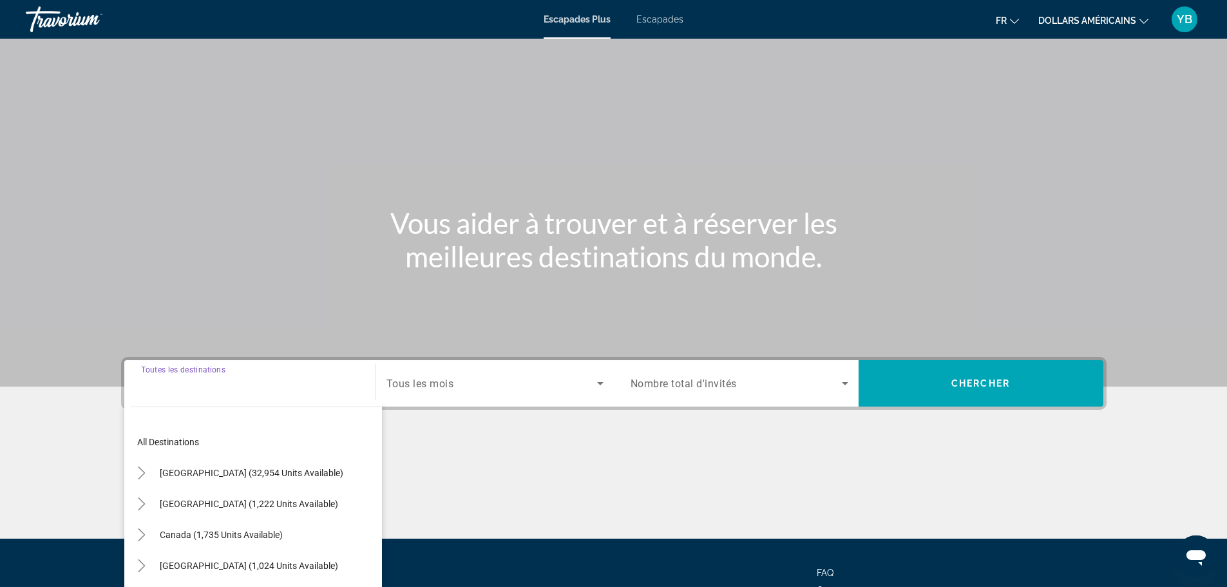
scroll to position [109, 0]
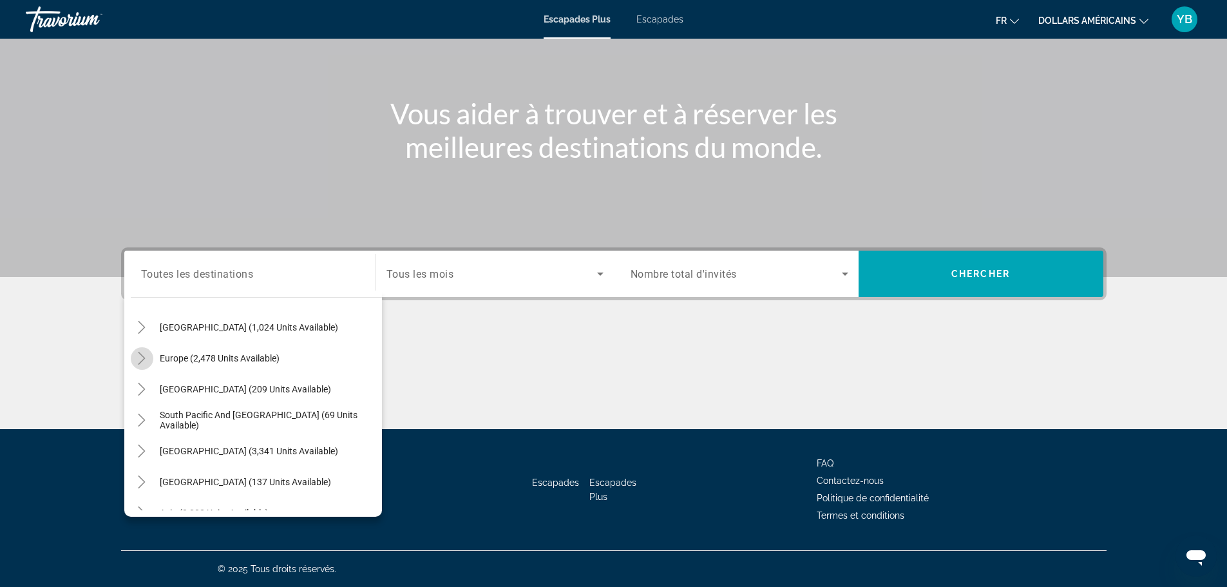
click at [152, 352] on mat-icon "Toggle Europe (2,478 units available)" at bounding box center [142, 358] width 23 height 23
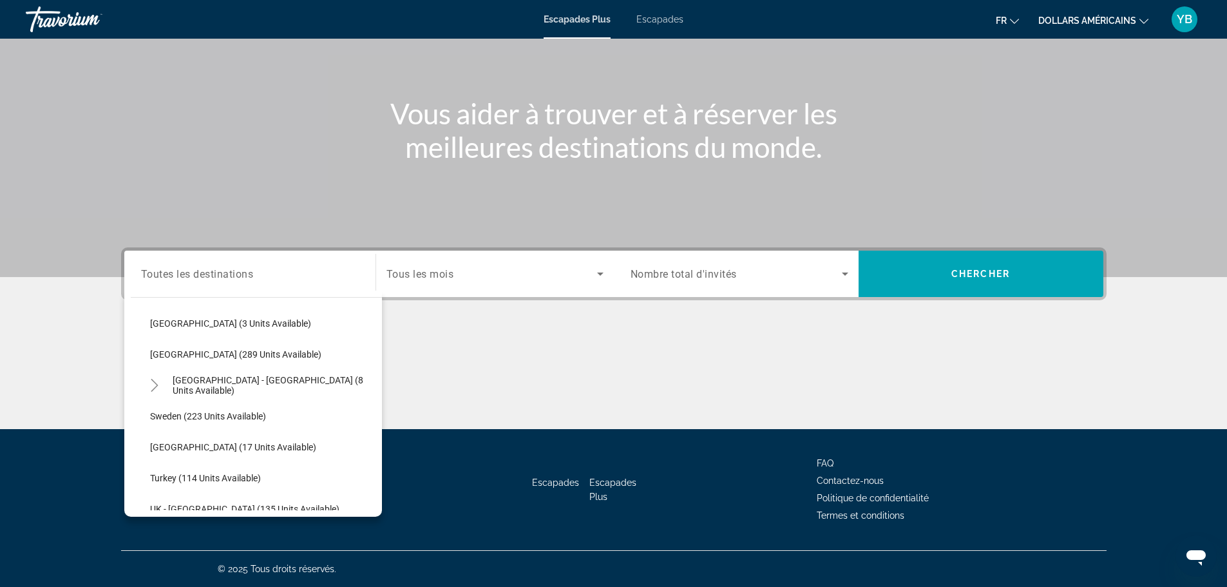
scroll to position [612, 0]
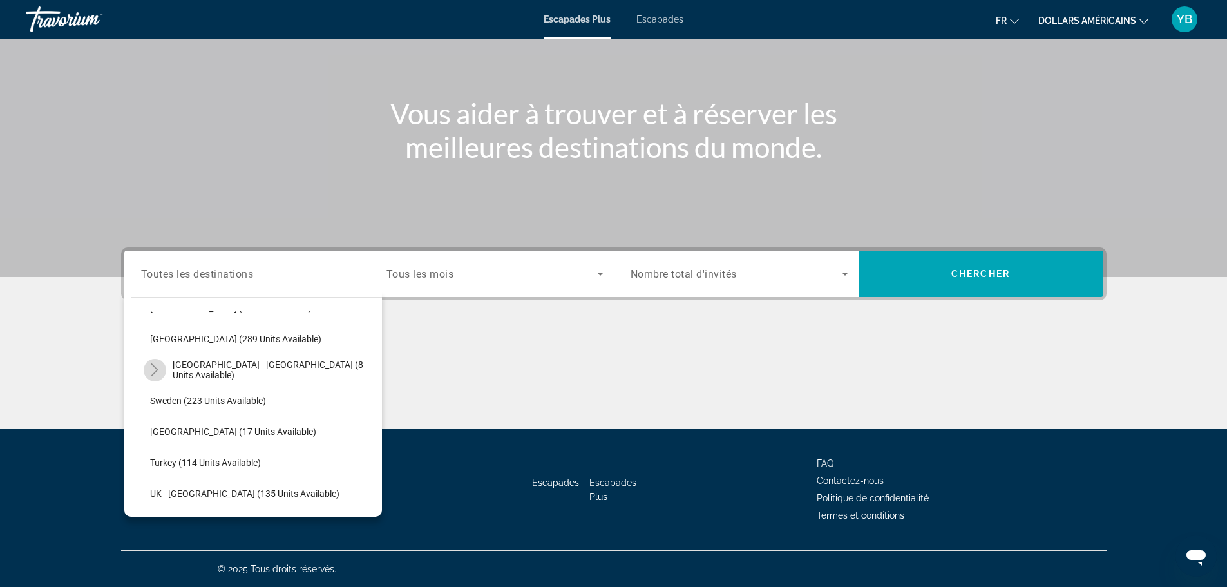
click at [155, 373] on icon "Toggle Spain - Canary Islands (8 units available)" at bounding box center [154, 369] width 13 height 13
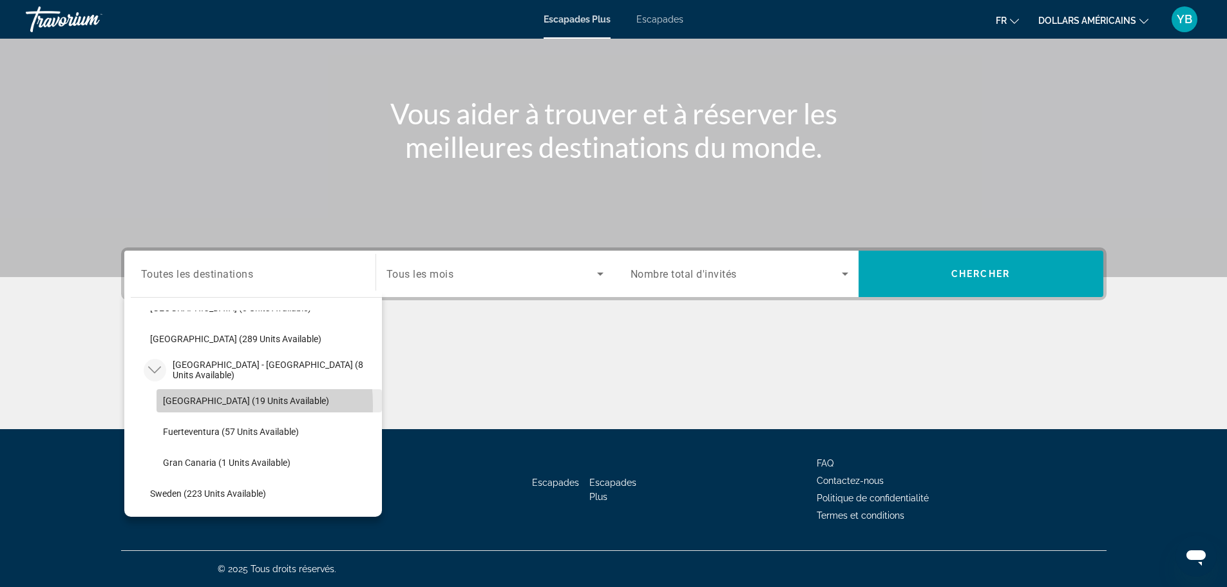
click at [173, 406] on span "Search widget" at bounding box center [268, 400] width 225 height 31
type input "**********"
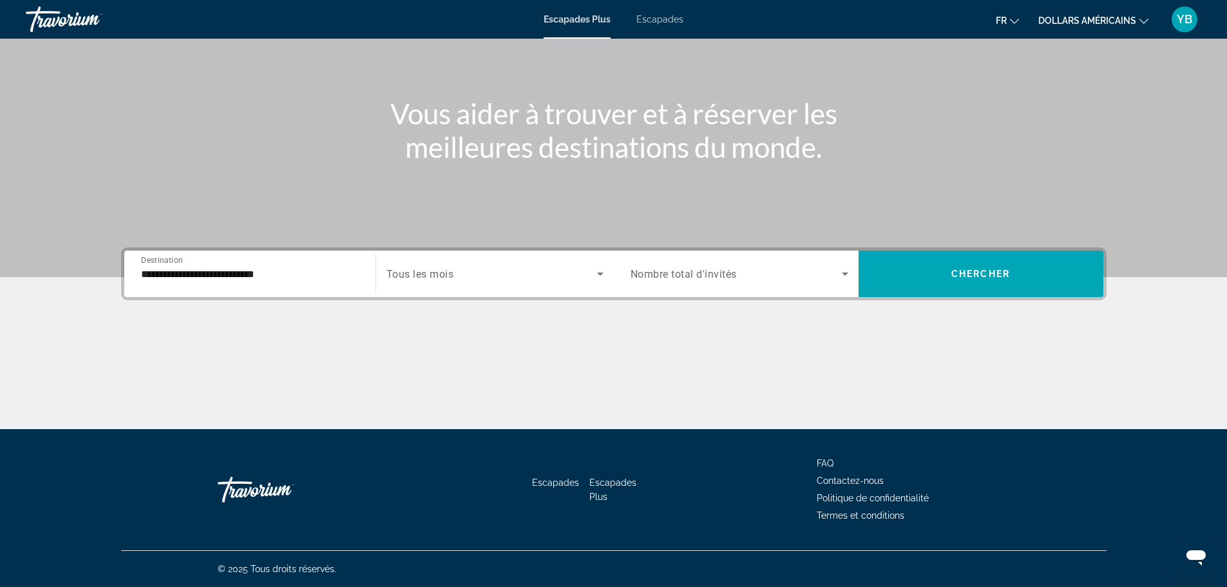
click at [442, 274] on span "Tous les mois" at bounding box center [420, 274] width 68 height 12
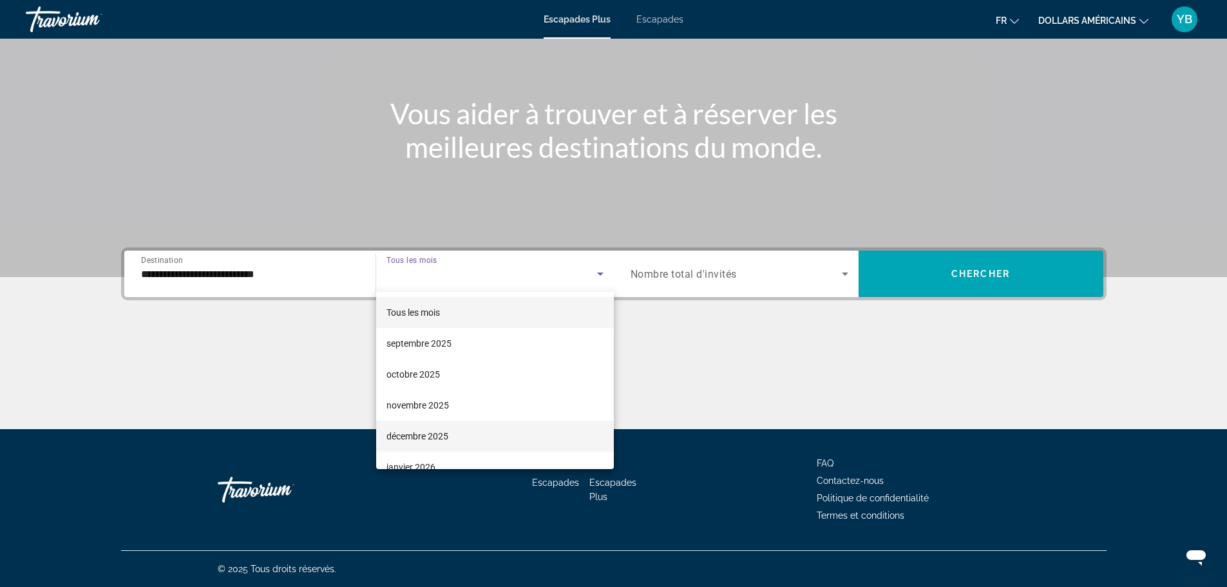
click at [415, 431] on font "décembre 2025" at bounding box center [417, 436] width 62 height 10
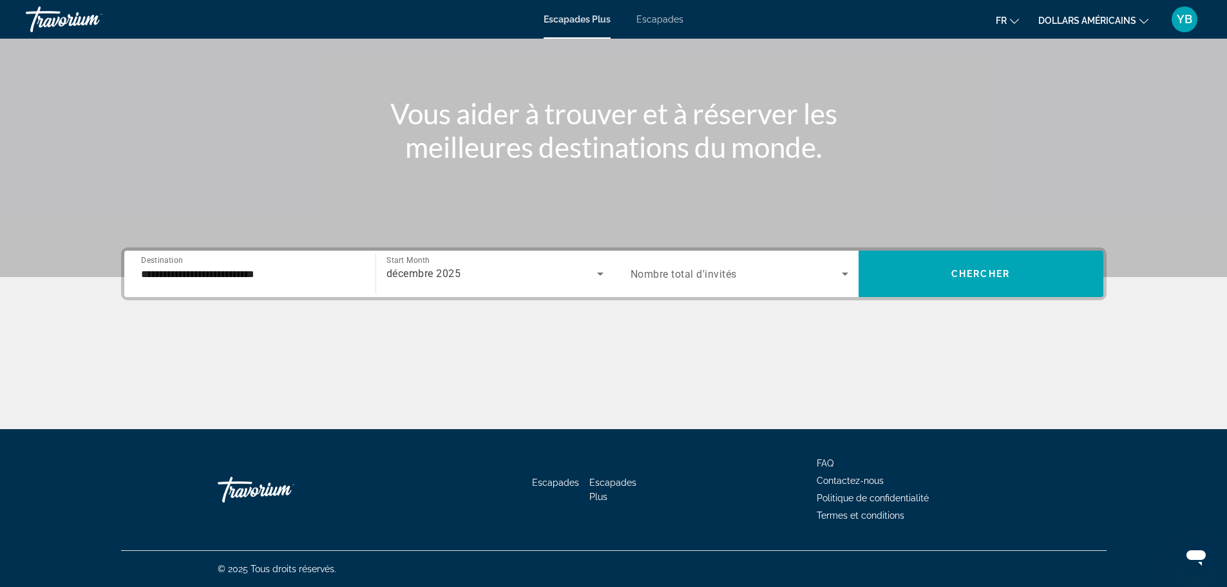
click at [670, 281] on div "Search widget" at bounding box center [739, 274] width 218 height 36
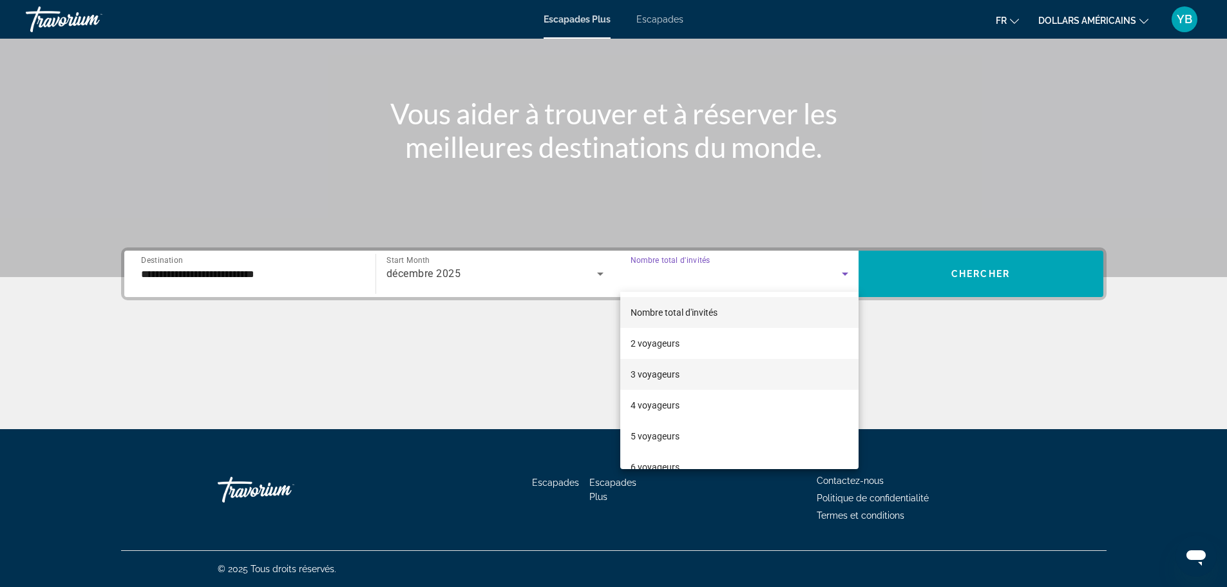
click at [656, 377] on font "3 voyageurs" at bounding box center [654, 374] width 49 height 10
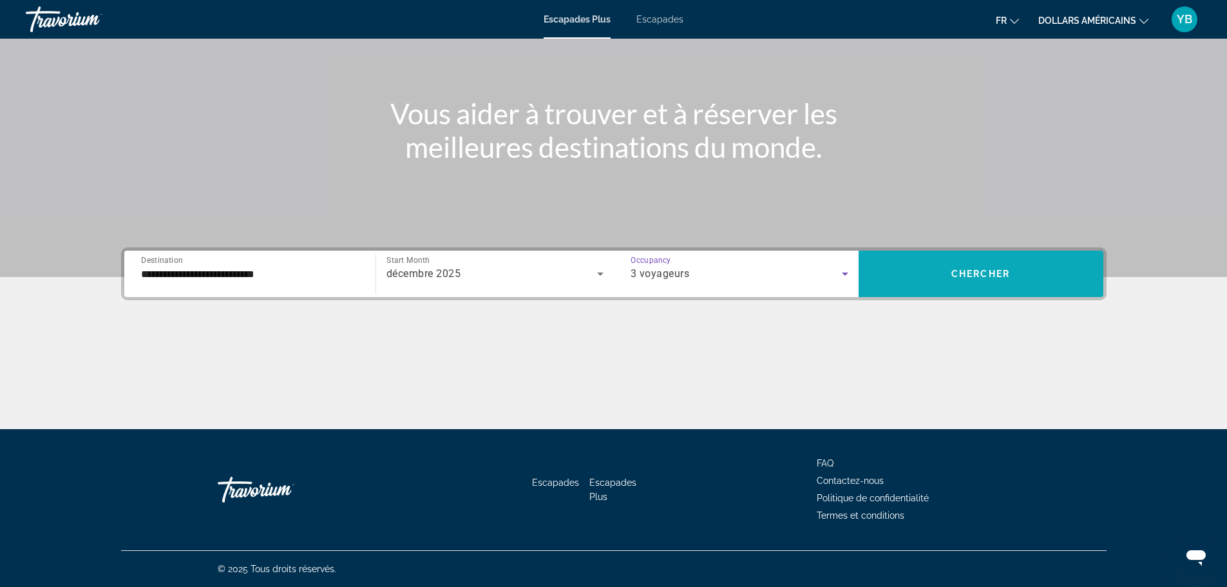
click at [978, 279] on span "Search widget" at bounding box center [980, 273] width 245 height 31
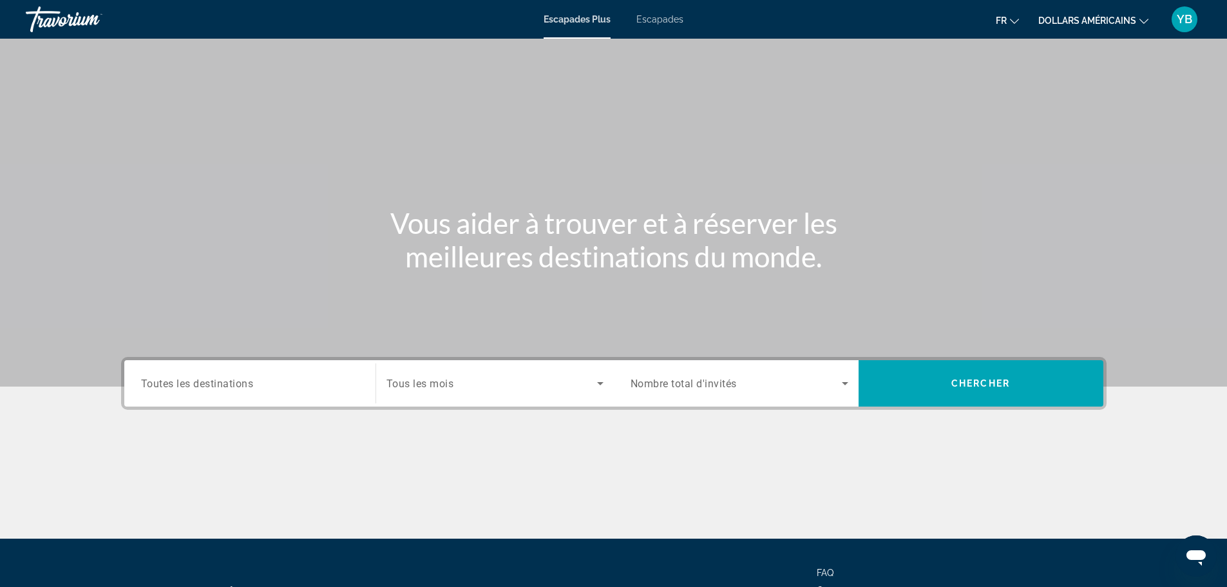
click at [198, 384] on span "Toutes les destinations" at bounding box center [197, 383] width 113 height 12
click at [198, 384] on input "Destination Toutes les destinations" at bounding box center [250, 383] width 218 height 15
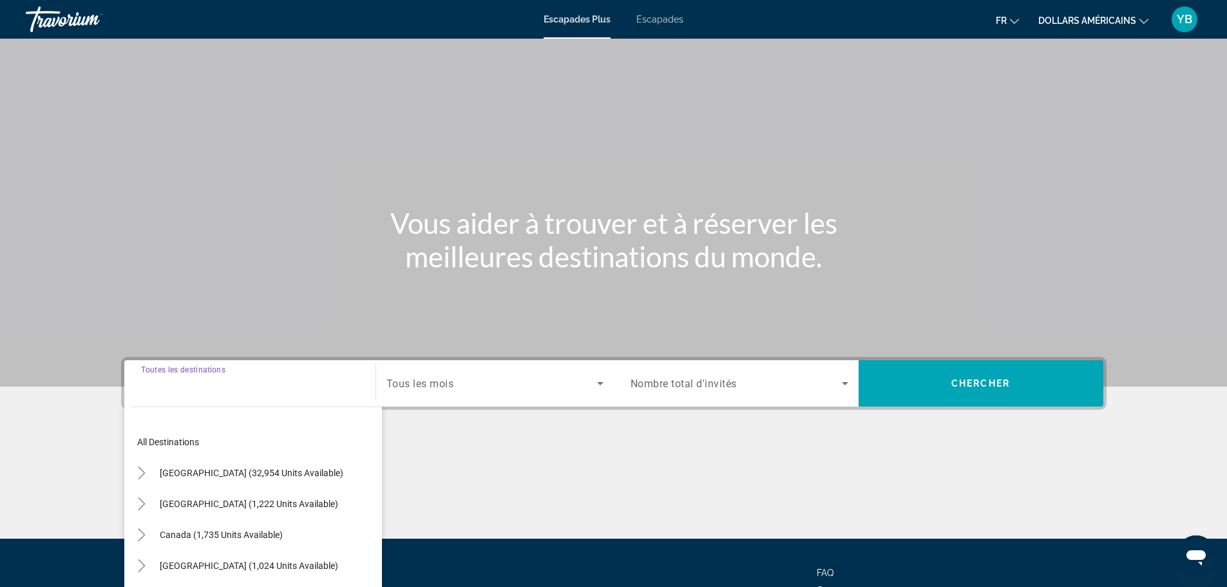
scroll to position [109, 0]
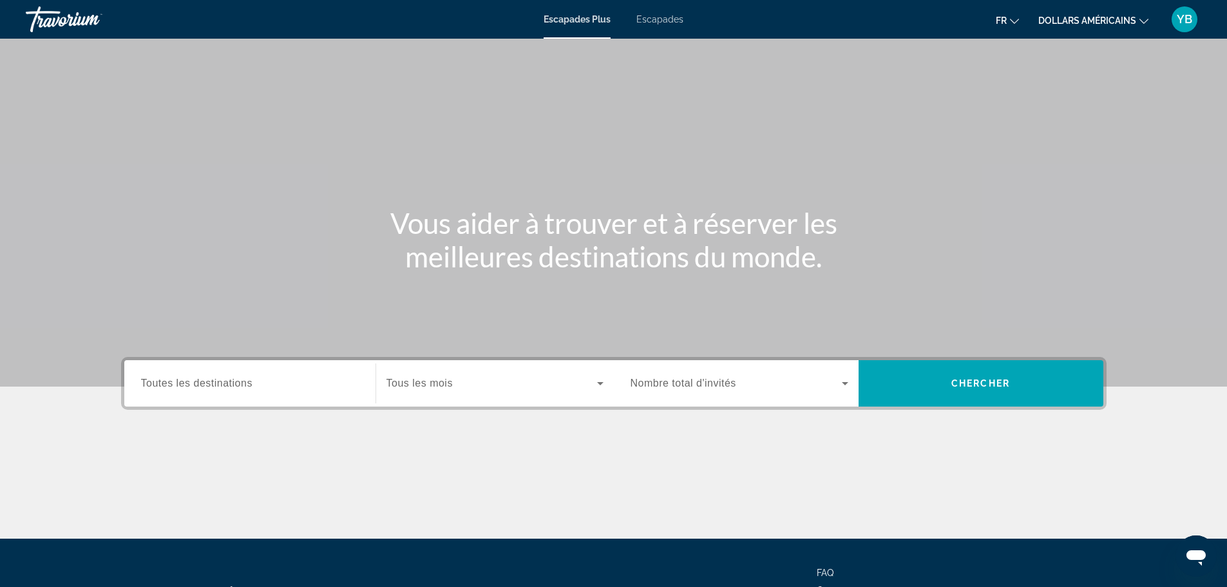
click at [241, 379] on span "Toutes les destinations" at bounding box center [196, 382] width 111 height 11
click at [241, 379] on input "Destination Toutes les destinations" at bounding box center [250, 383] width 218 height 15
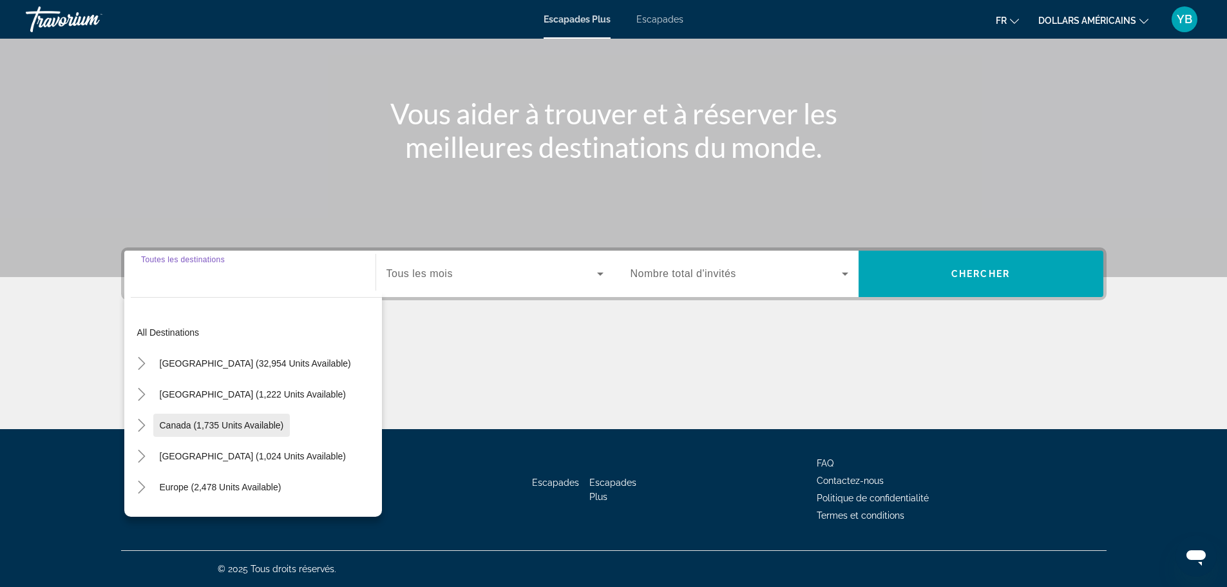
scroll to position [64, 0]
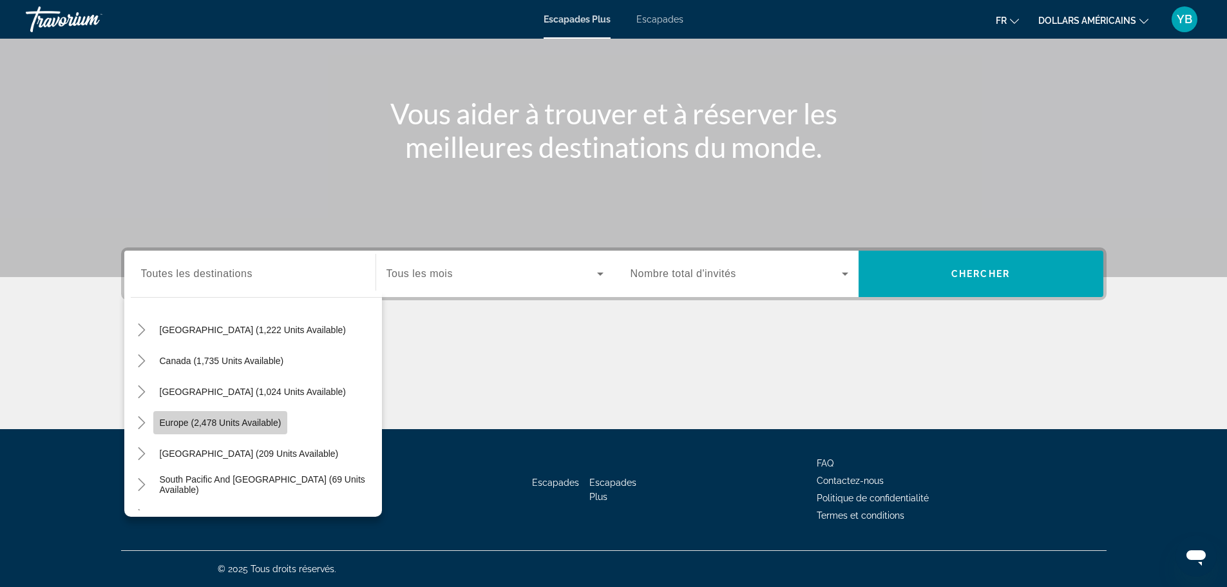
click at [200, 424] on span "Europe (2,478 units available)" at bounding box center [221, 422] width 122 height 10
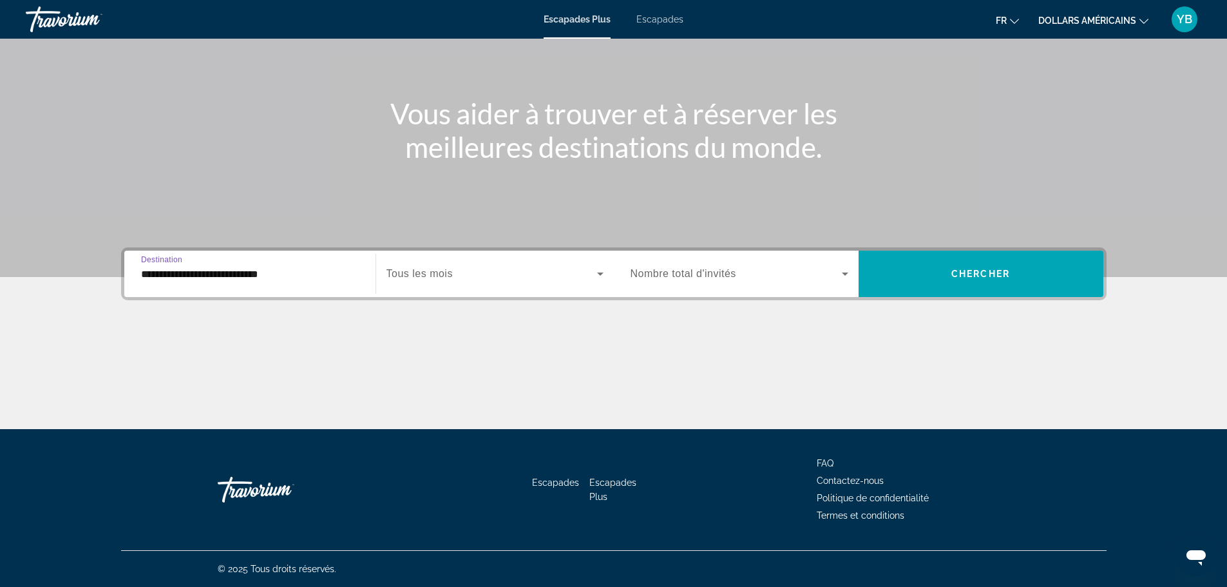
click at [225, 276] on input "**********" at bounding box center [250, 274] width 218 height 15
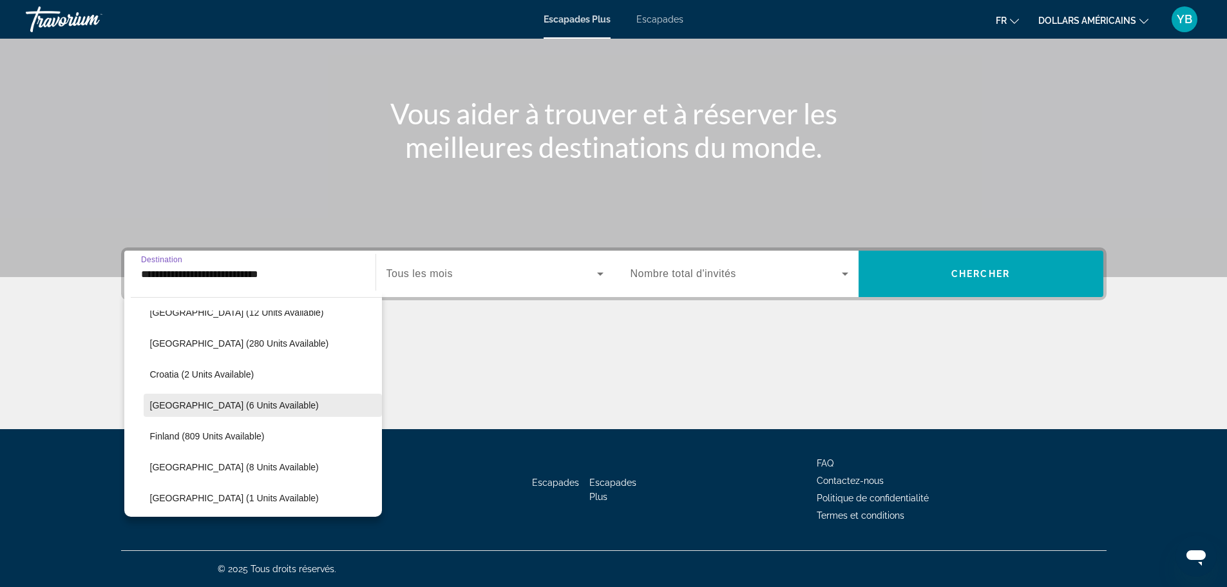
scroll to position [141, 0]
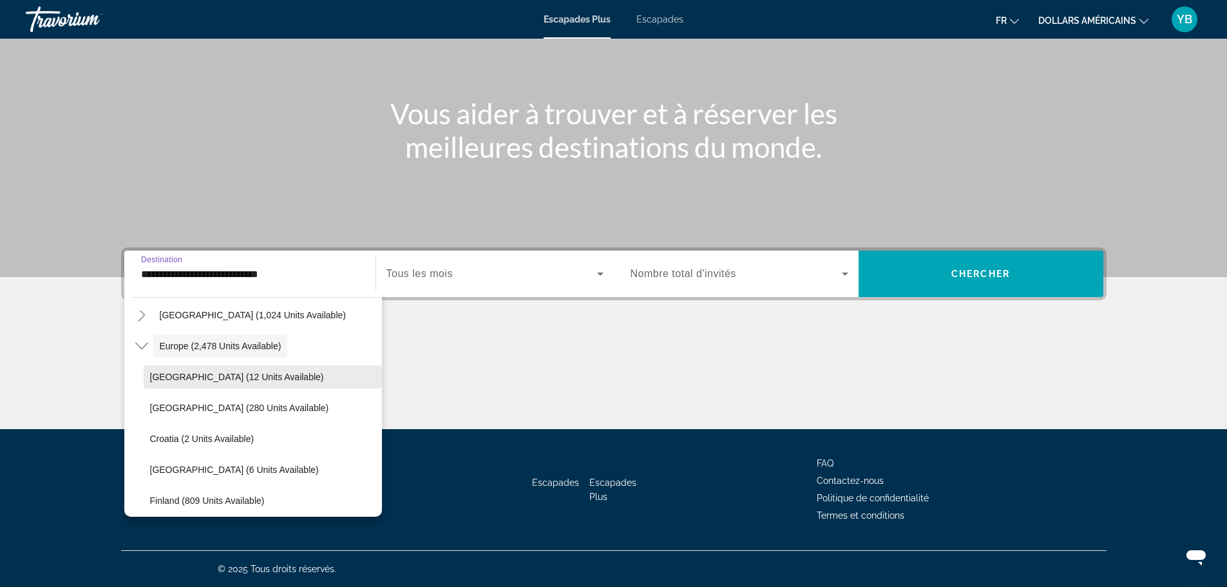
click at [178, 379] on span "[GEOGRAPHIC_DATA] (12 units available)" at bounding box center [237, 377] width 174 height 10
type input "**********"
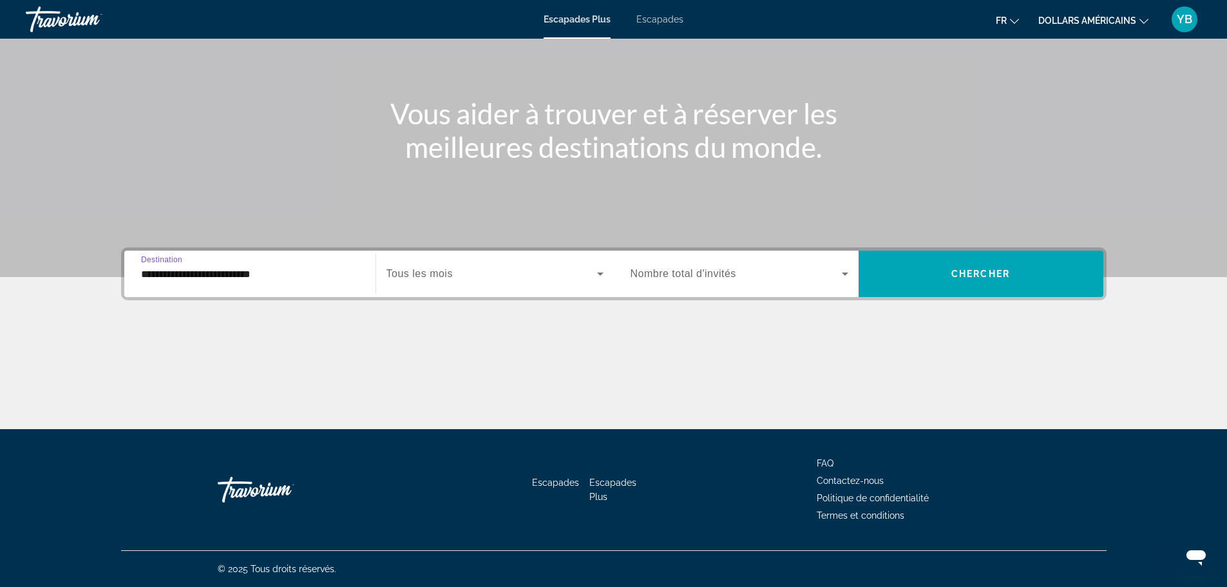
click at [463, 278] on span "Widget de recherche" at bounding box center [491, 273] width 211 height 15
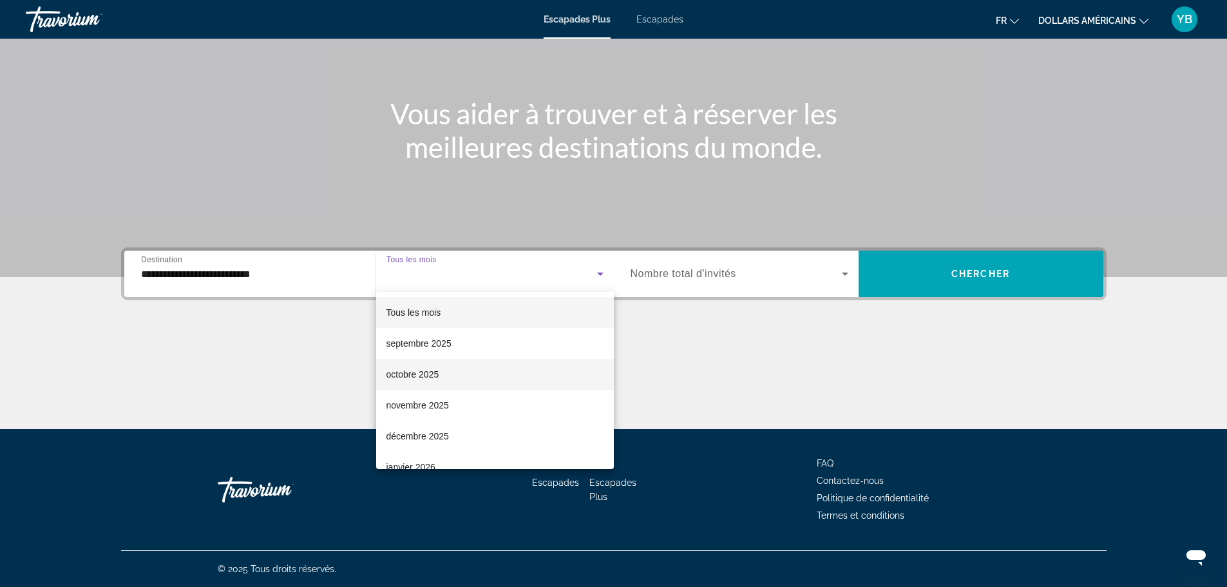
click at [417, 372] on font "octobre 2025" at bounding box center [412, 374] width 53 height 10
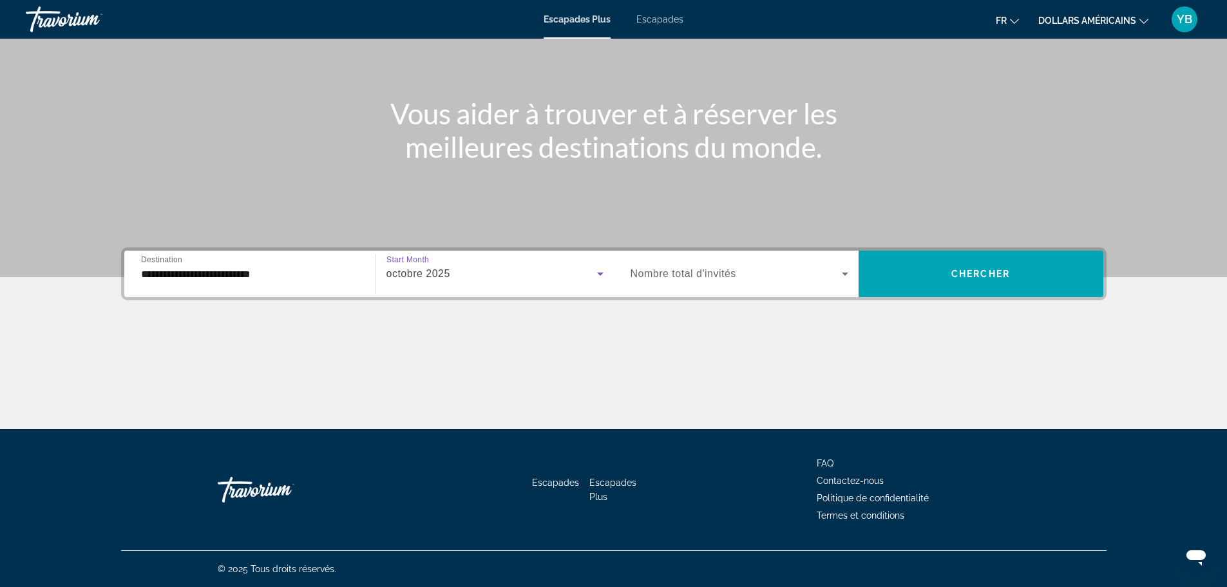
click at [704, 280] on span "Widget de recherche" at bounding box center [735, 273] width 211 height 15
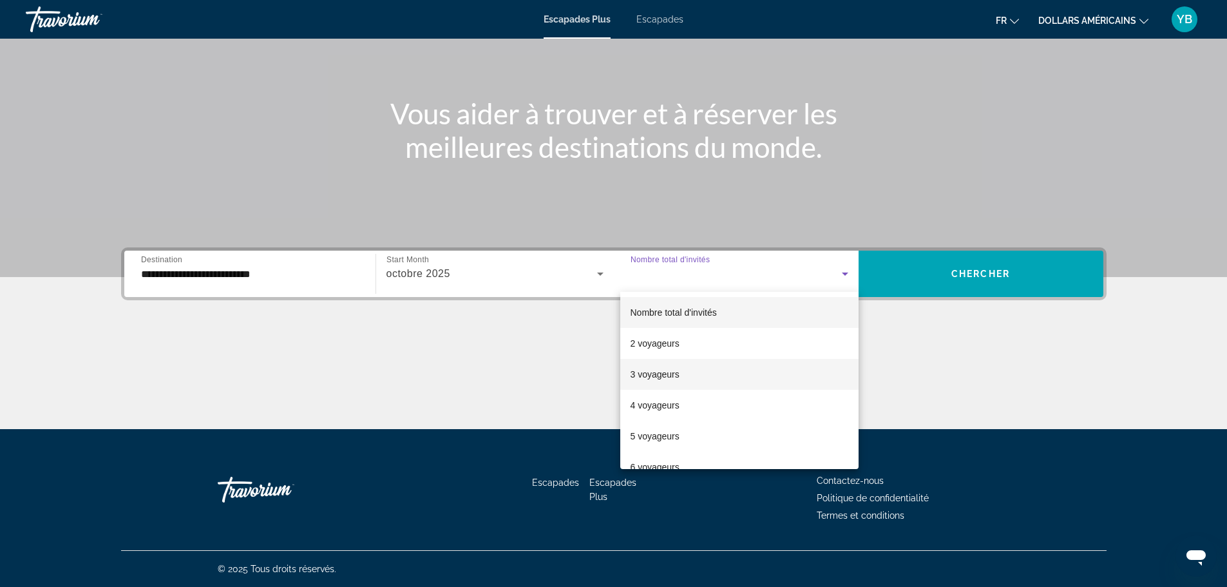
click at [661, 381] on span "3 voyageurs" at bounding box center [654, 373] width 49 height 15
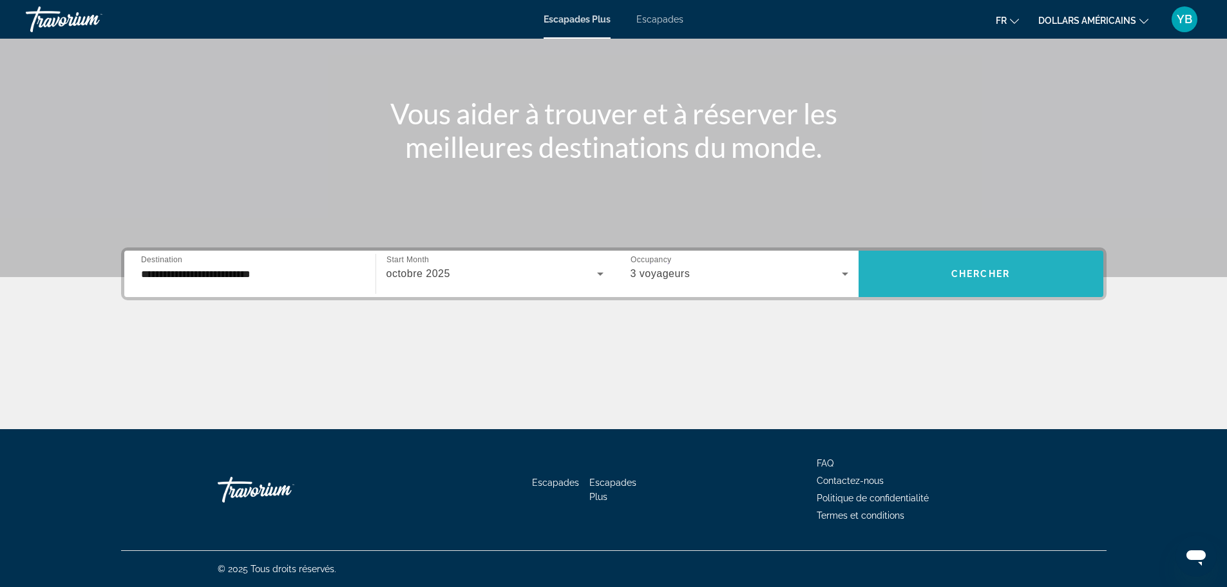
click at [969, 266] on span "Widget de recherche" at bounding box center [980, 273] width 245 height 31
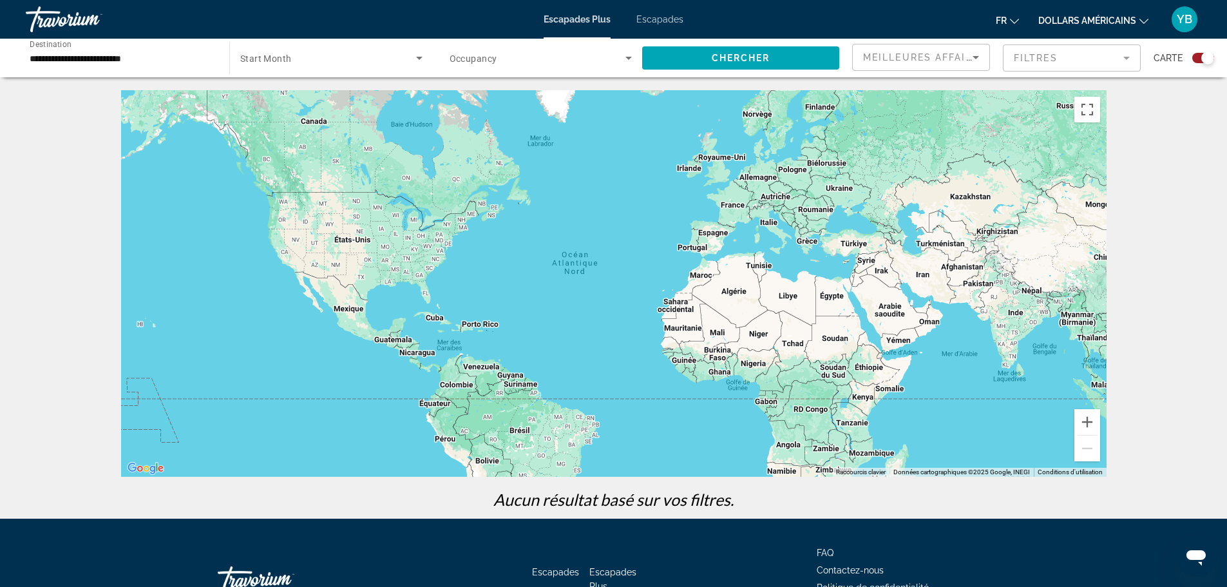
scroll to position [90, 0]
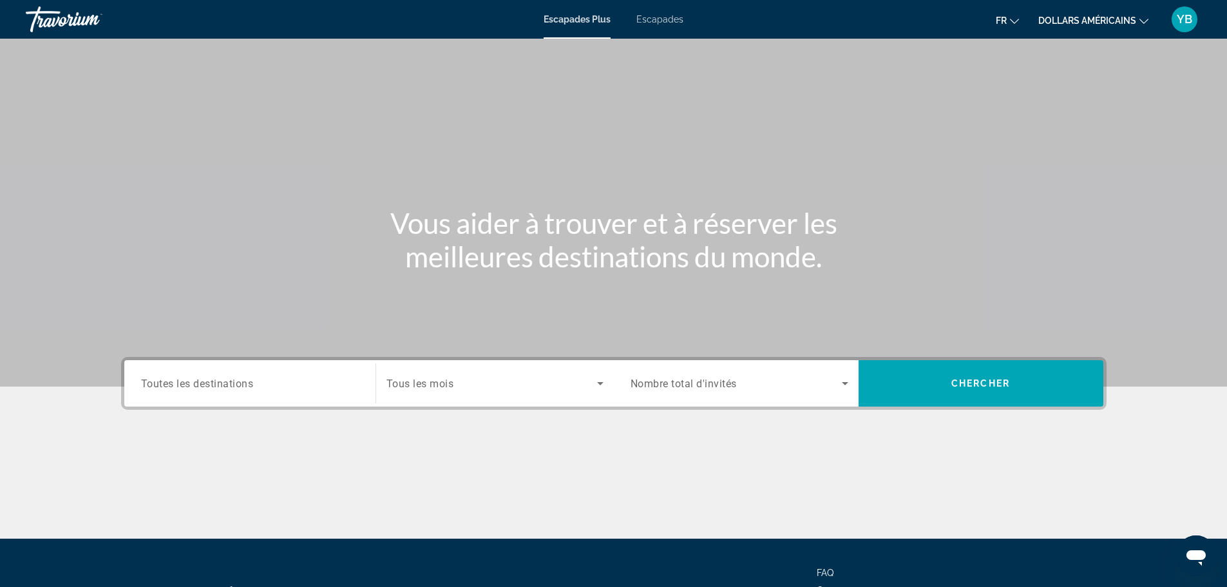
click at [211, 387] on span "Toutes les destinations" at bounding box center [197, 383] width 113 height 12
click at [211, 387] on input "Destination Toutes les destinations" at bounding box center [250, 383] width 218 height 15
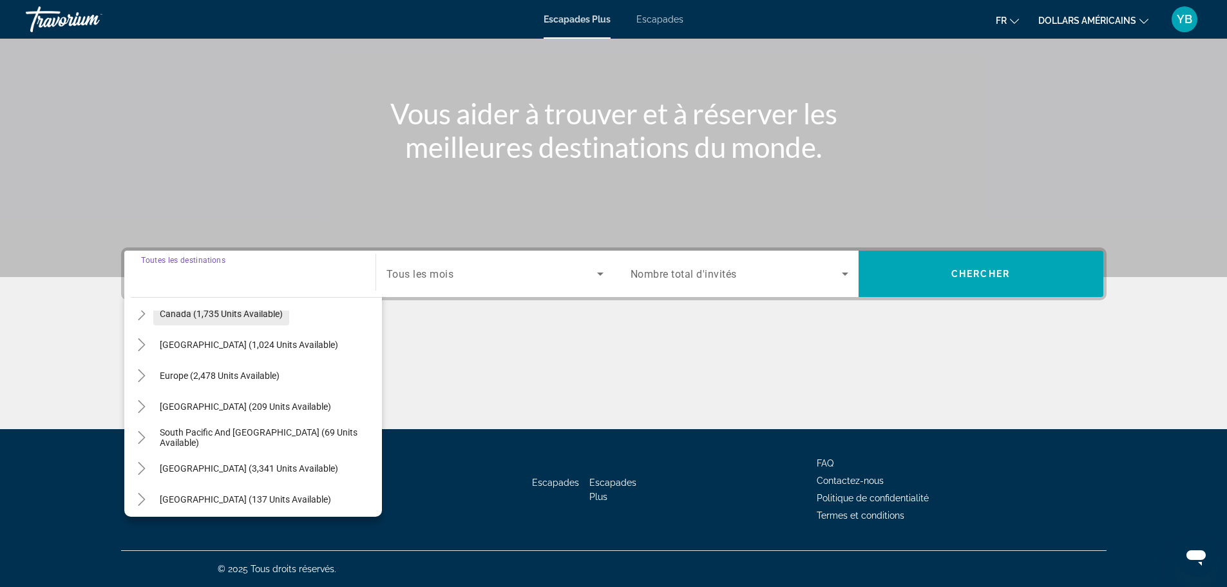
scroll to position [129, 0]
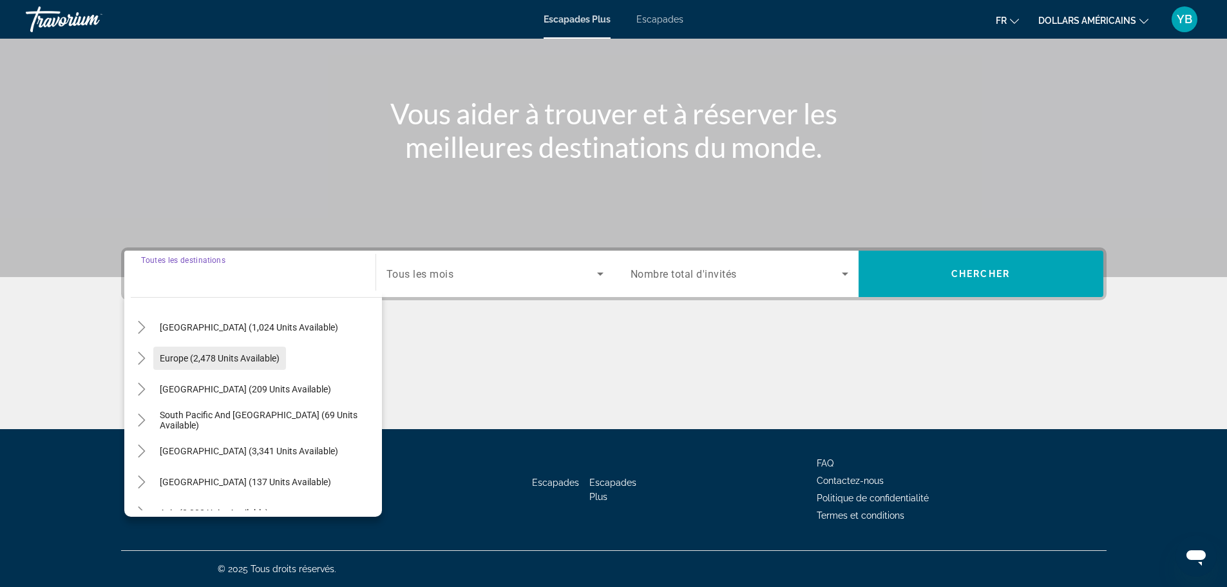
click at [197, 359] on span "Europe (2,478 units available)" at bounding box center [220, 358] width 120 height 10
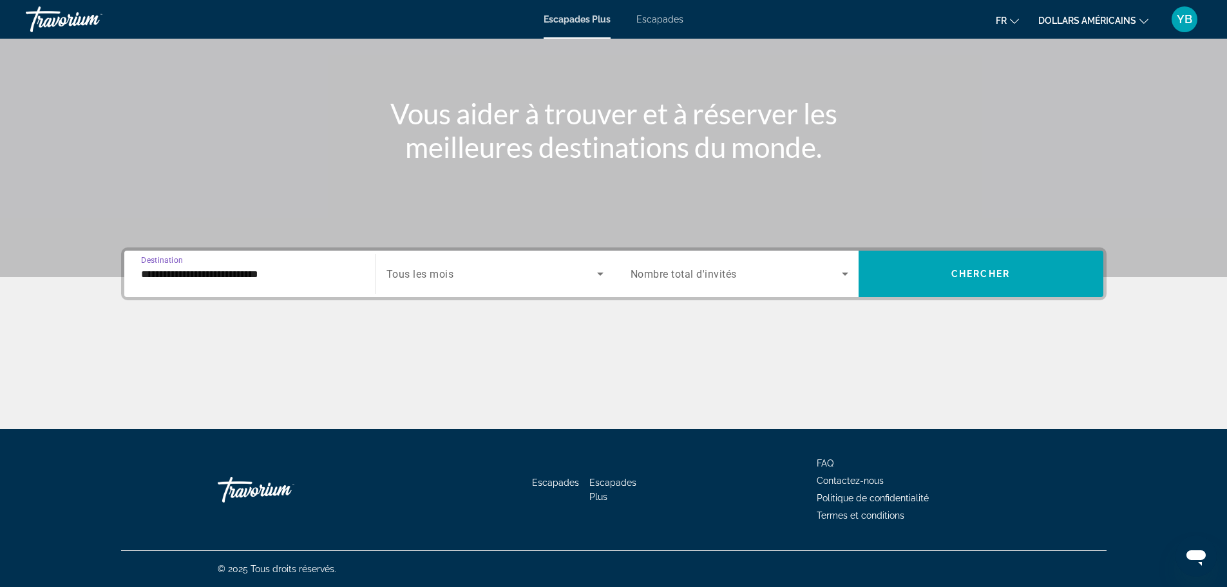
click at [300, 278] on input "**********" at bounding box center [250, 274] width 218 height 15
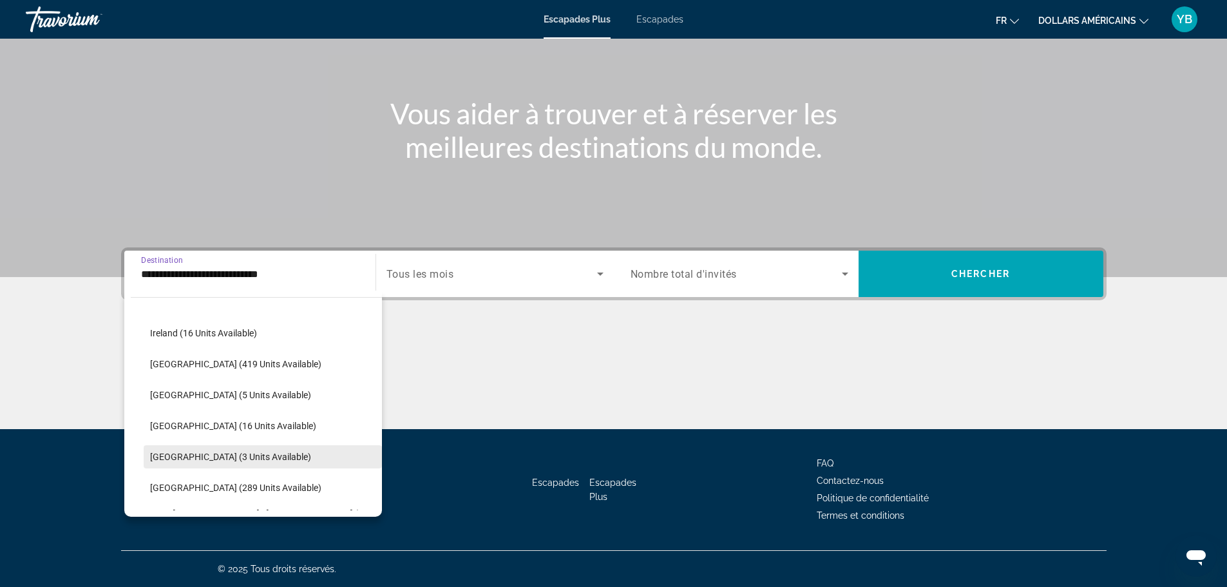
scroll to position [527, 0]
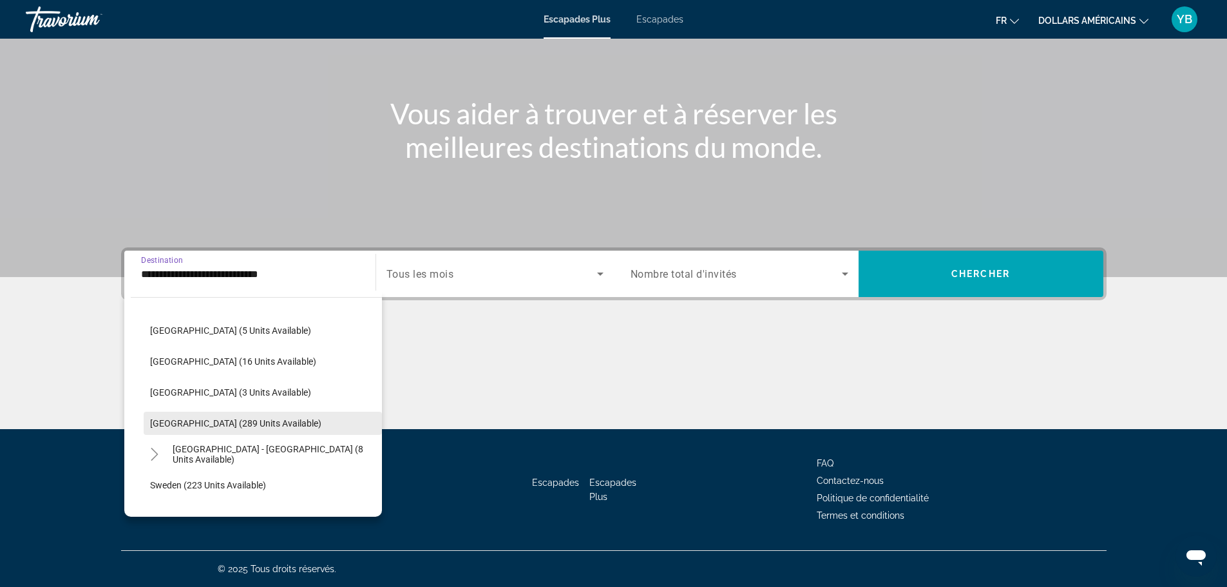
click at [173, 421] on span "[GEOGRAPHIC_DATA] (289 units available)" at bounding box center [235, 423] width 171 height 10
type input "**********"
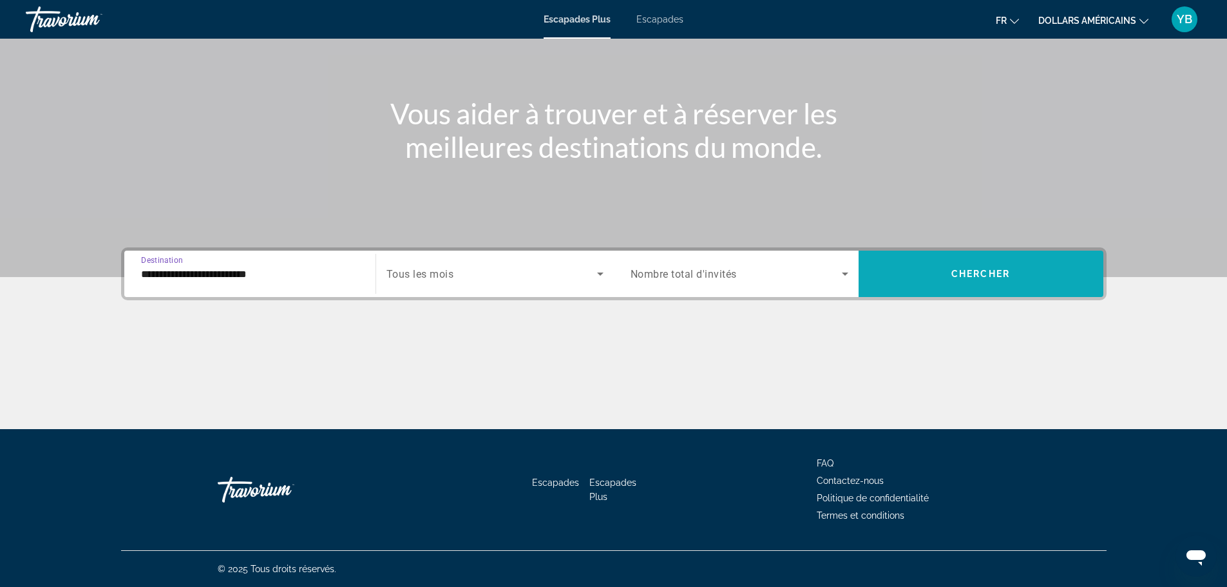
click at [977, 277] on span "Chercher" at bounding box center [980, 274] width 59 height 10
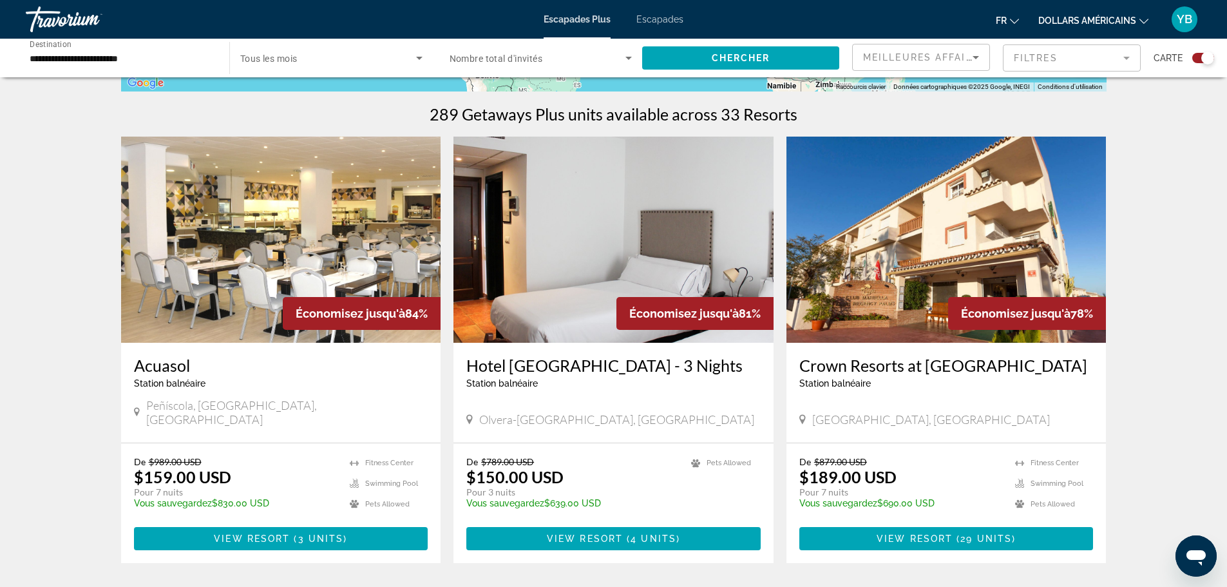
scroll to position [386, 0]
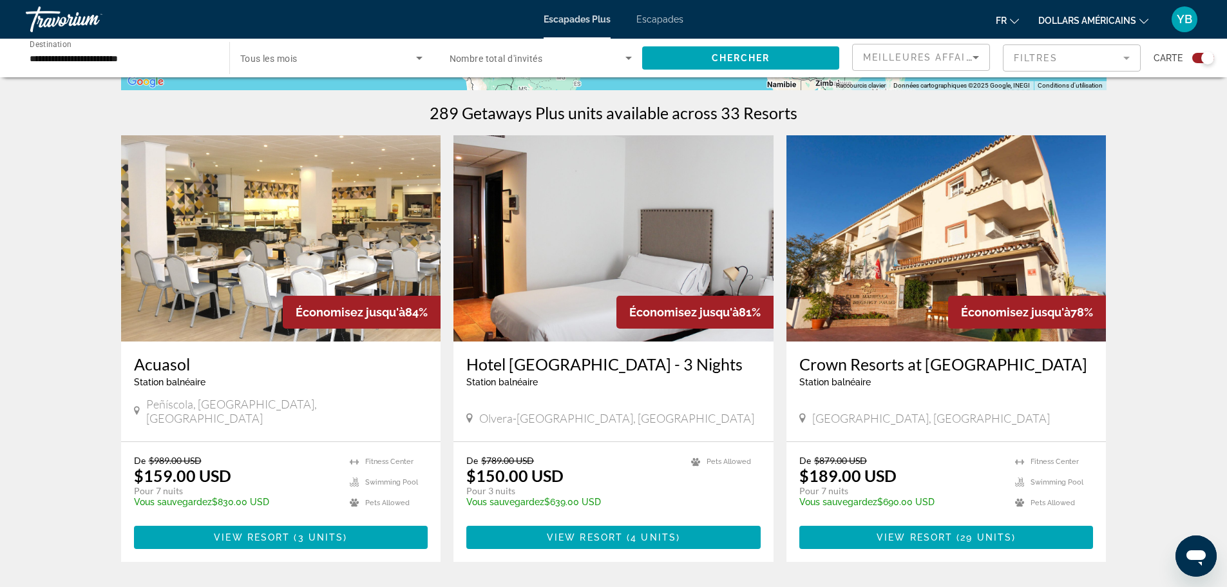
click at [896, 307] on img "Contenu principal" at bounding box center [946, 238] width 320 height 206
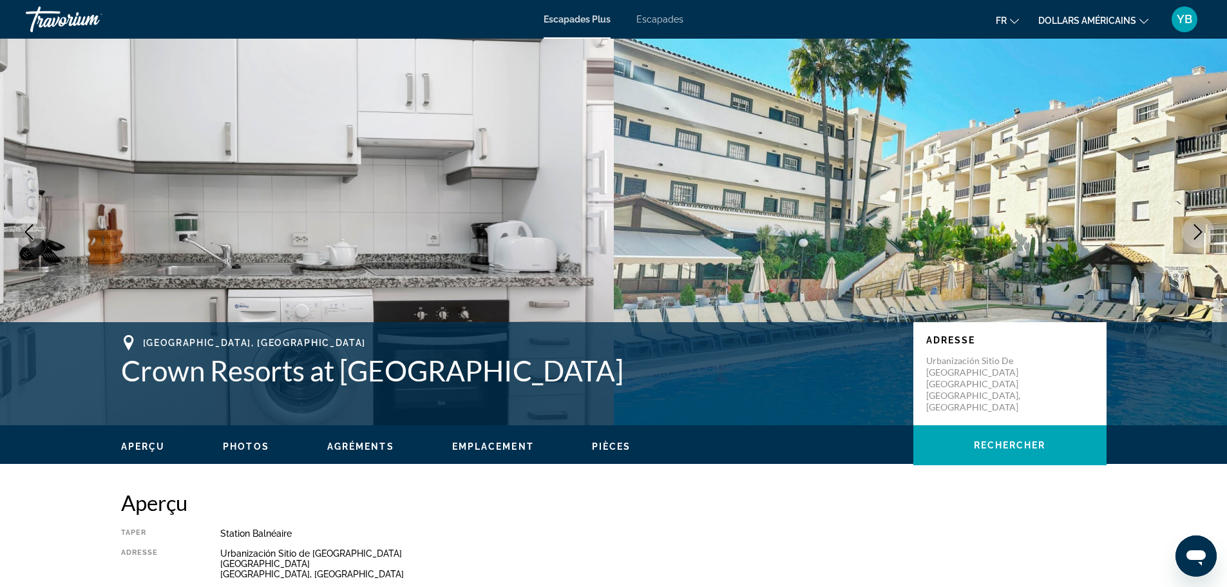
click at [1209, 232] on button "Next image" at bounding box center [1198, 232] width 32 height 32
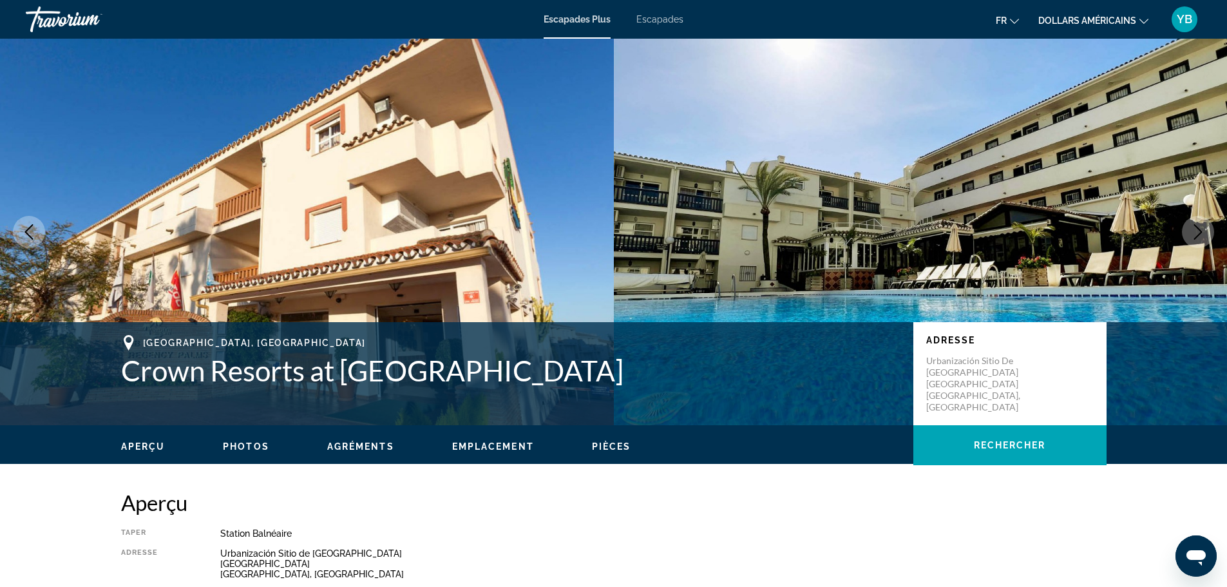
click at [1209, 232] on button "Next image" at bounding box center [1198, 232] width 32 height 32
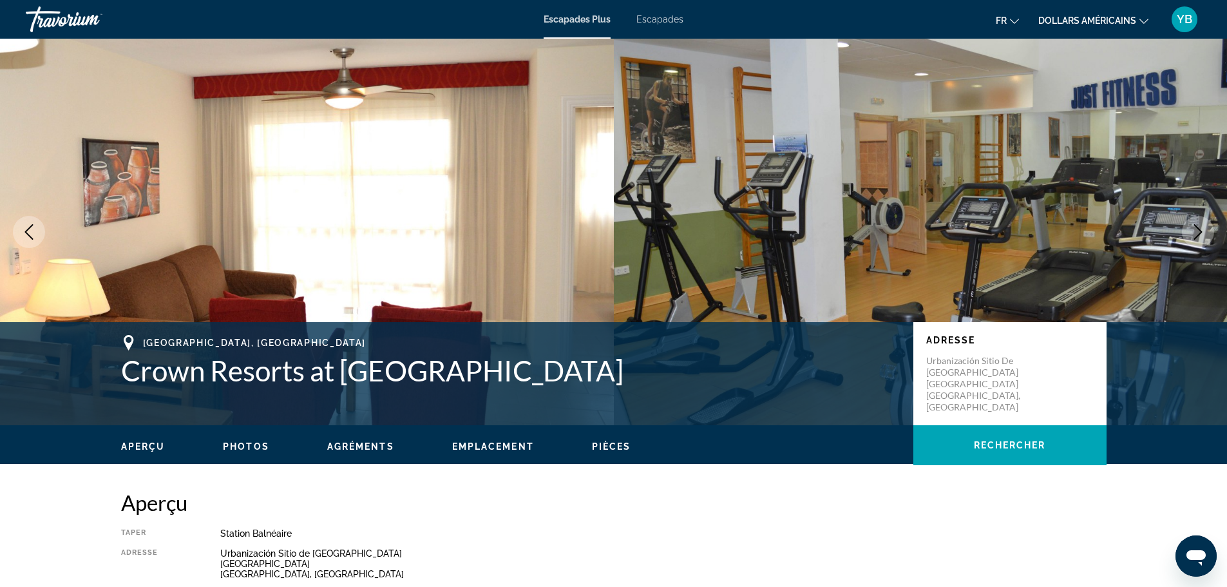
click at [1209, 231] on button "Next image" at bounding box center [1198, 232] width 32 height 32
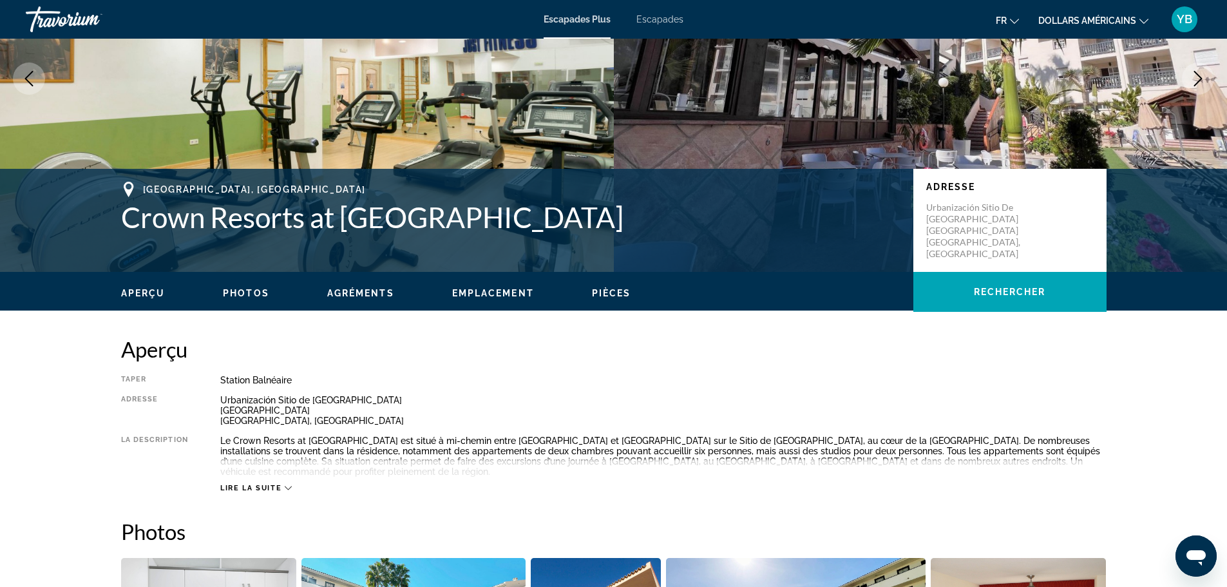
scroll to position [451, 0]
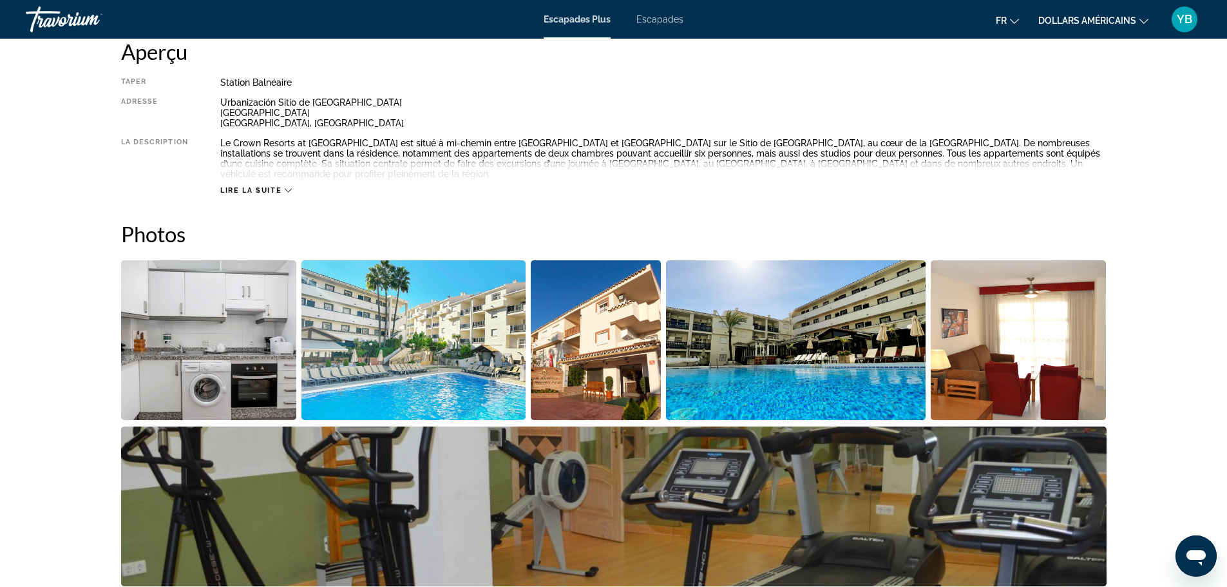
click at [250, 186] on span "Lire la suite" at bounding box center [250, 190] width 61 height 8
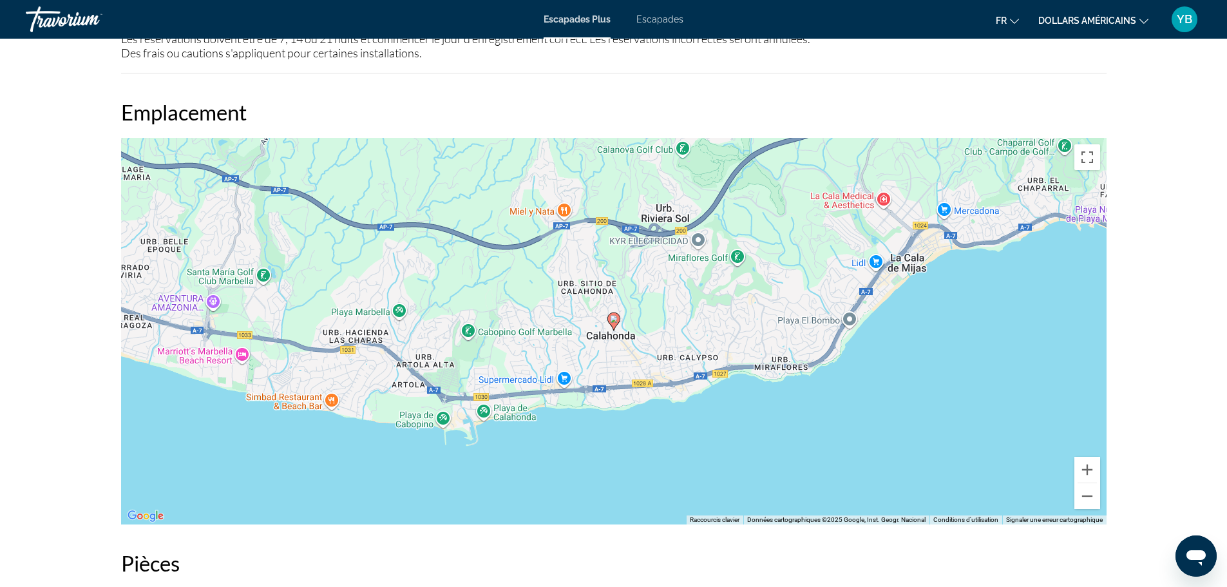
scroll to position [1610, 0]
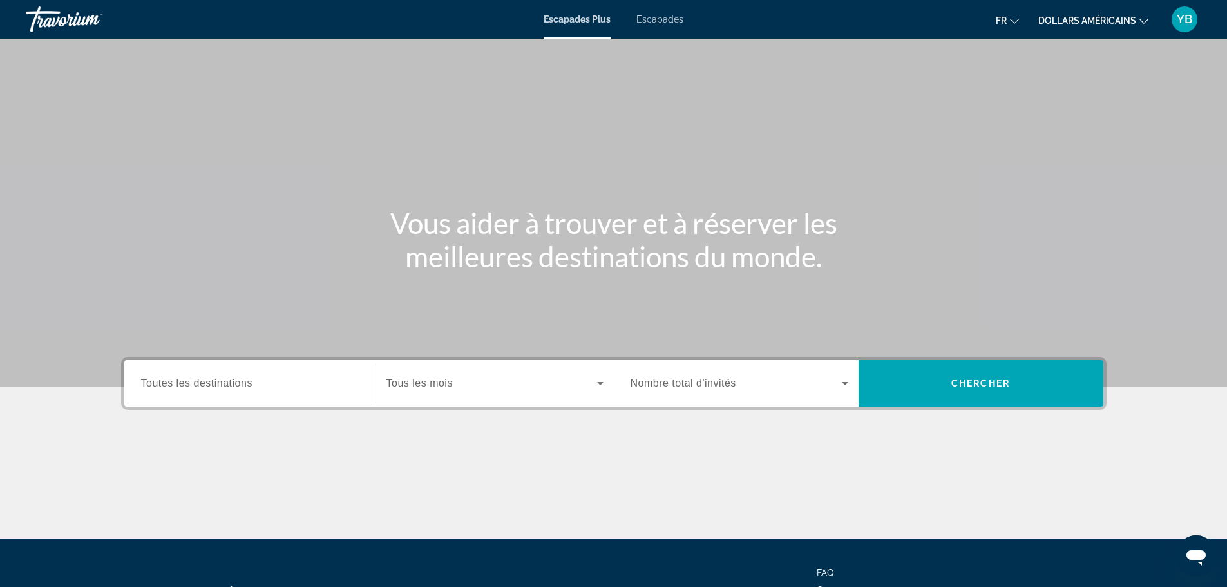
click at [192, 374] on div "Widget de recherche" at bounding box center [250, 383] width 218 height 37
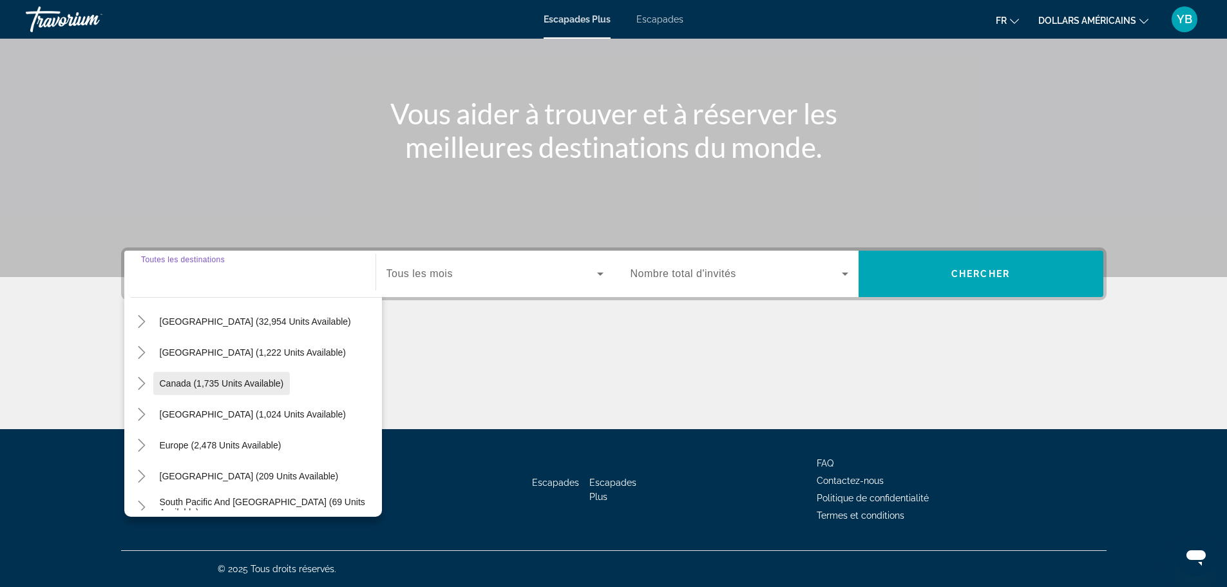
scroll to position [64, 0]
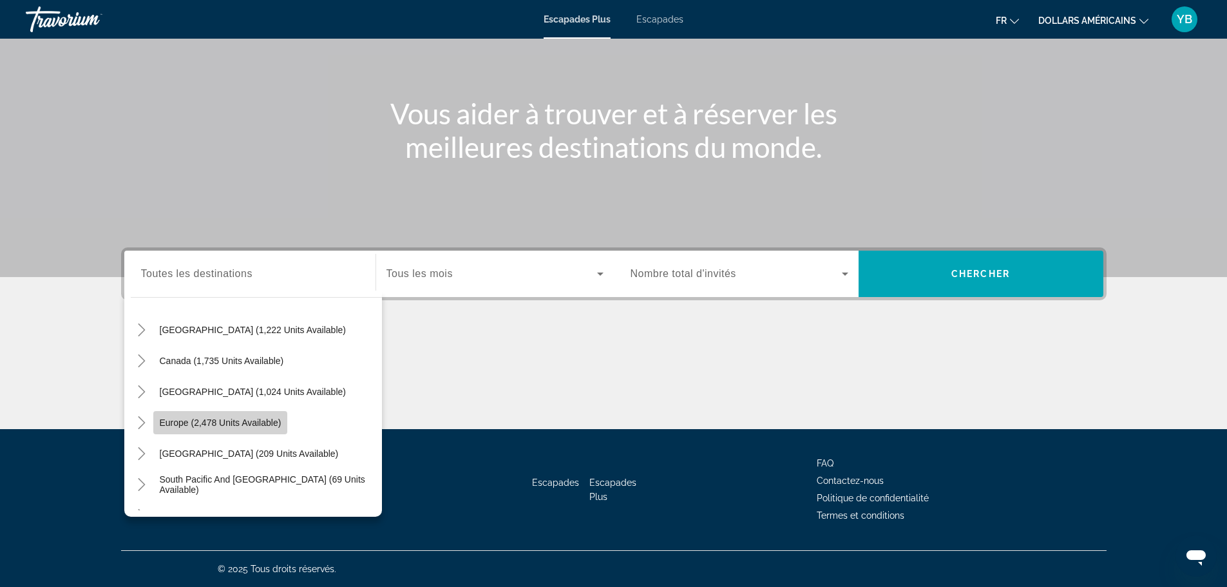
click at [191, 425] on span "Europe (2,478 units available)" at bounding box center [221, 422] width 122 height 10
type input "**********"
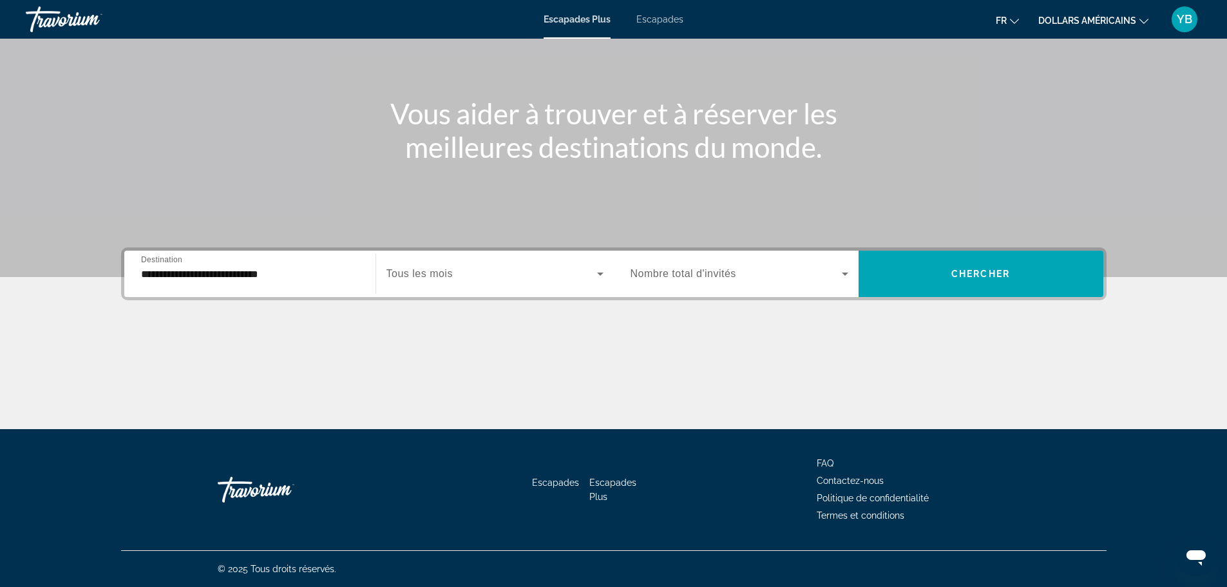
click at [436, 272] on span "Tous les mois" at bounding box center [419, 273] width 66 height 11
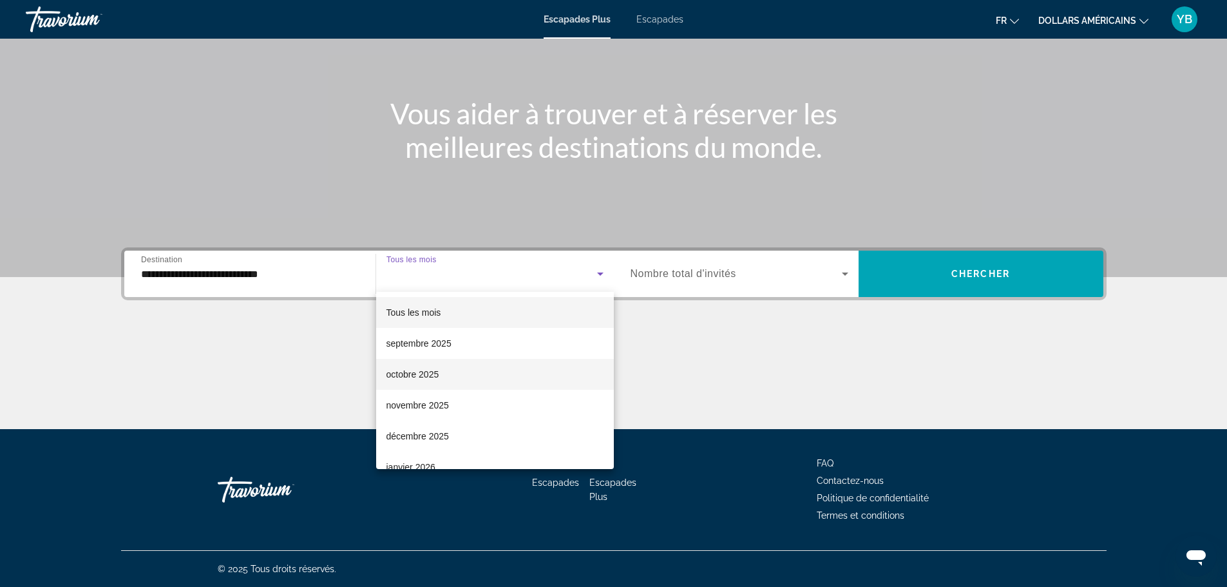
click at [429, 375] on font "octobre 2025" at bounding box center [412, 374] width 53 height 10
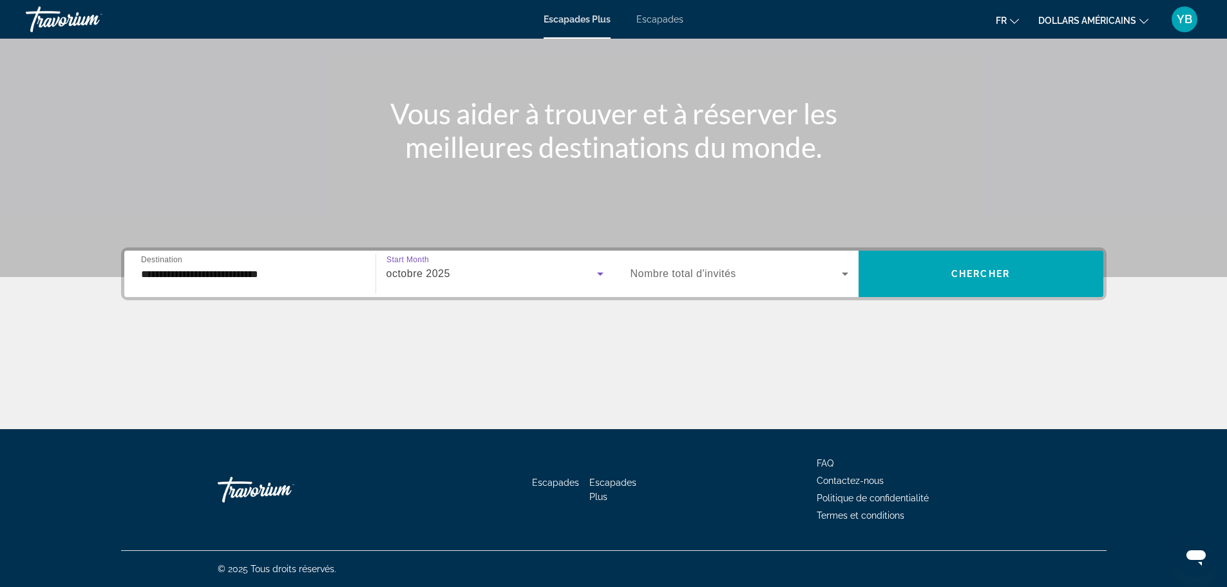
click at [722, 270] on span "Nombre total d'invités" at bounding box center [683, 273] width 106 height 11
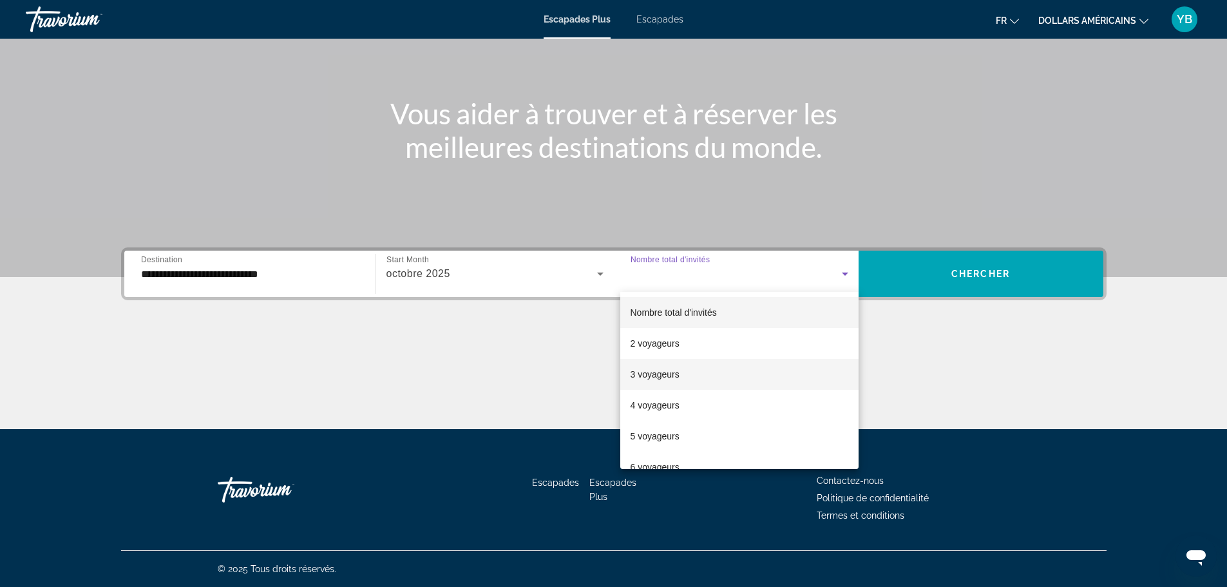
click at [694, 366] on mat-option "3 voyageurs" at bounding box center [739, 374] width 238 height 31
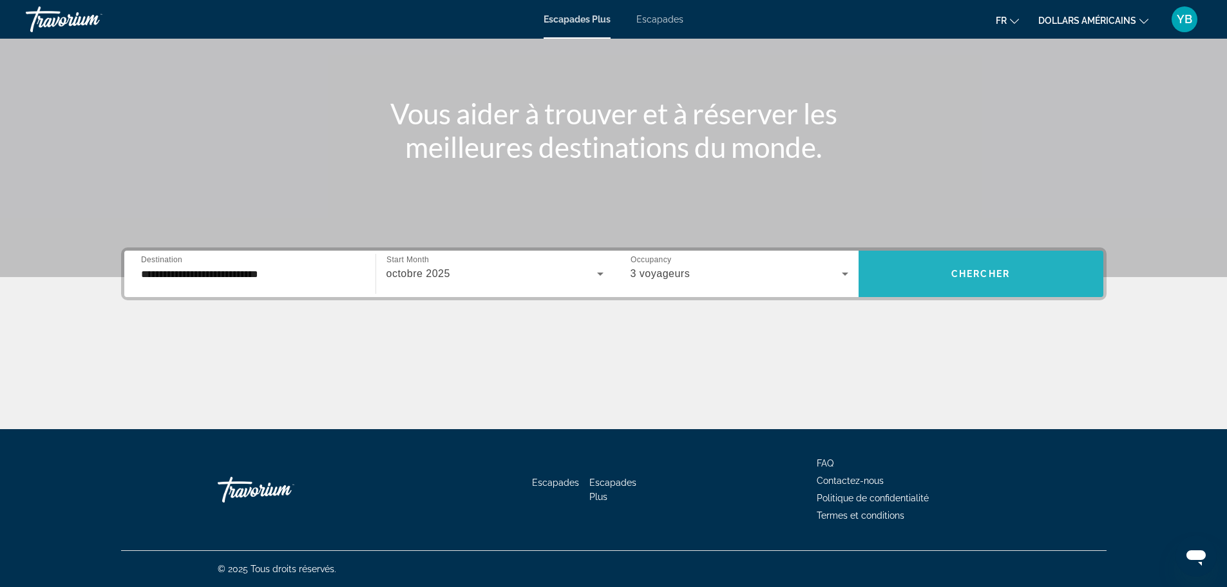
click at [975, 274] on span "Chercher" at bounding box center [980, 274] width 59 height 10
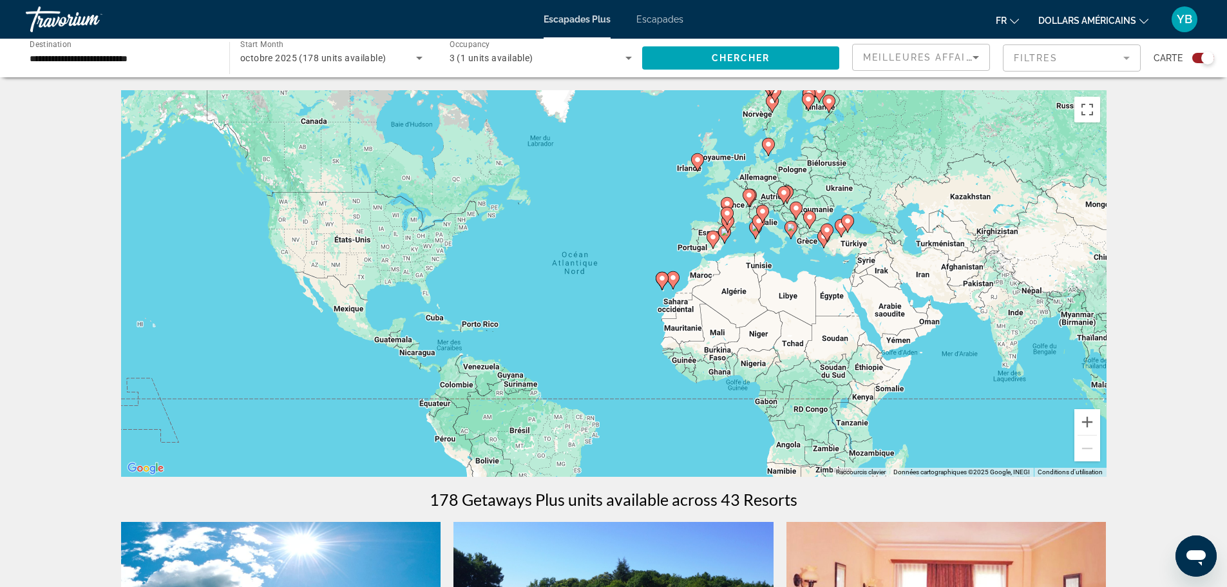
click at [724, 233] on image "Contenu principal" at bounding box center [725, 232] width 8 height 8
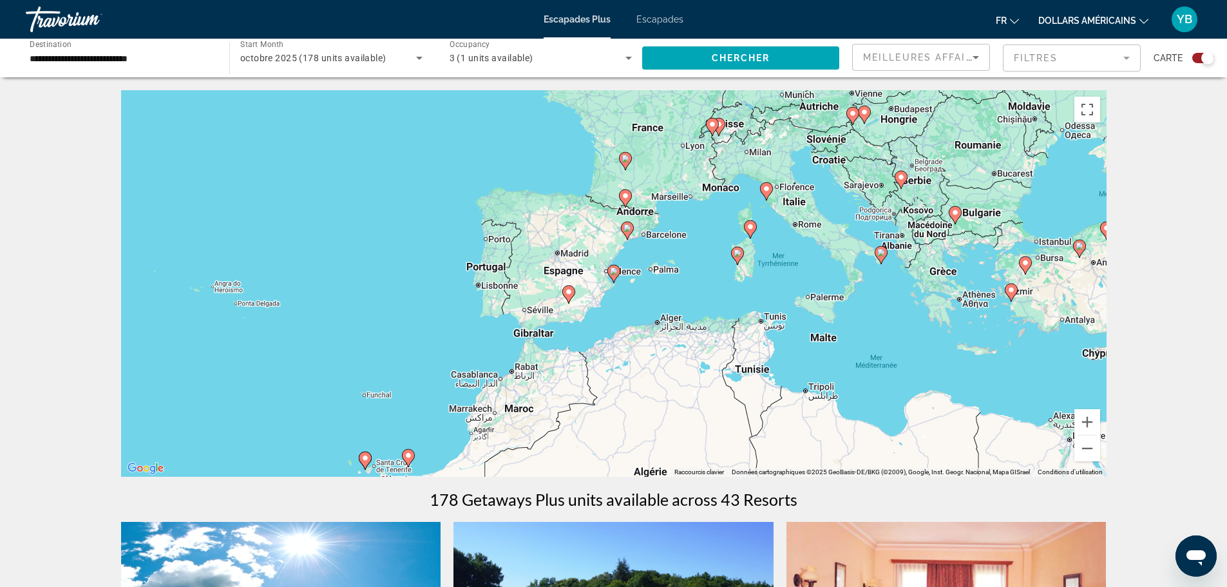
click at [624, 198] on image "Contenu principal" at bounding box center [625, 196] width 8 height 8
type input "**********"
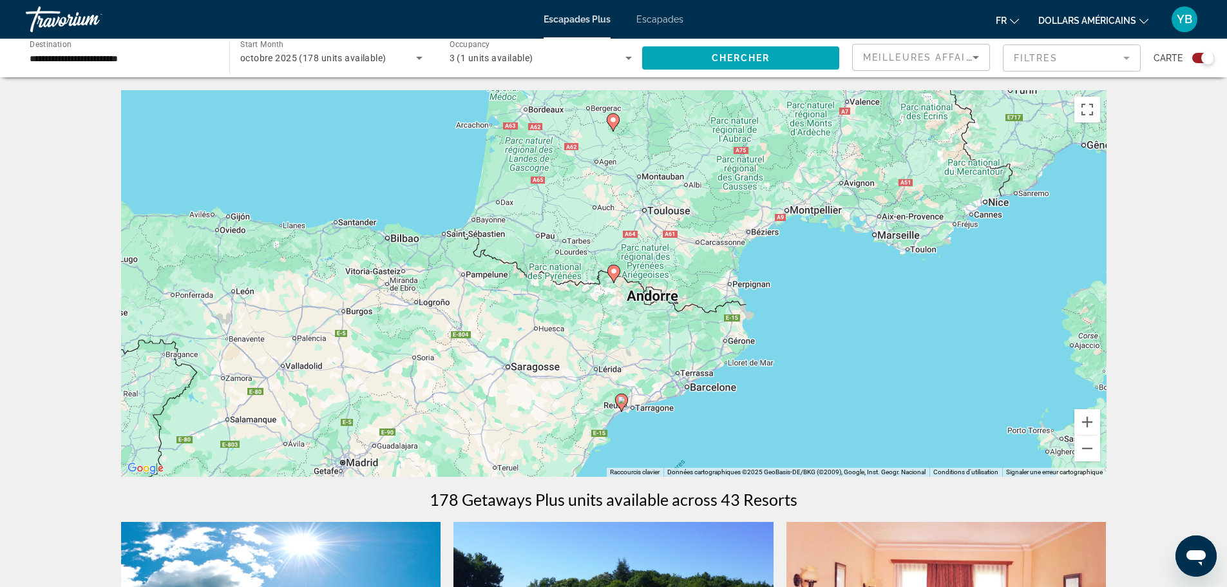
click at [617, 269] on icon "Contenu principal" at bounding box center [613, 273] width 12 height 17
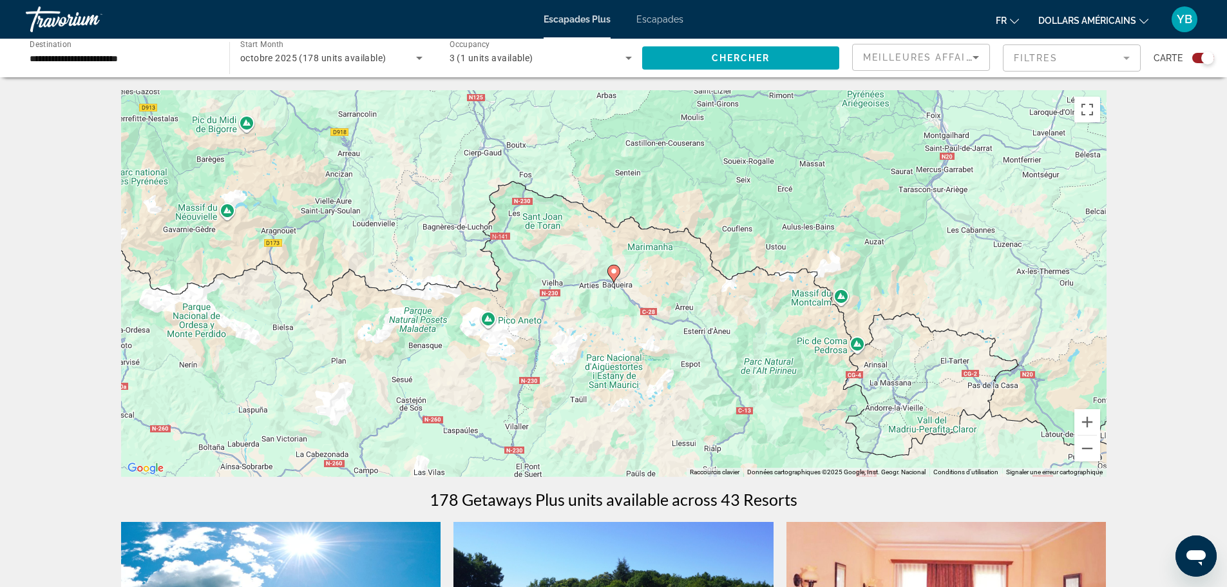
click at [616, 273] on image "Contenu principal" at bounding box center [614, 271] width 8 height 8
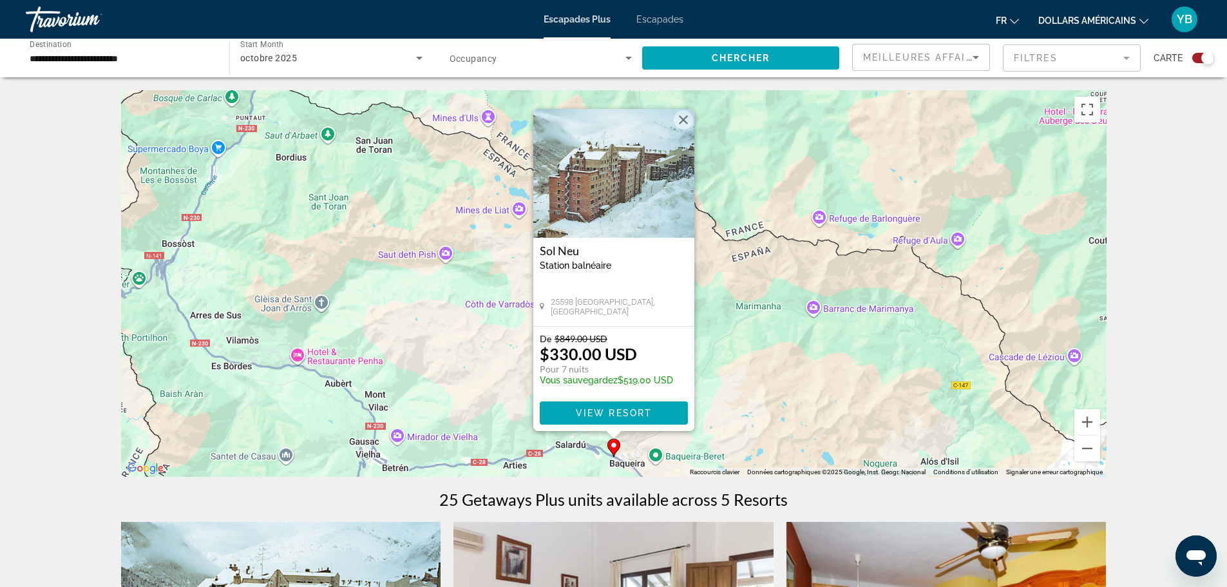
click at [679, 120] on button "Fermer" at bounding box center [683, 119] width 19 height 19
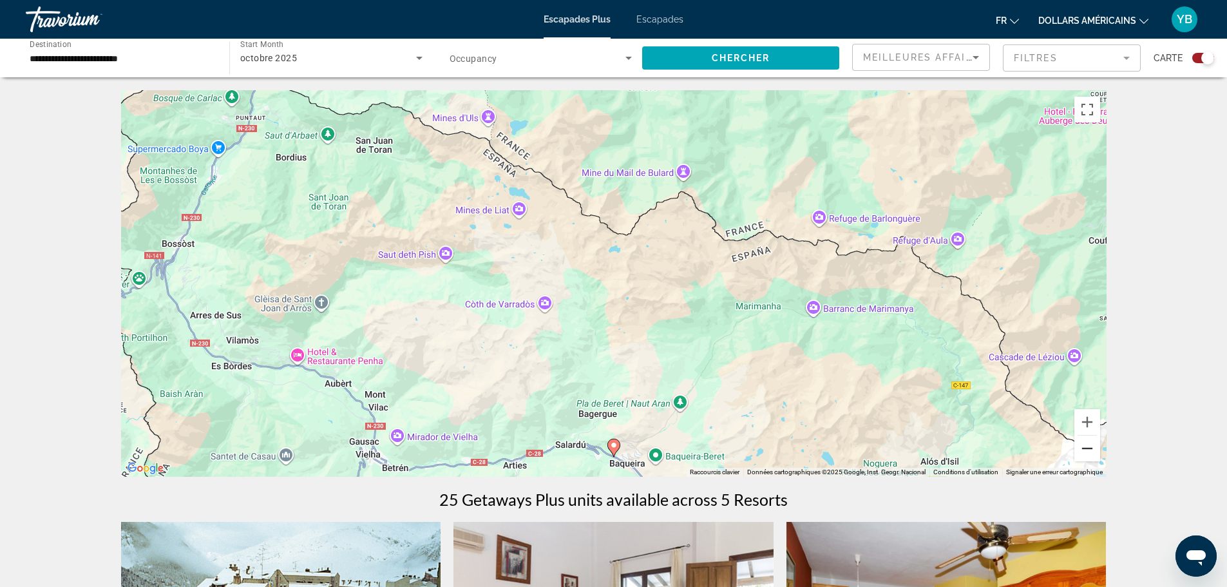
click at [1088, 449] on button "Zoom arrière" at bounding box center [1087, 448] width 26 height 26
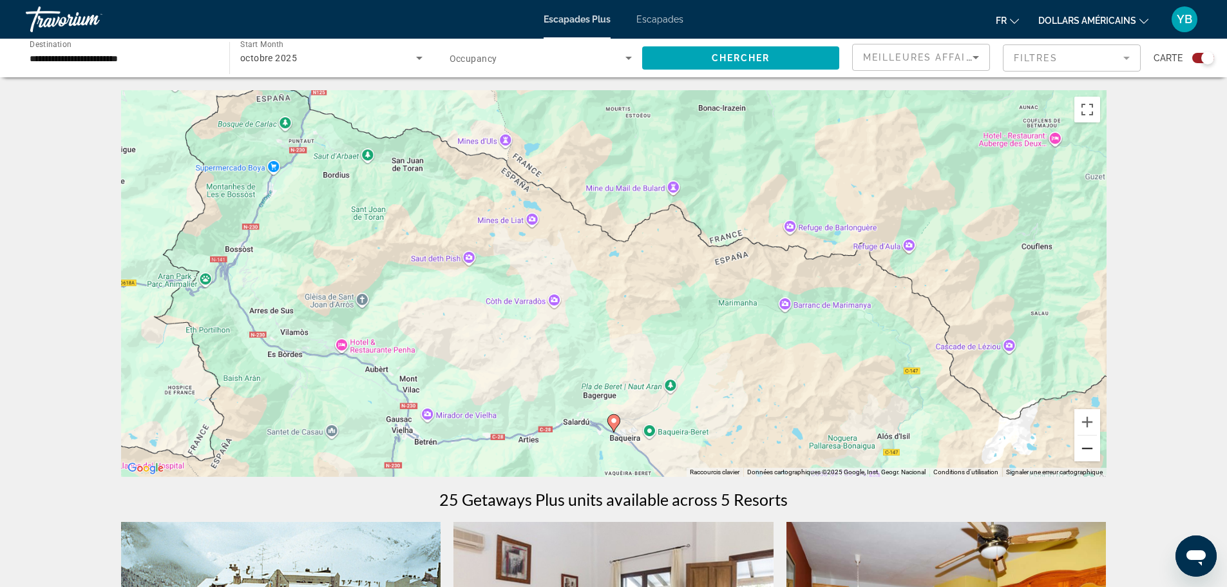
click at [1088, 449] on button "Zoom arrière" at bounding box center [1087, 448] width 26 height 26
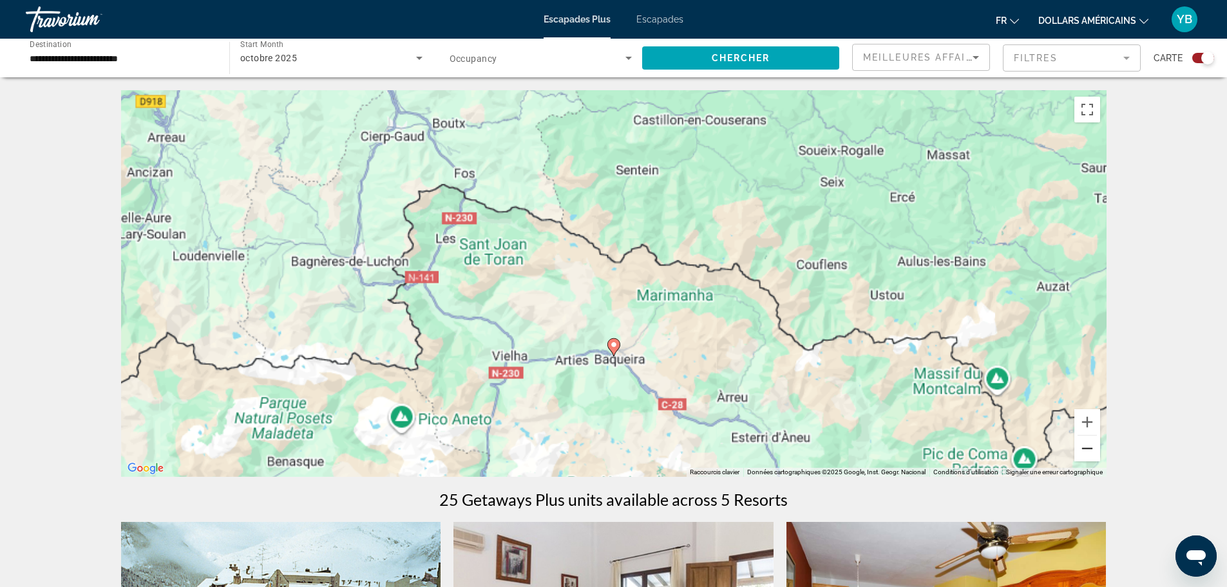
click at [1088, 449] on button "Zoom arrière" at bounding box center [1087, 448] width 26 height 26
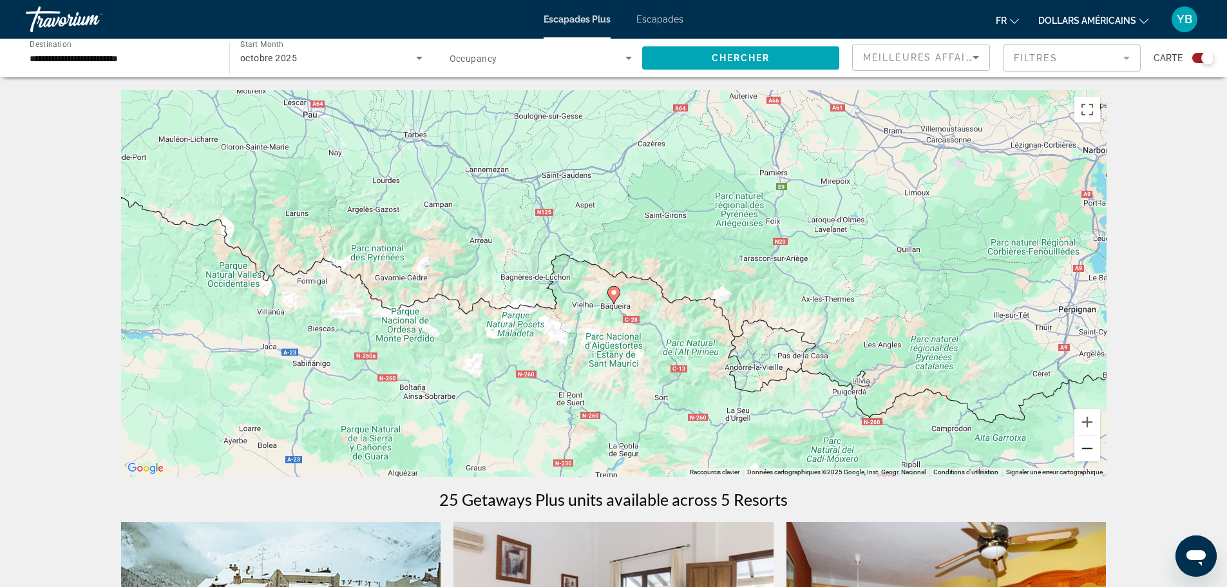
scroll to position [322, 0]
